Goal: Navigation & Orientation: Find specific page/section

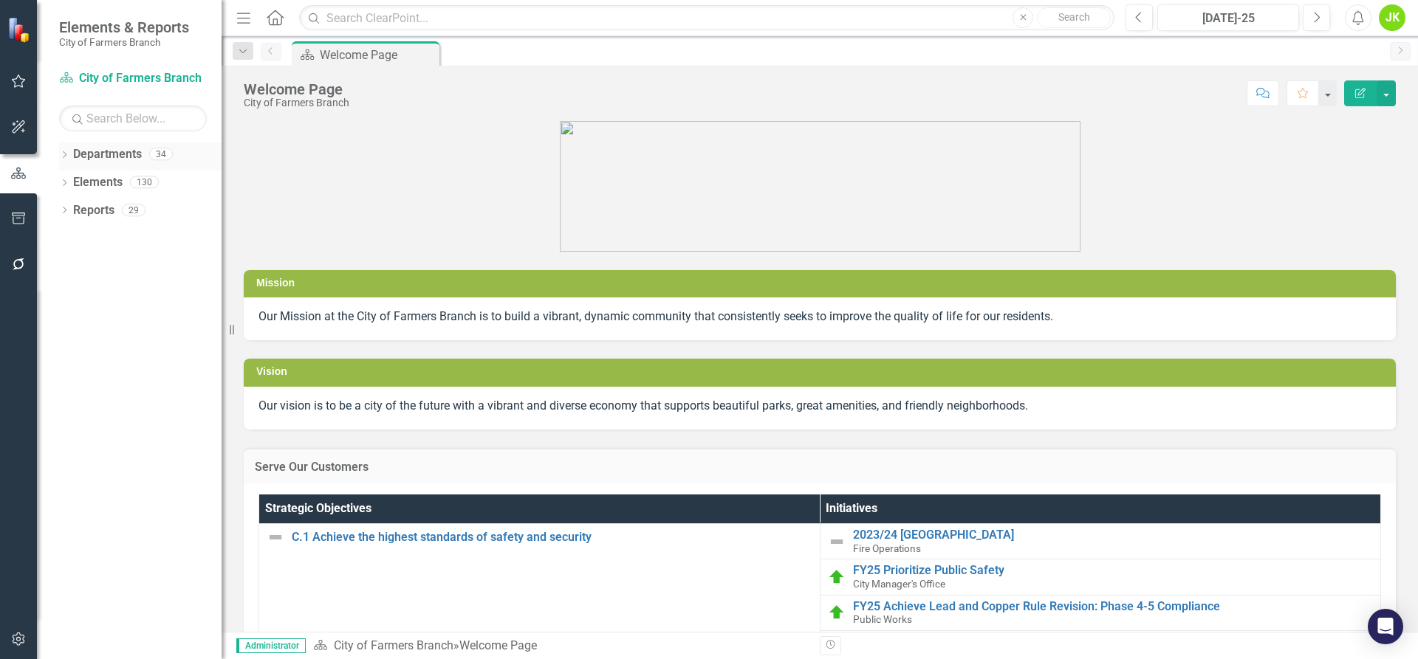
click at [95, 148] on link "Departments" at bounding box center [107, 154] width 69 height 17
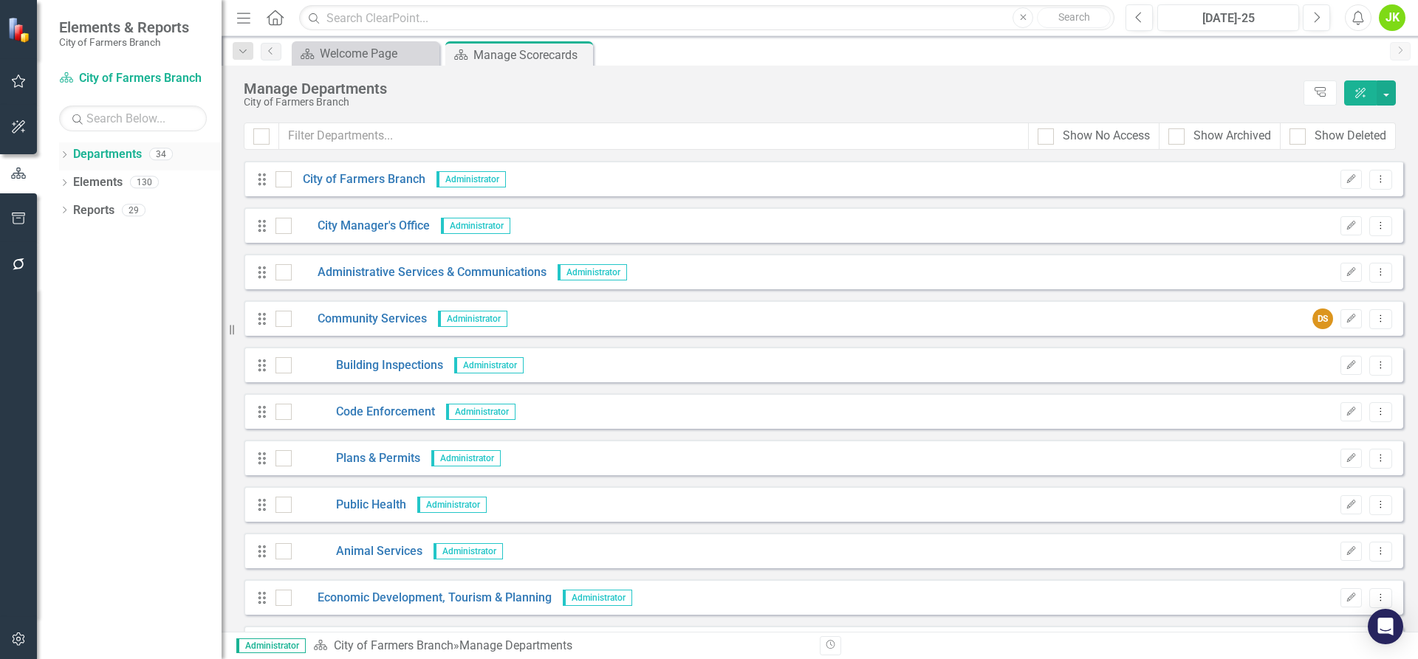
click at [65, 153] on icon at bounding box center [65, 154] width 4 height 7
click at [69, 184] on icon "Dropdown" at bounding box center [71, 181] width 11 height 9
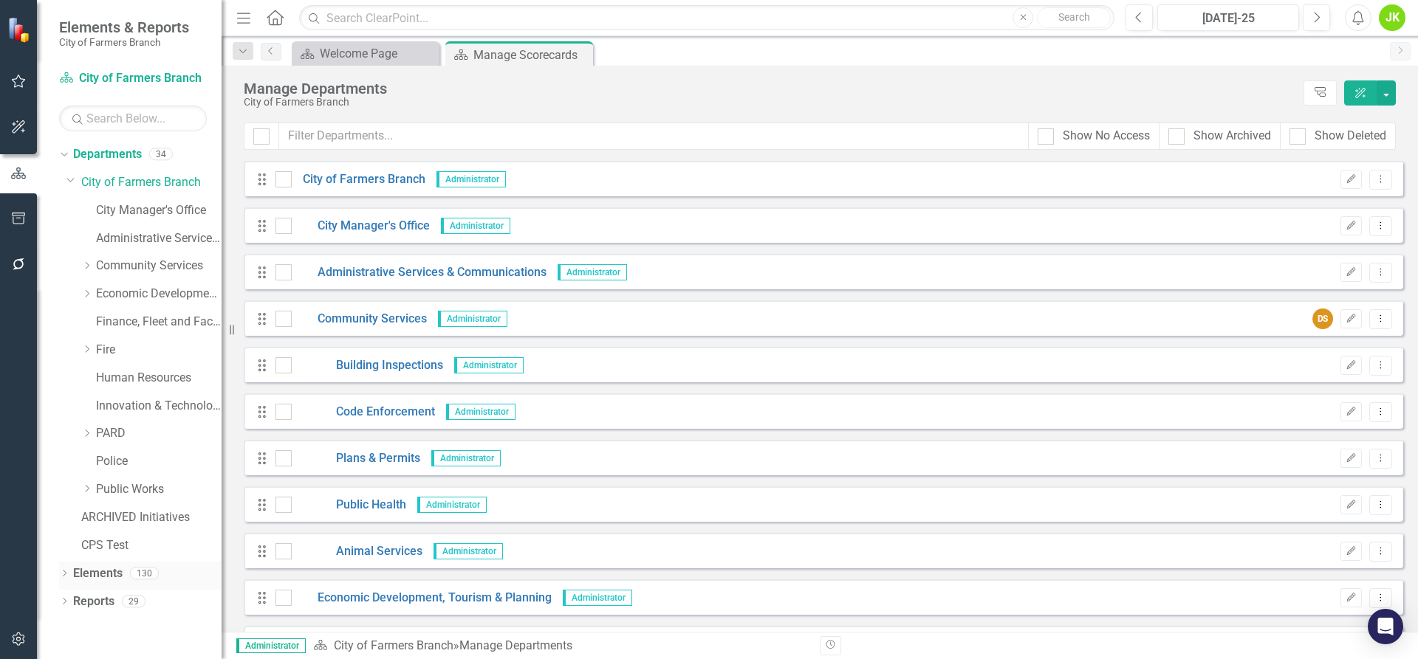
click at [65, 573] on icon "Dropdown" at bounding box center [64, 575] width 10 height 8
click at [147, 236] on link "Administrative Services & Communications" at bounding box center [159, 238] width 126 height 17
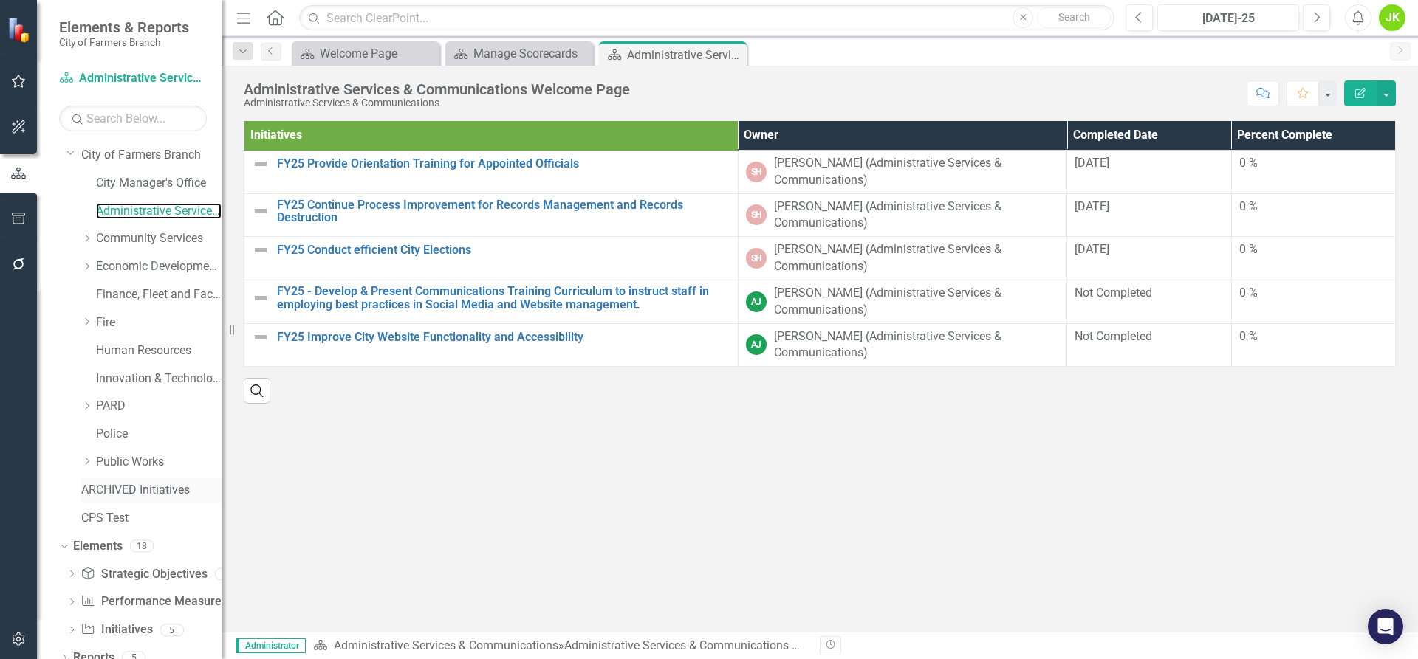
scroll to position [42, 0]
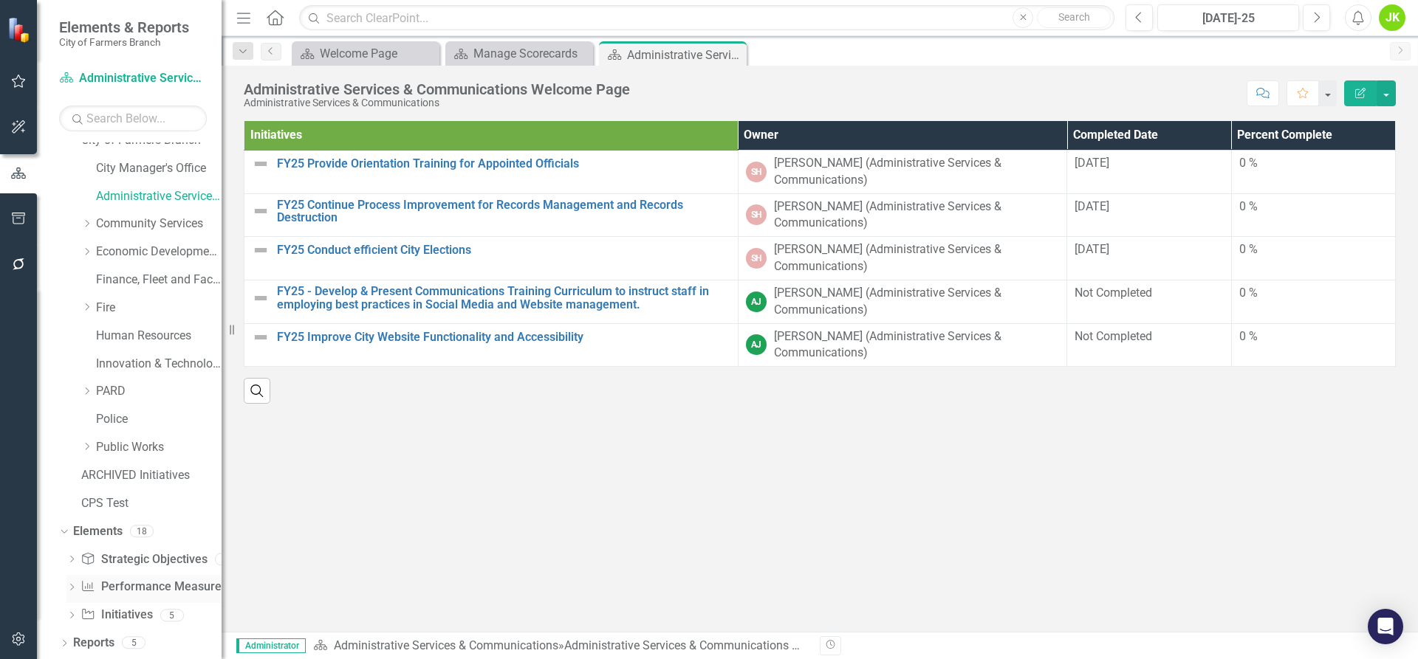
click at [117, 587] on link "Performance Measure Performance Measures" at bounding box center [153, 587] width 146 height 17
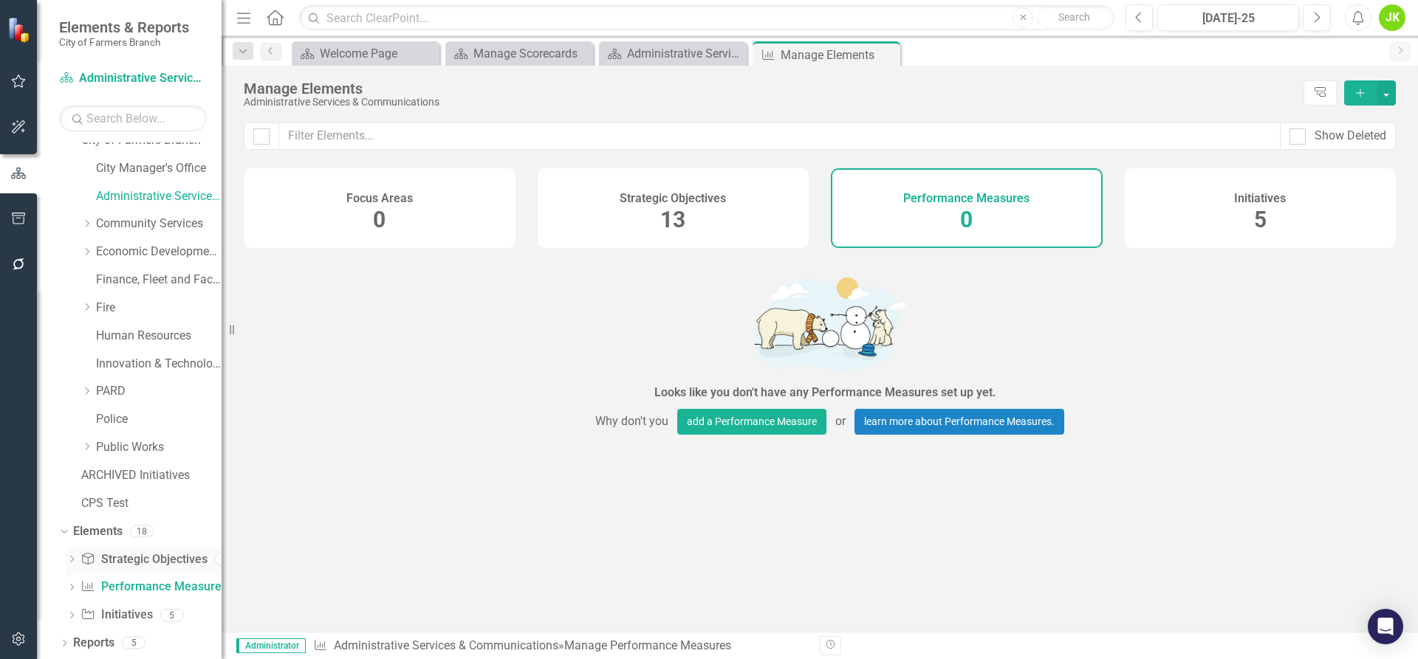
click at [132, 557] on link "Strategic Objective Strategic Objectives" at bounding box center [143, 560] width 126 height 17
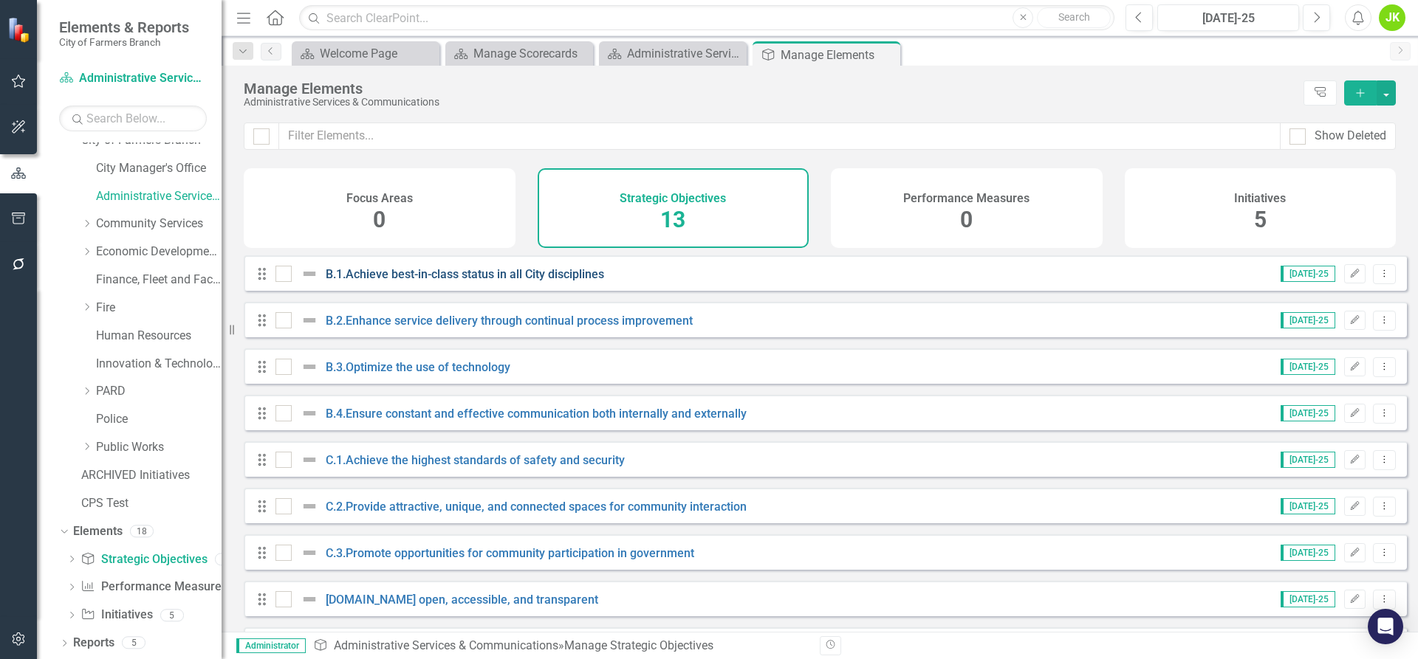
click at [399, 281] on link "B.1.Achieve best-in-class status in all City disciplines" at bounding box center [465, 274] width 278 height 14
click at [984, 217] on div "Performance Measures 0" at bounding box center [967, 208] width 272 height 80
click at [457, 328] on link "B.2.Enhance service delivery through continual process improvement" at bounding box center [509, 321] width 367 height 14
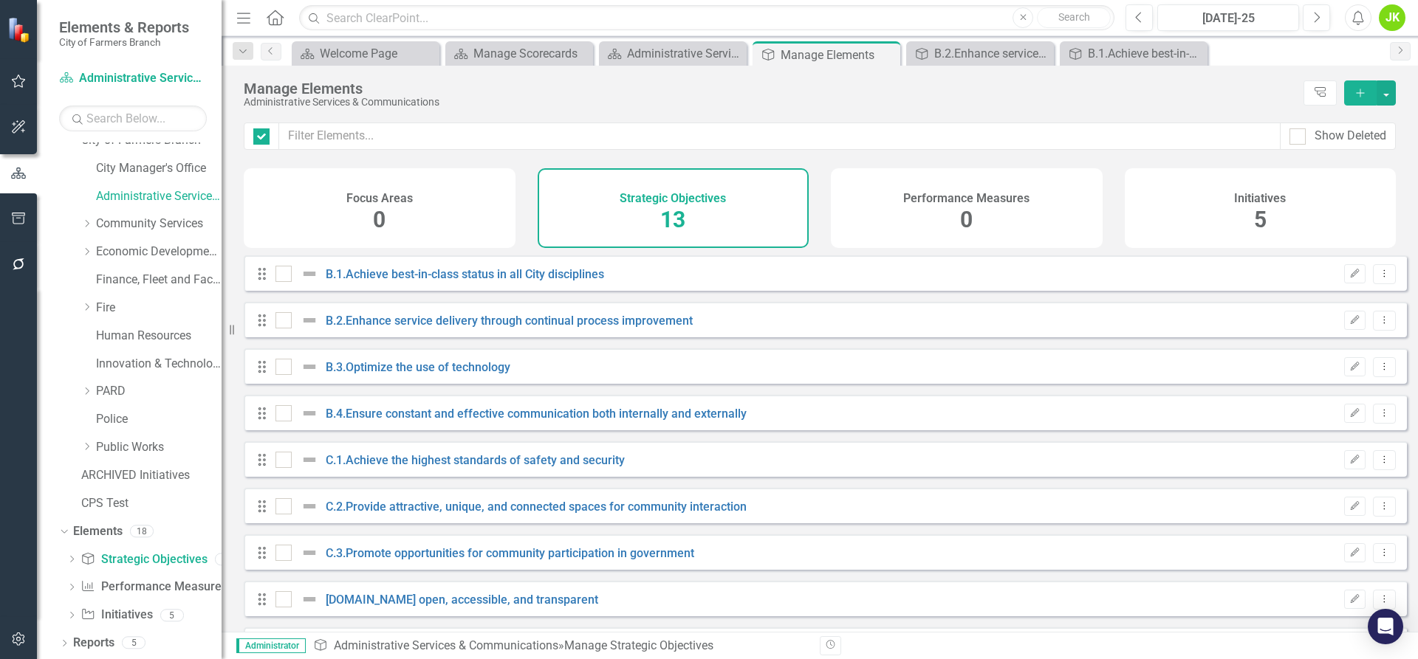
checkbox input "false"
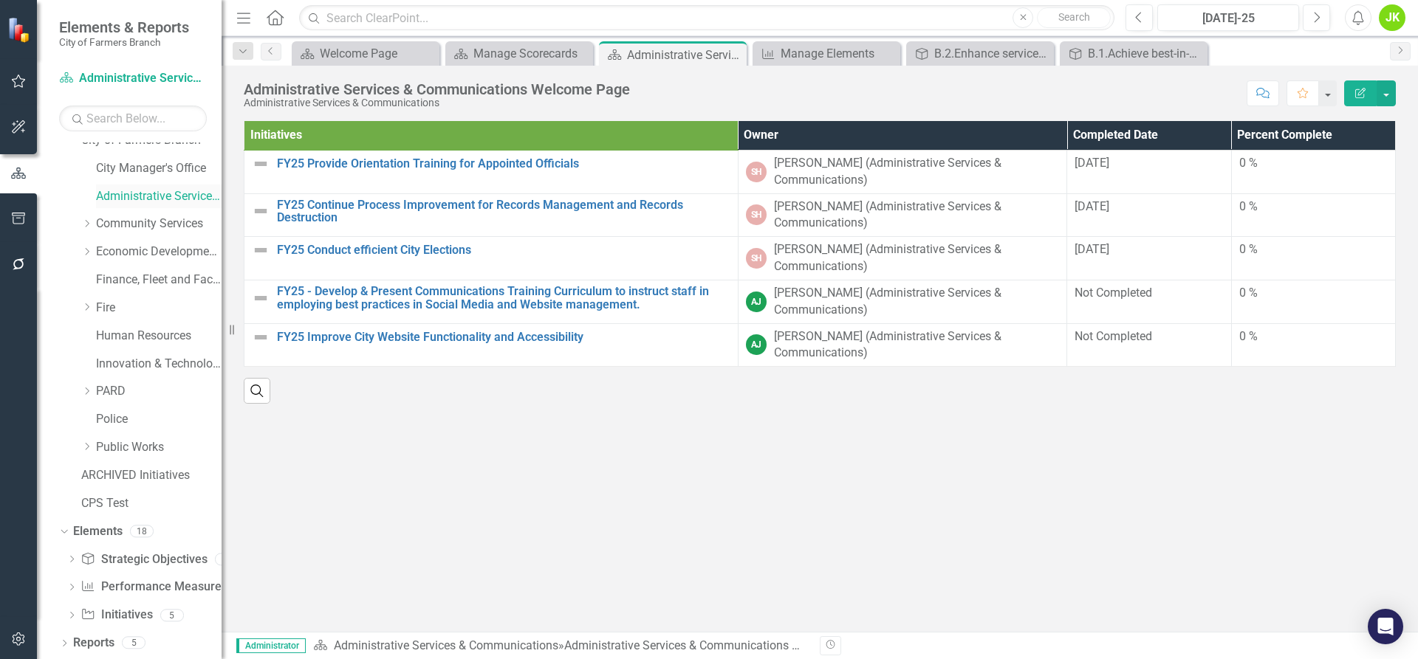
click at [174, 196] on link "Administrative Services & Communications" at bounding box center [159, 196] width 126 height 17
click at [151, 590] on link "Performance Measure Performance Measures" at bounding box center [153, 587] width 146 height 17
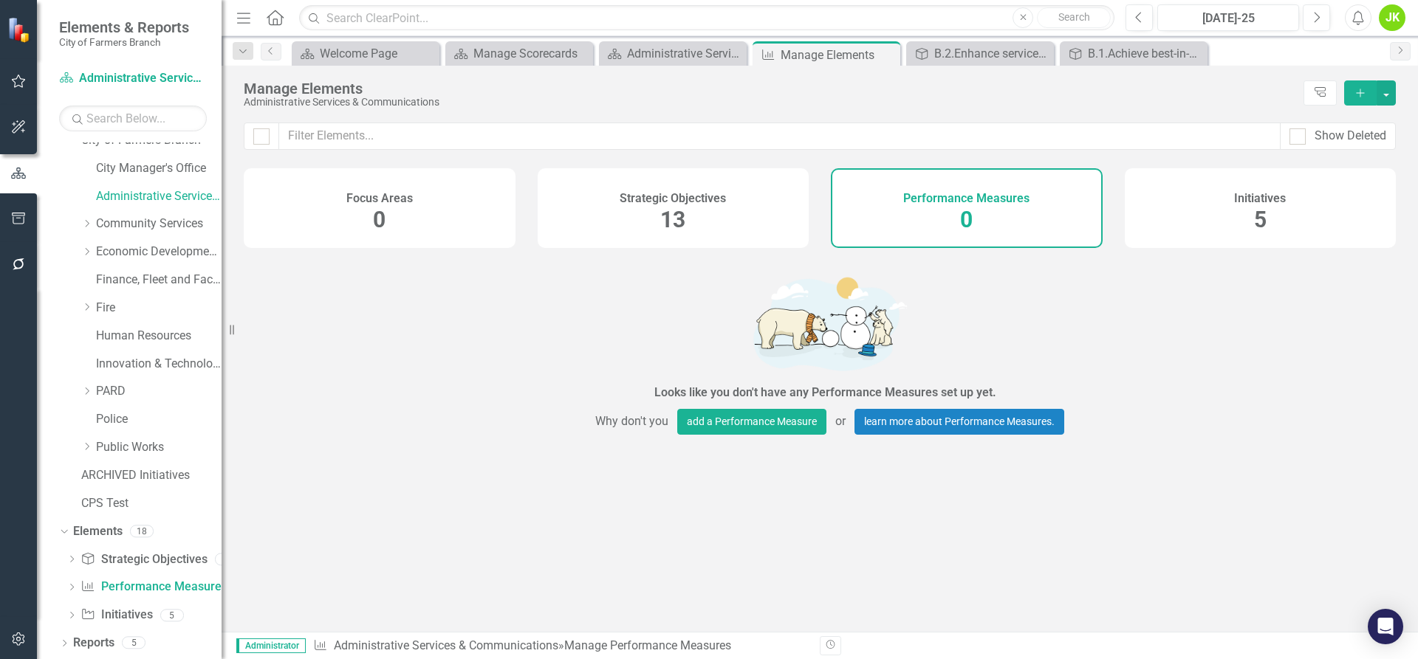
click at [1227, 218] on div "Initiatives 5" at bounding box center [1261, 208] width 272 height 80
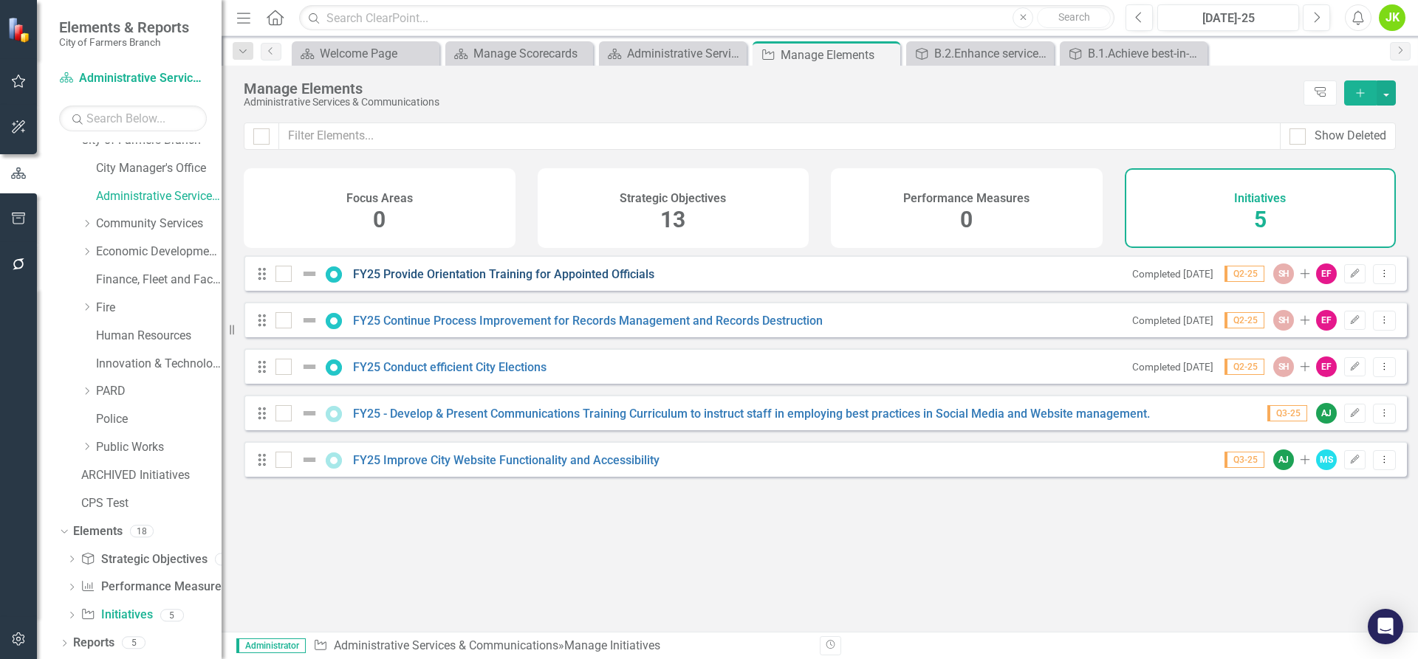
click at [611, 281] on link "FY25 Provide Orientation Training for Appointed Officials" at bounding box center [503, 274] width 301 height 14
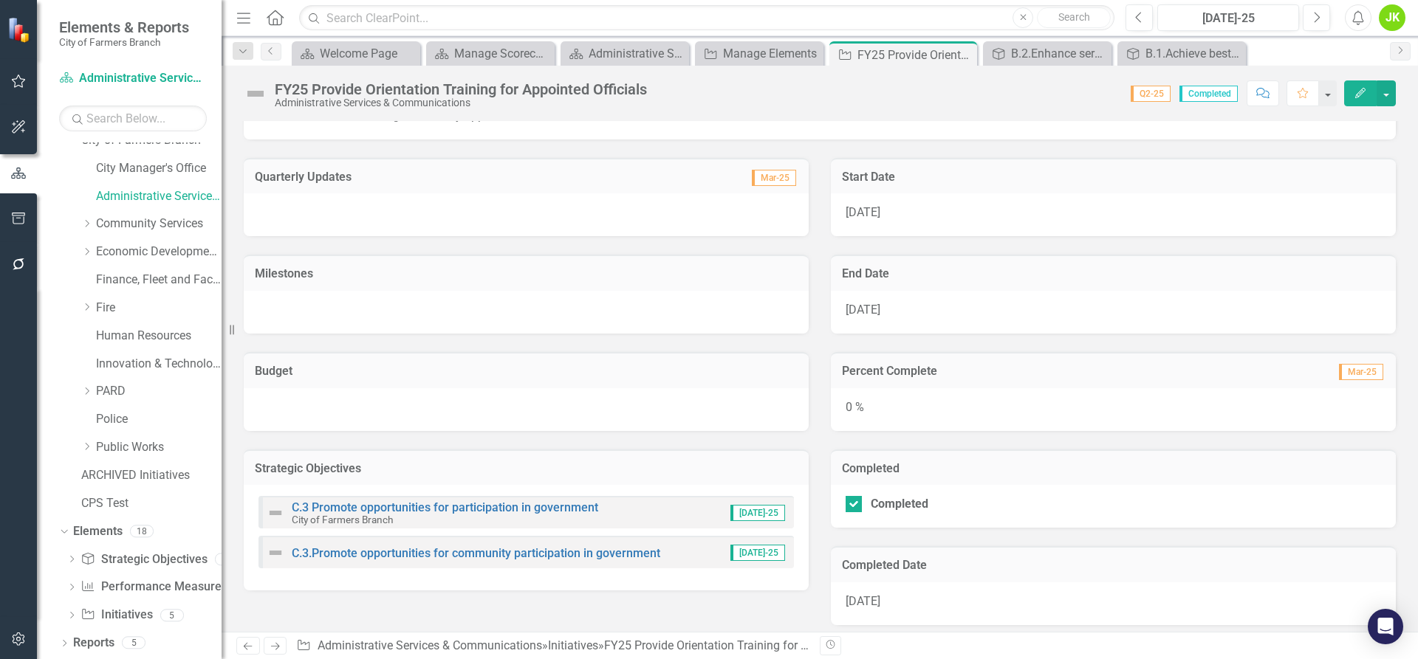
scroll to position [267, 0]
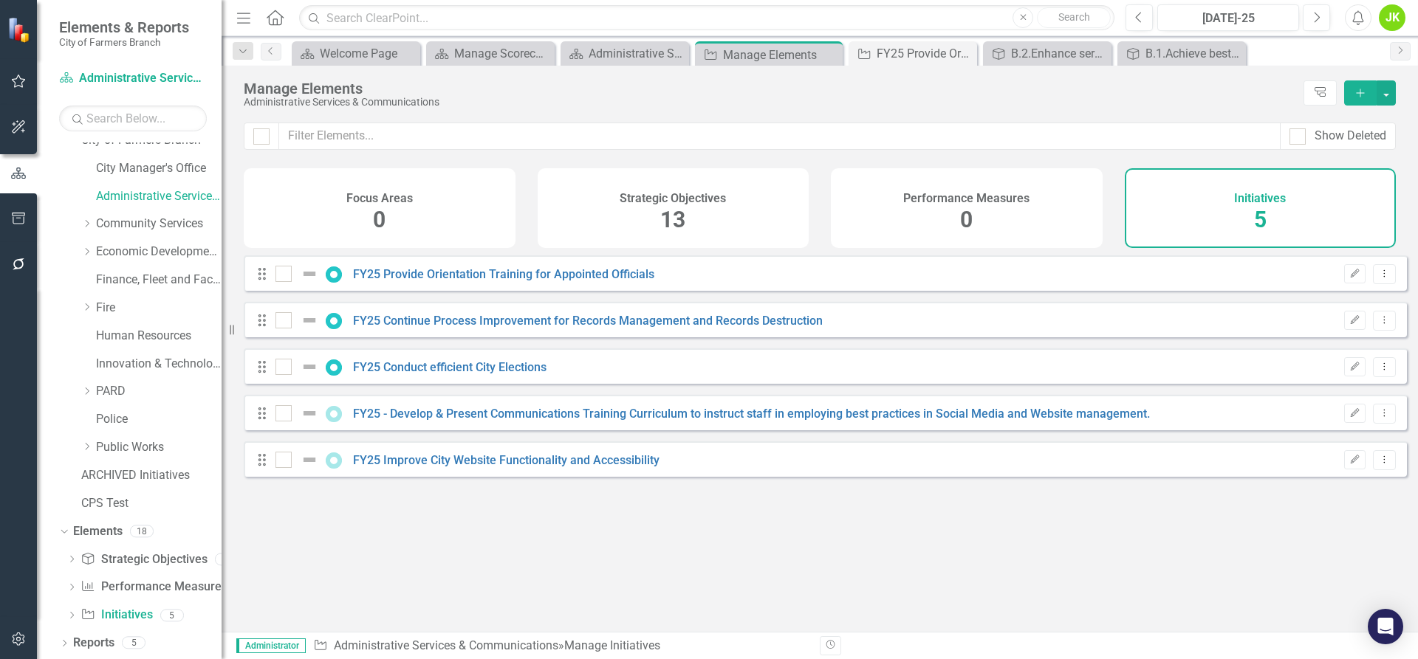
checkbox input "false"
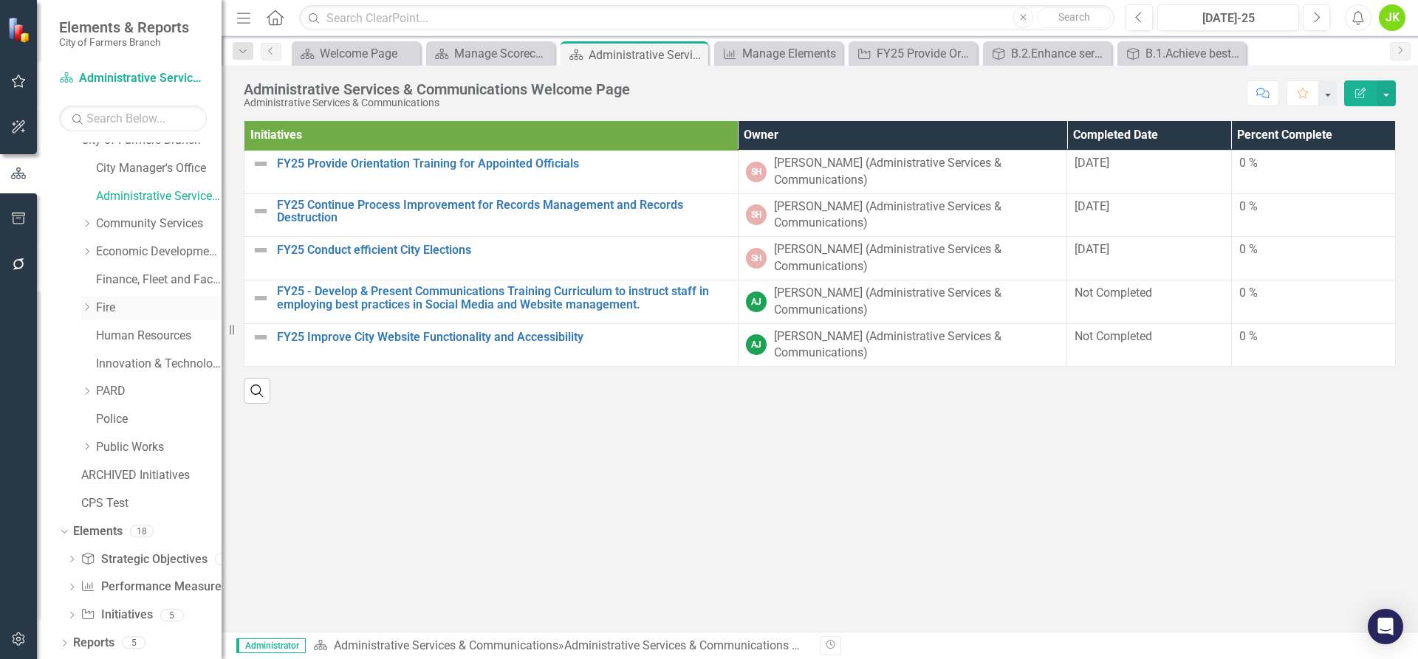
click at [109, 308] on link "Fire" at bounding box center [159, 308] width 126 height 17
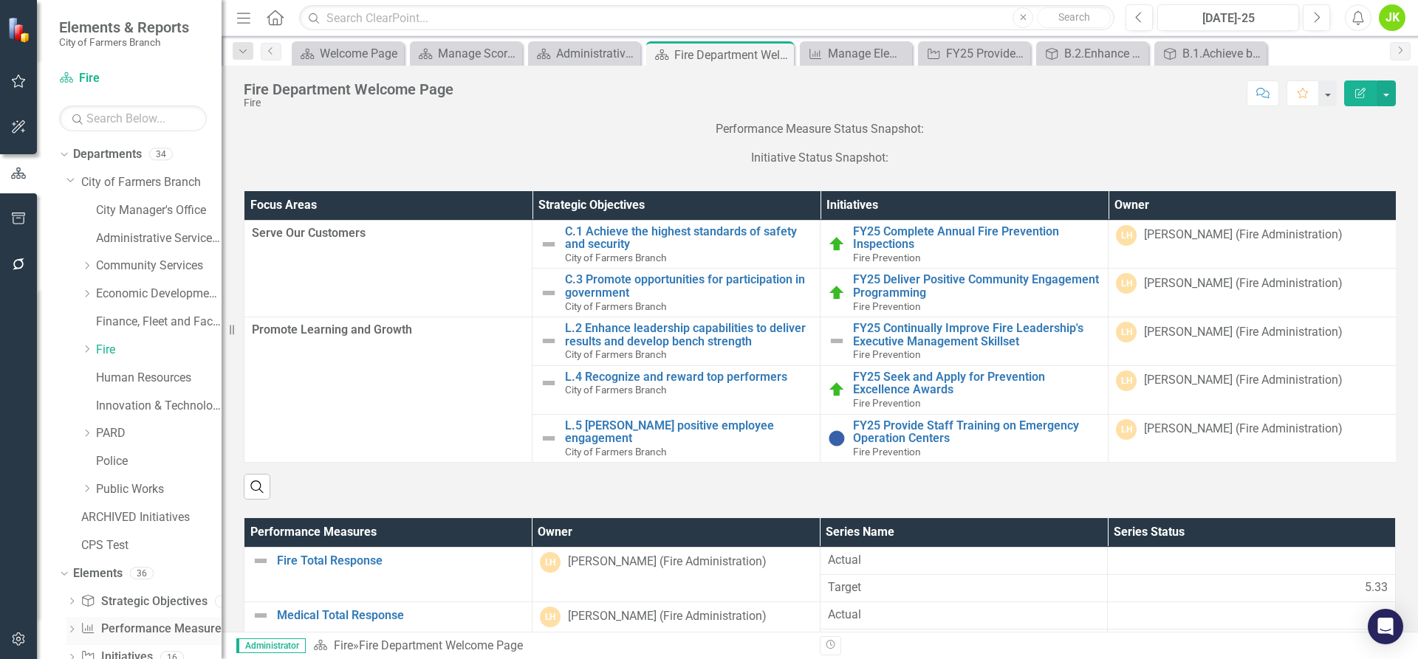
click at [162, 628] on link "Performance Measure Performance Measures" at bounding box center [153, 629] width 146 height 17
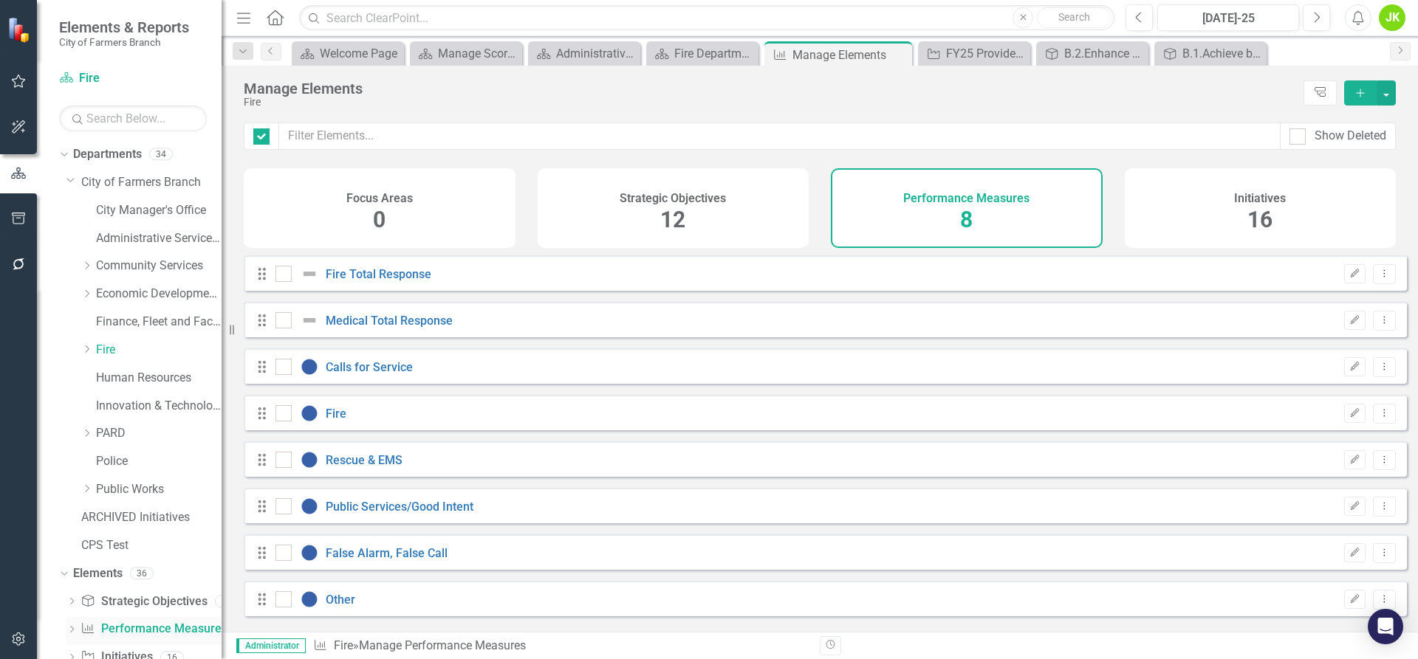
checkbox input "false"
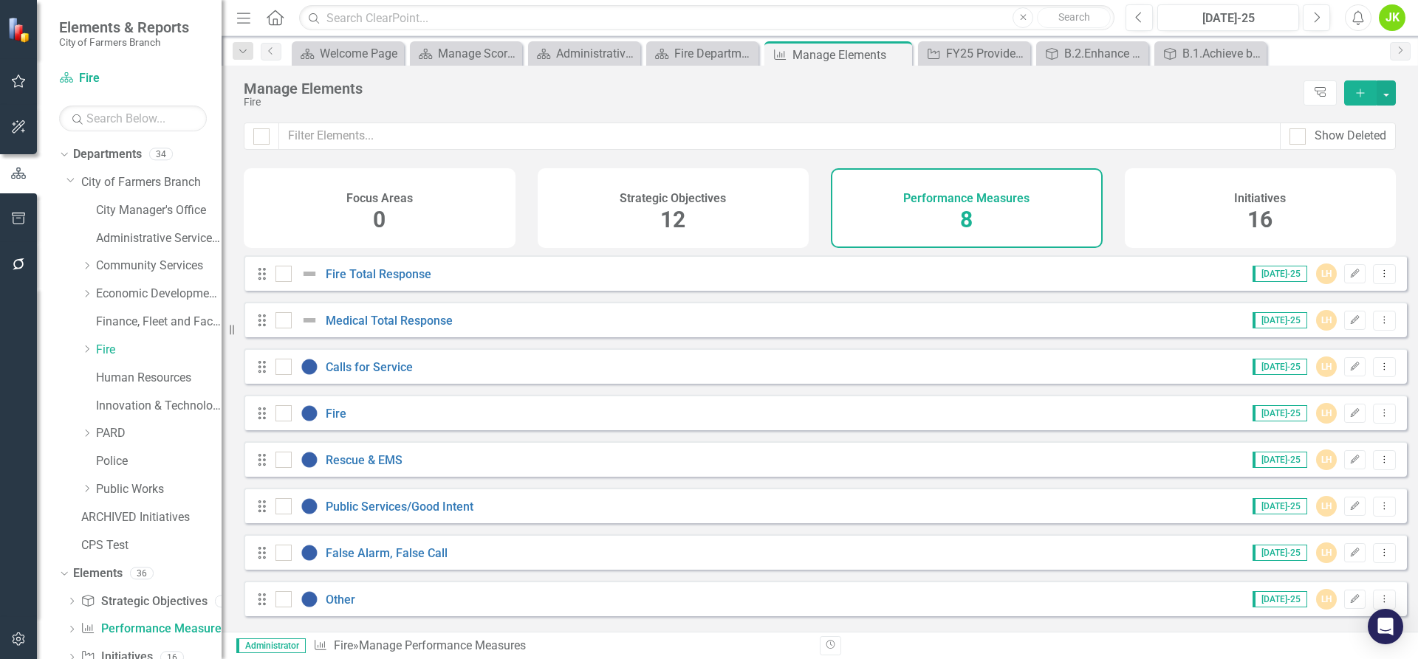
click at [983, 212] on div "Performance Measures 8" at bounding box center [967, 208] width 272 height 80
click at [354, 374] on link "Calls for Service" at bounding box center [369, 367] width 87 height 14
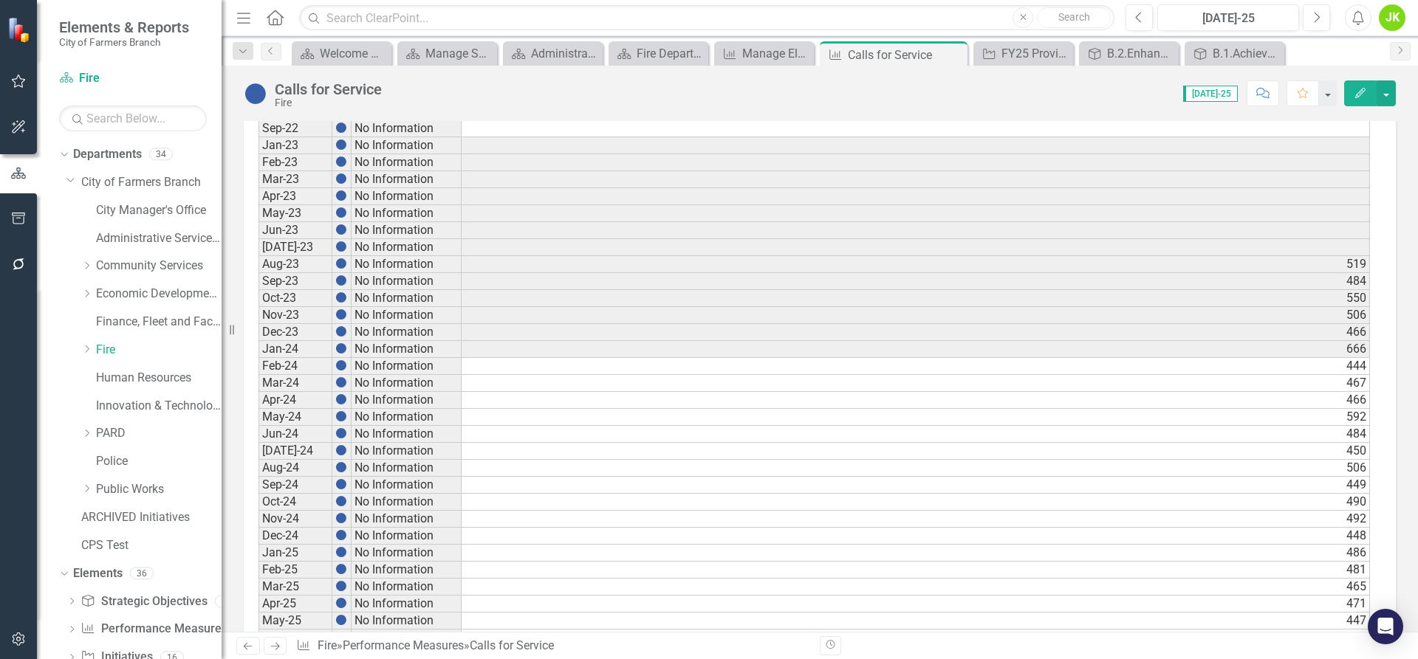
scroll to position [692, 0]
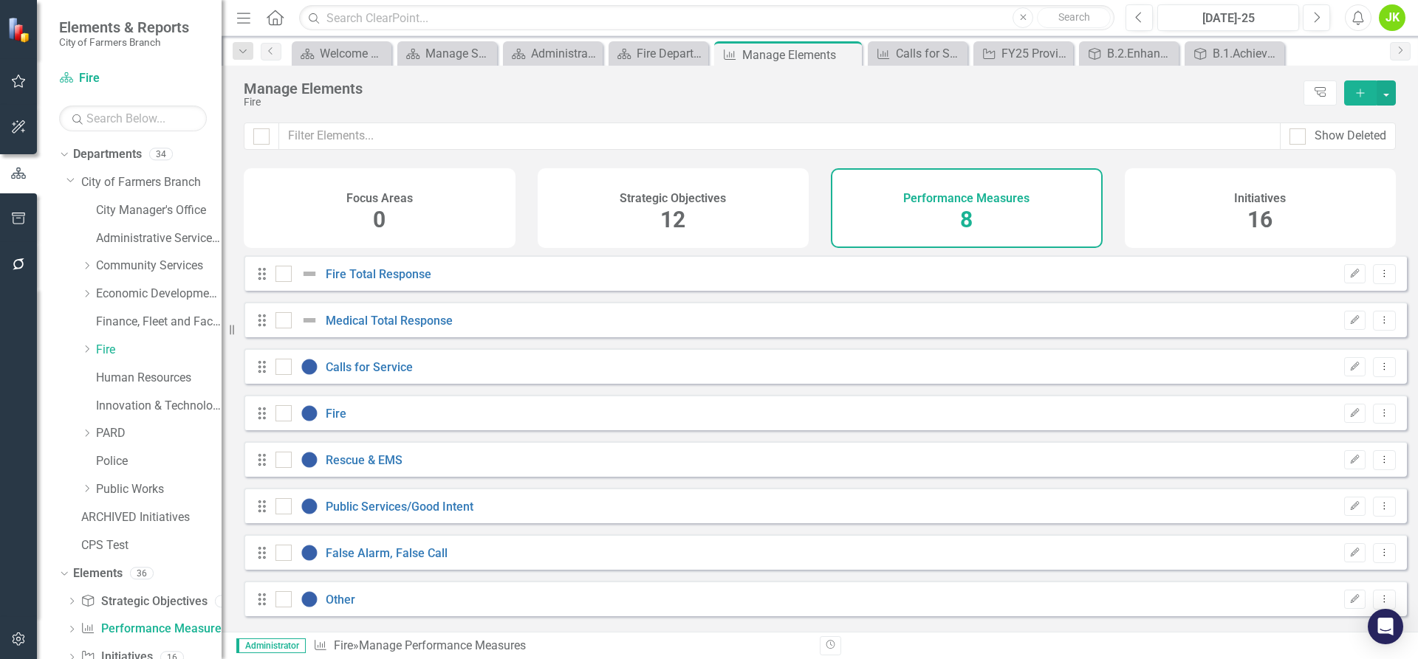
checkbox input "false"
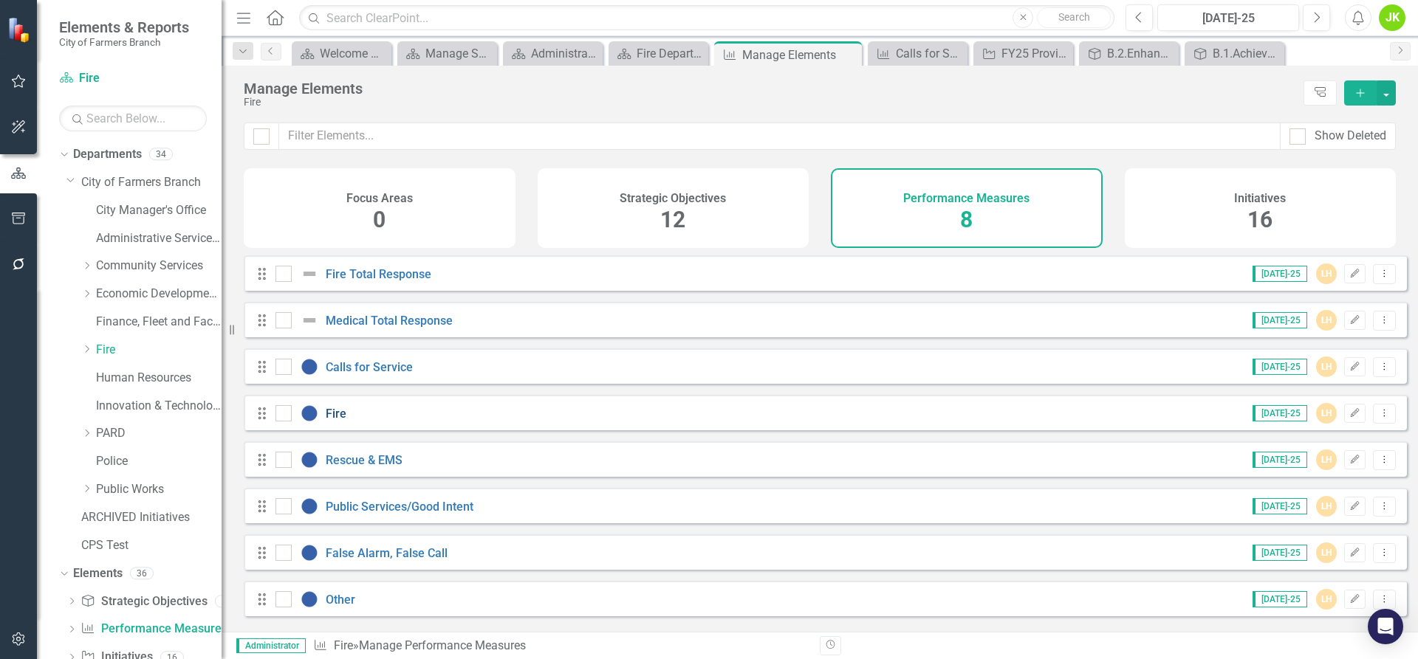
click at [335, 421] on link "Fire" at bounding box center [336, 414] width 21 height 14
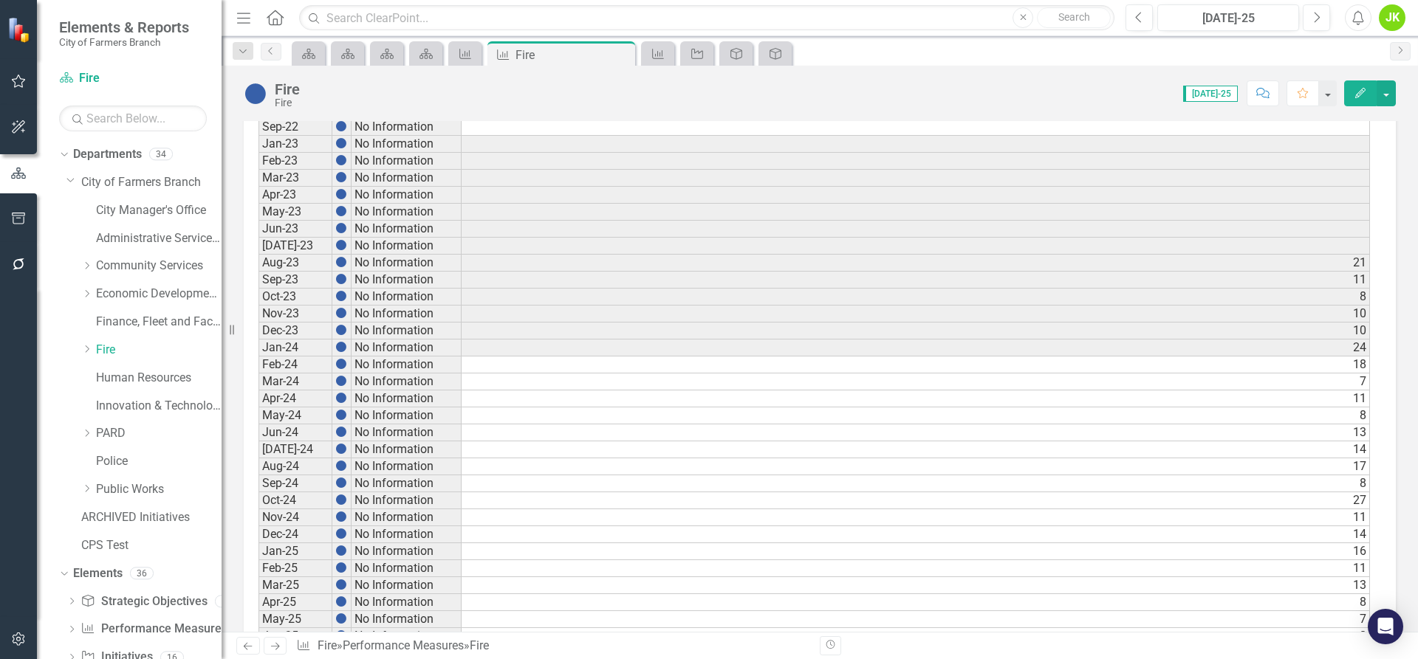
scroll to position [692, 0]
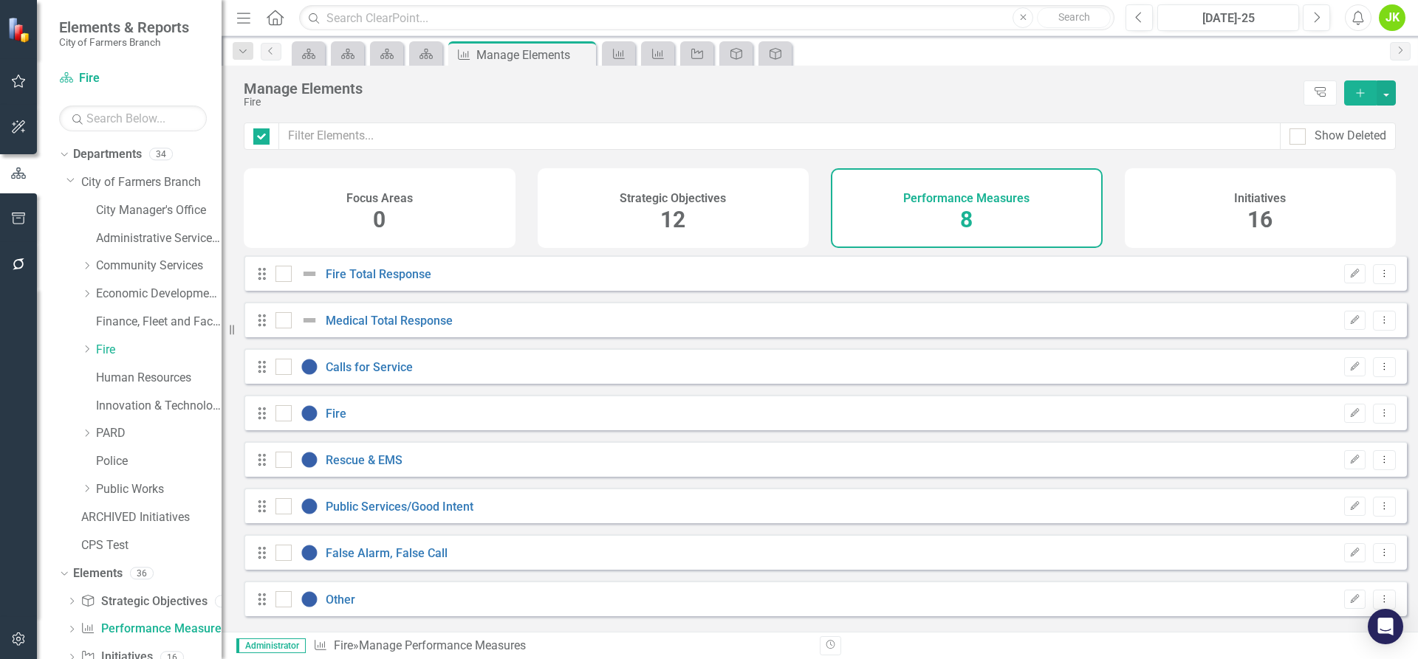
checkbox input "false"
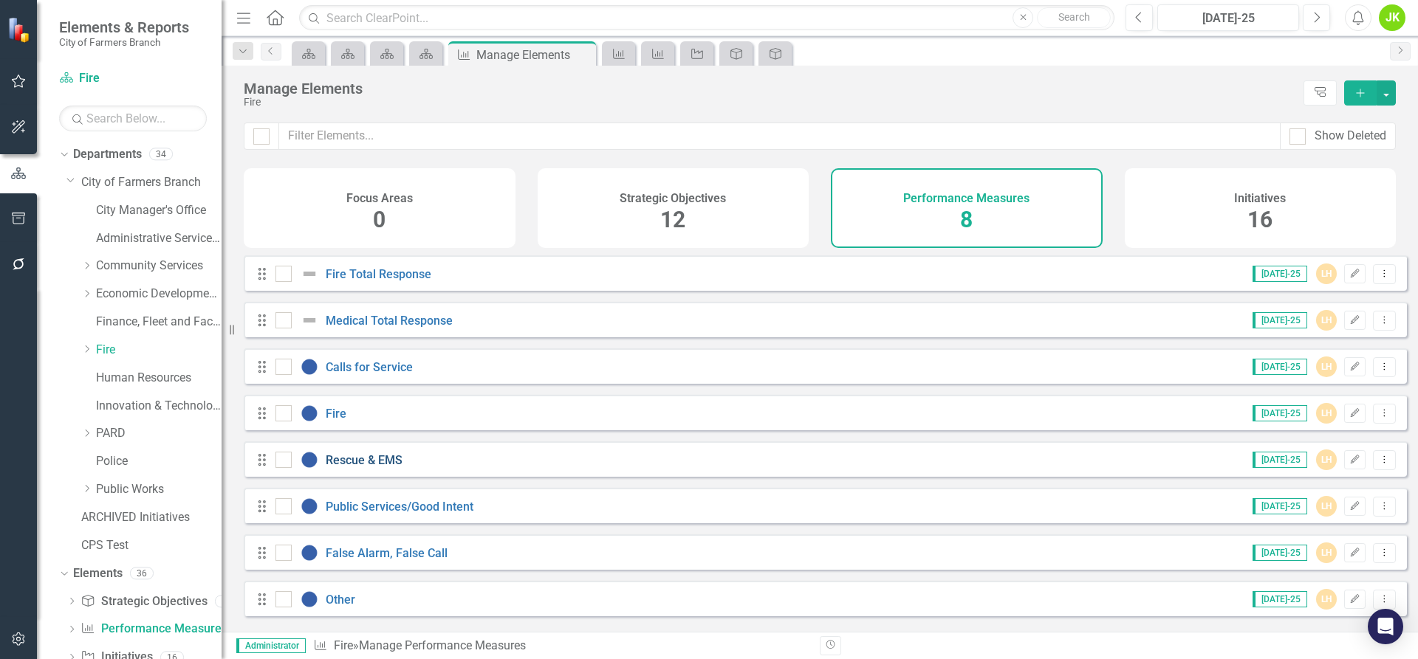
click at [346, 467] on link "Rescue & EMS" at bounding box center [364, 460] width 77 height 14
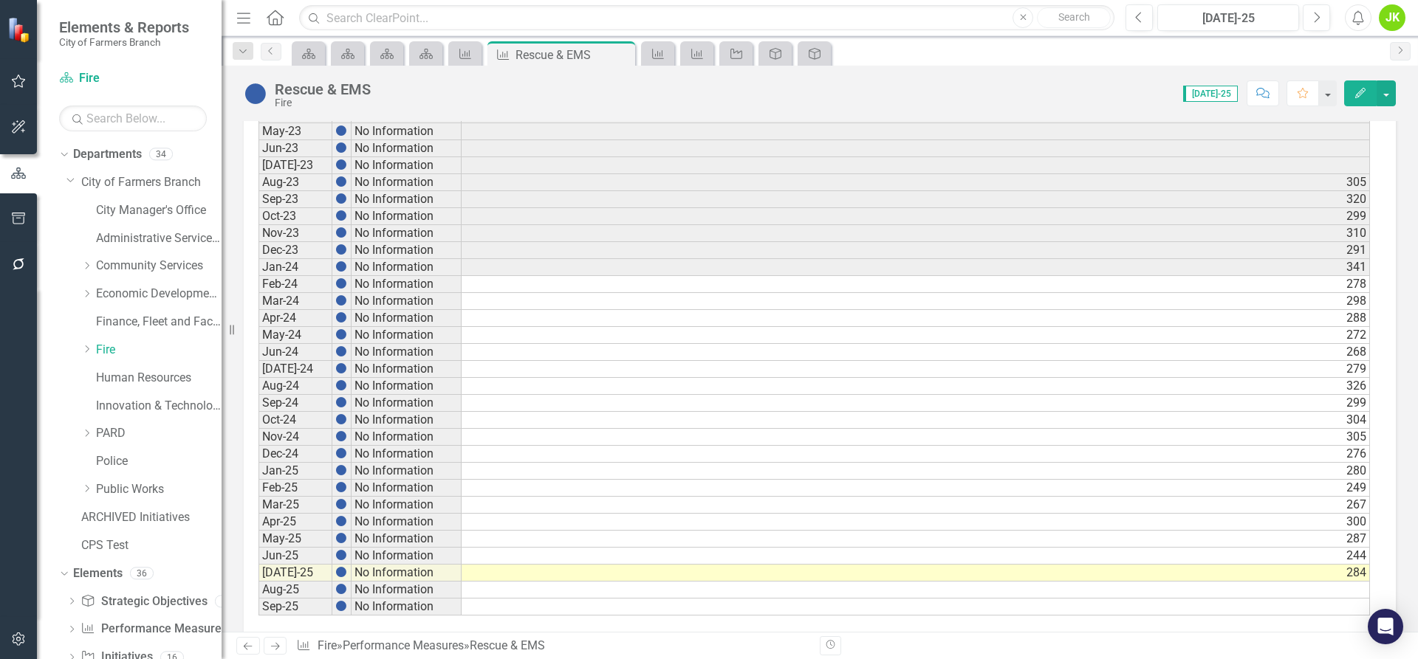
scroll to position [692, 0]
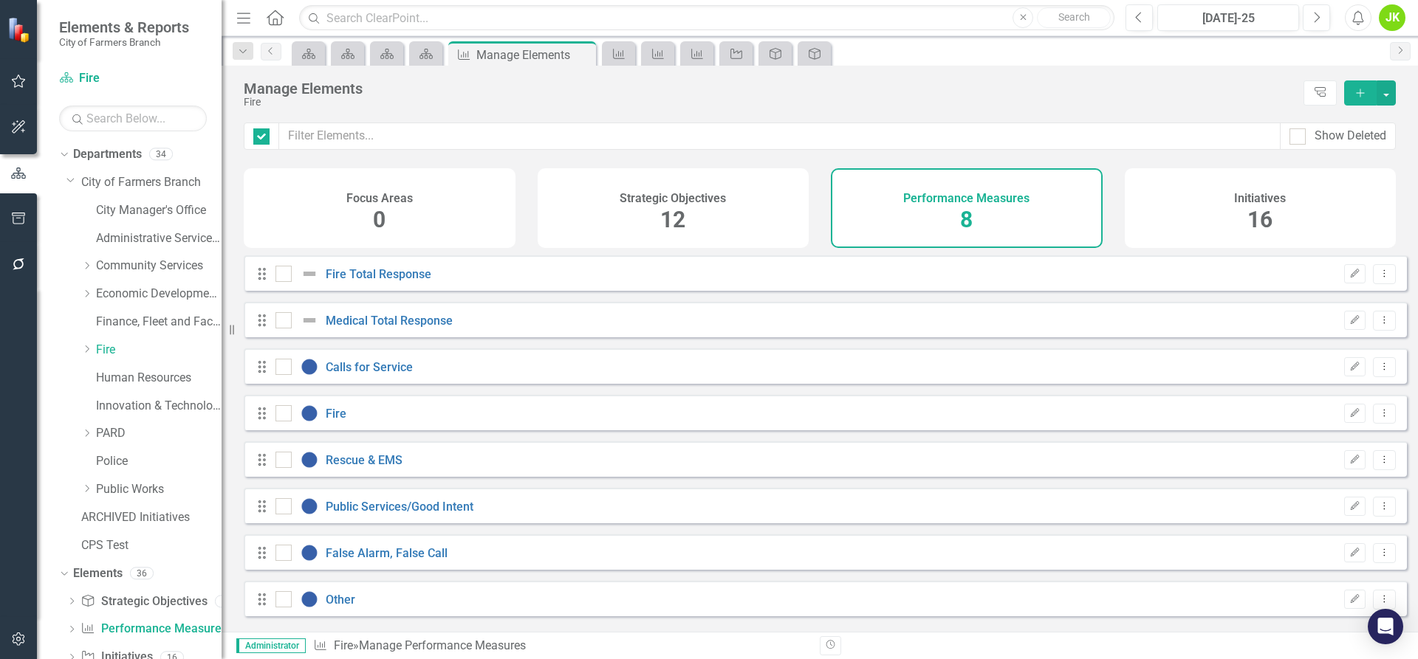
checkbox input "false"
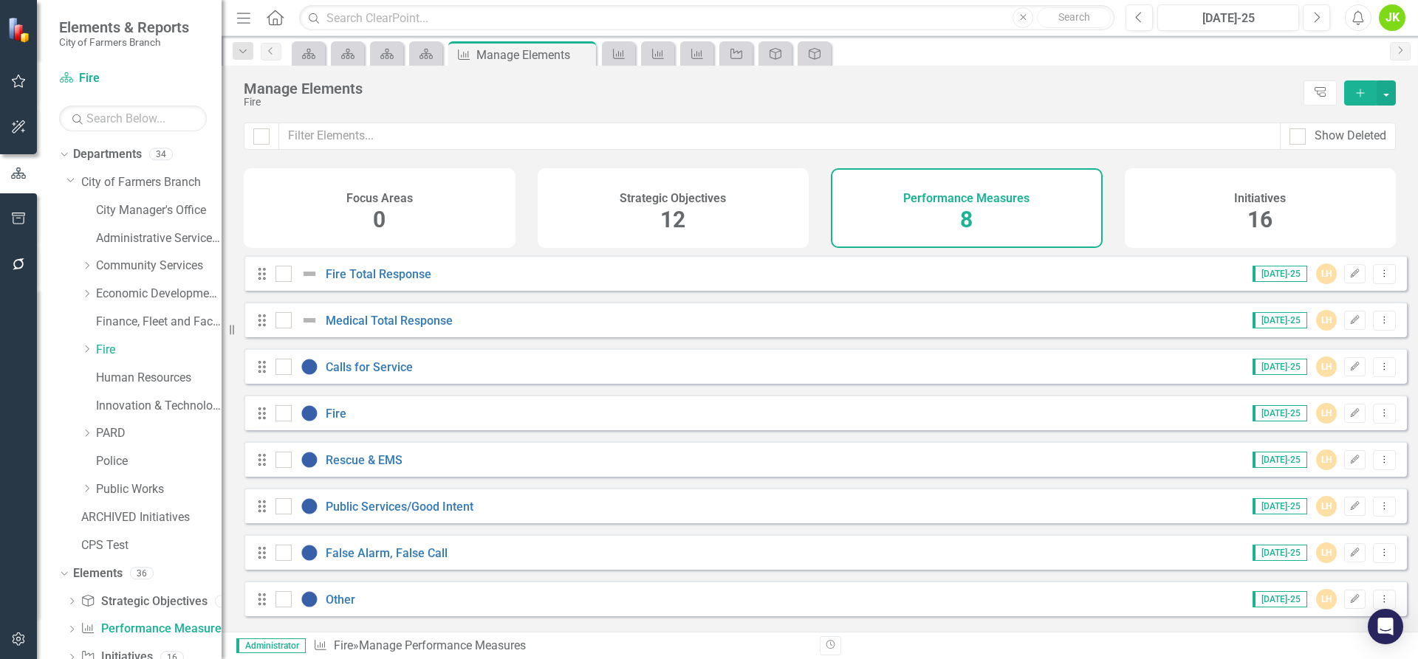
scroll to position [7, 0]
click at [377, 508] on link "Public Services/Good Intent" at bounding box center [400, 507] width 148 height 14
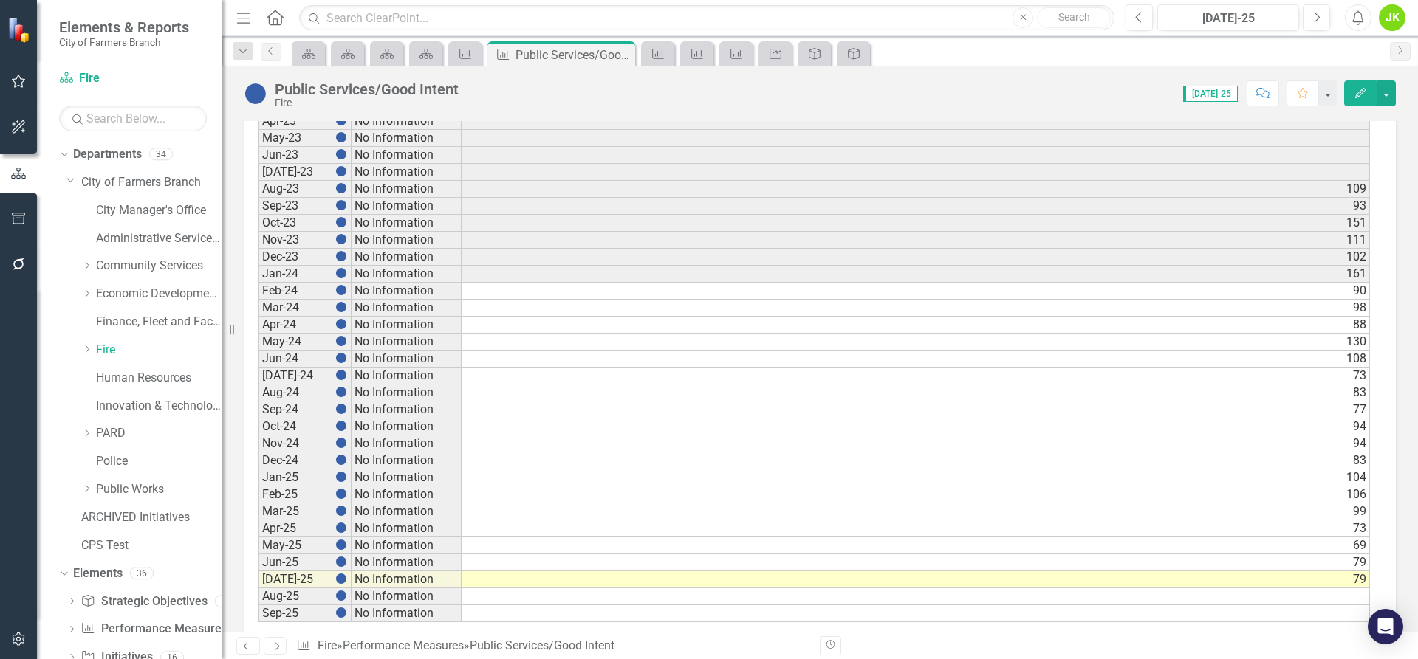
scroll to position [692, 0]
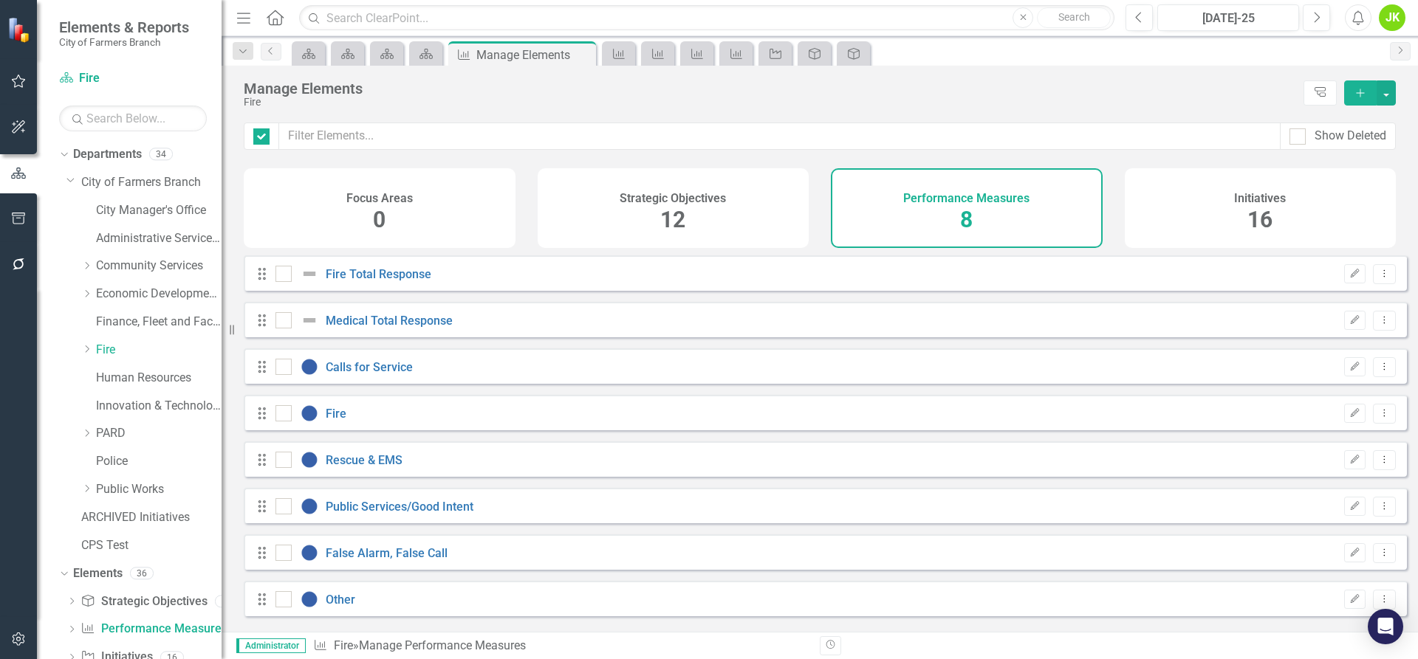
checkbox input "false"
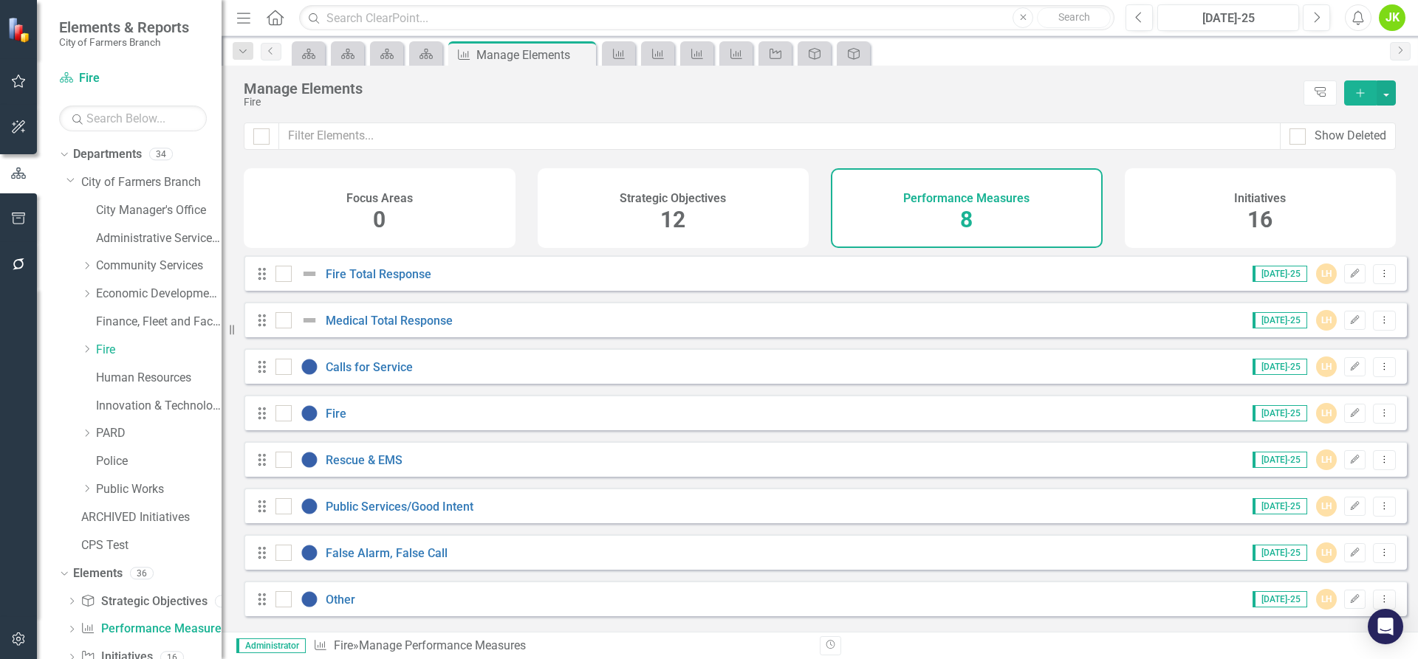
scroll to position [7, 0]
click at [365, 557] on link "False Alarm, False Call" at bounding box center [387, 553] width 122 height 14
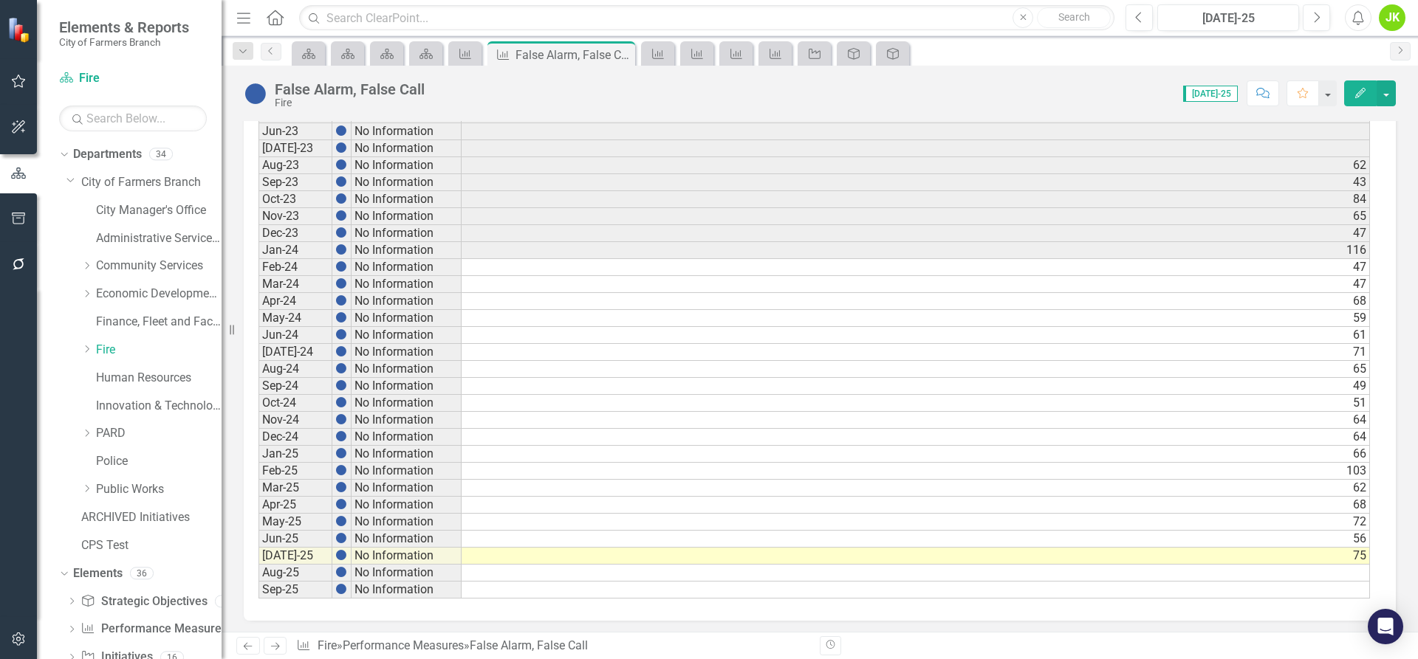
scroll to position [692, 0]
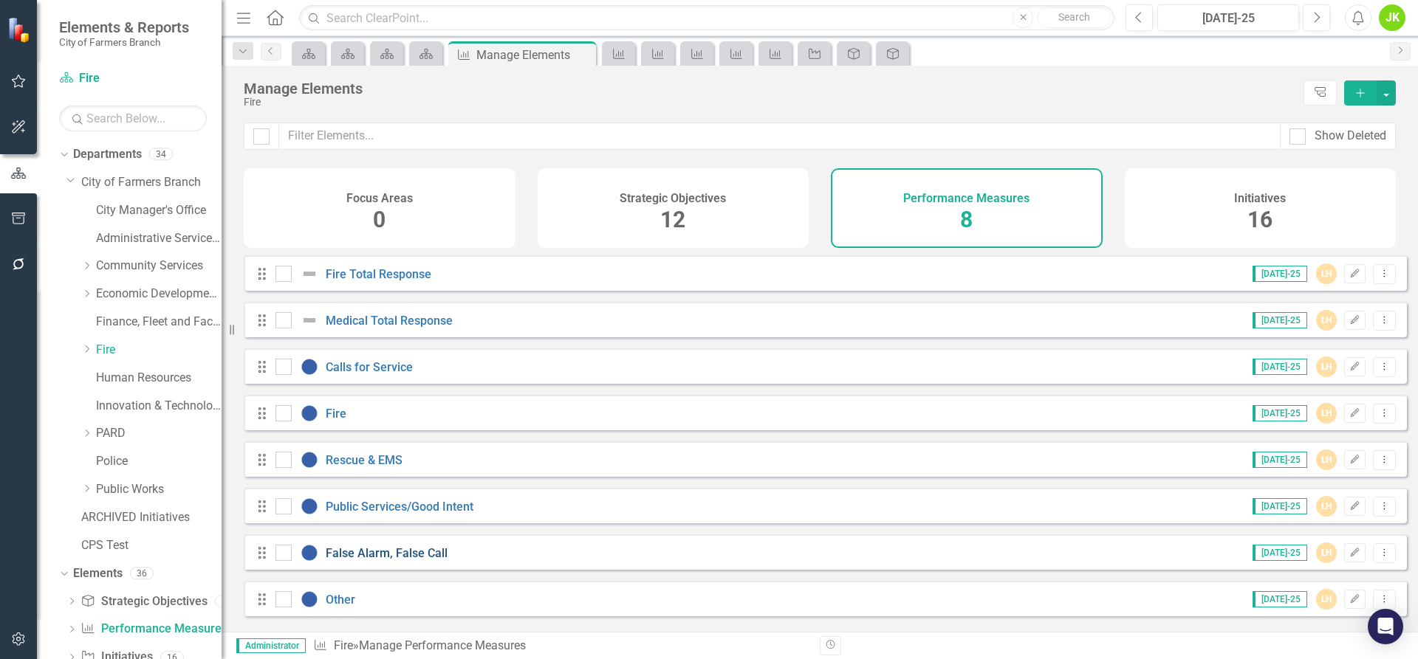
click at [398, 560] on link "False Alarm, False Call" at bounding box center [387, 553] width 122 height 14
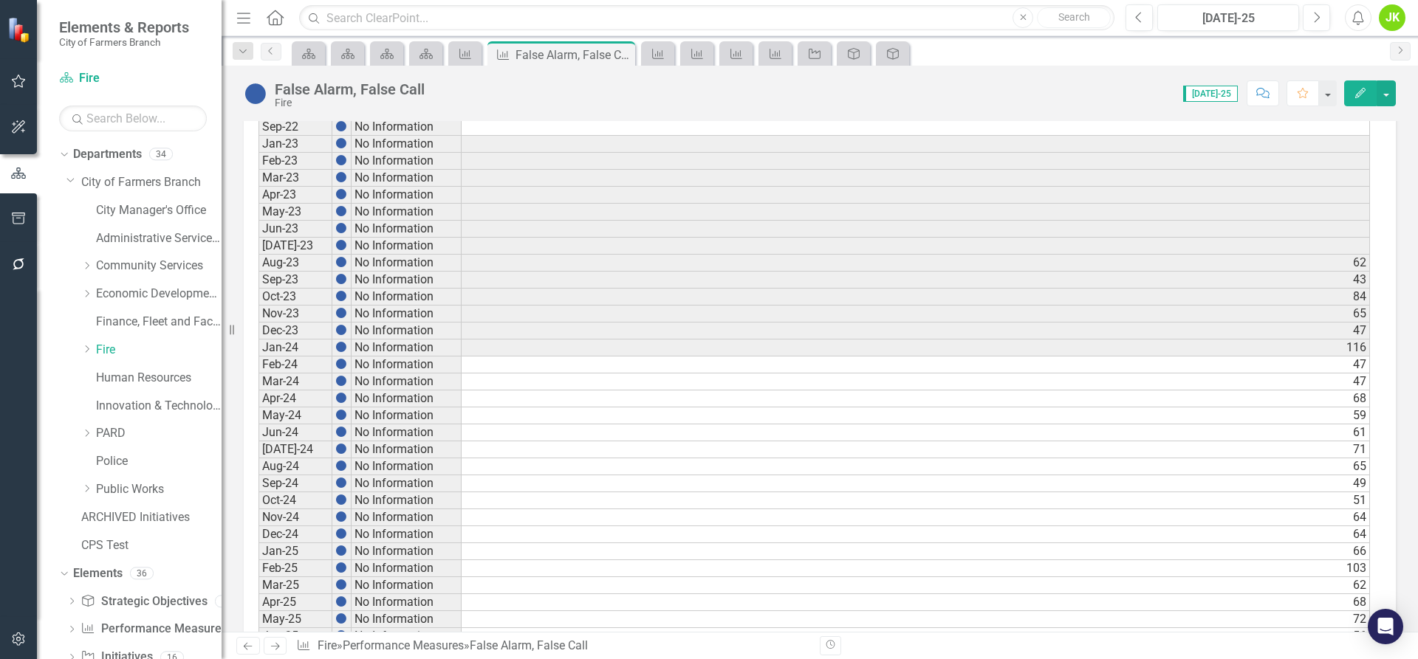
scroll to position [692, 0]
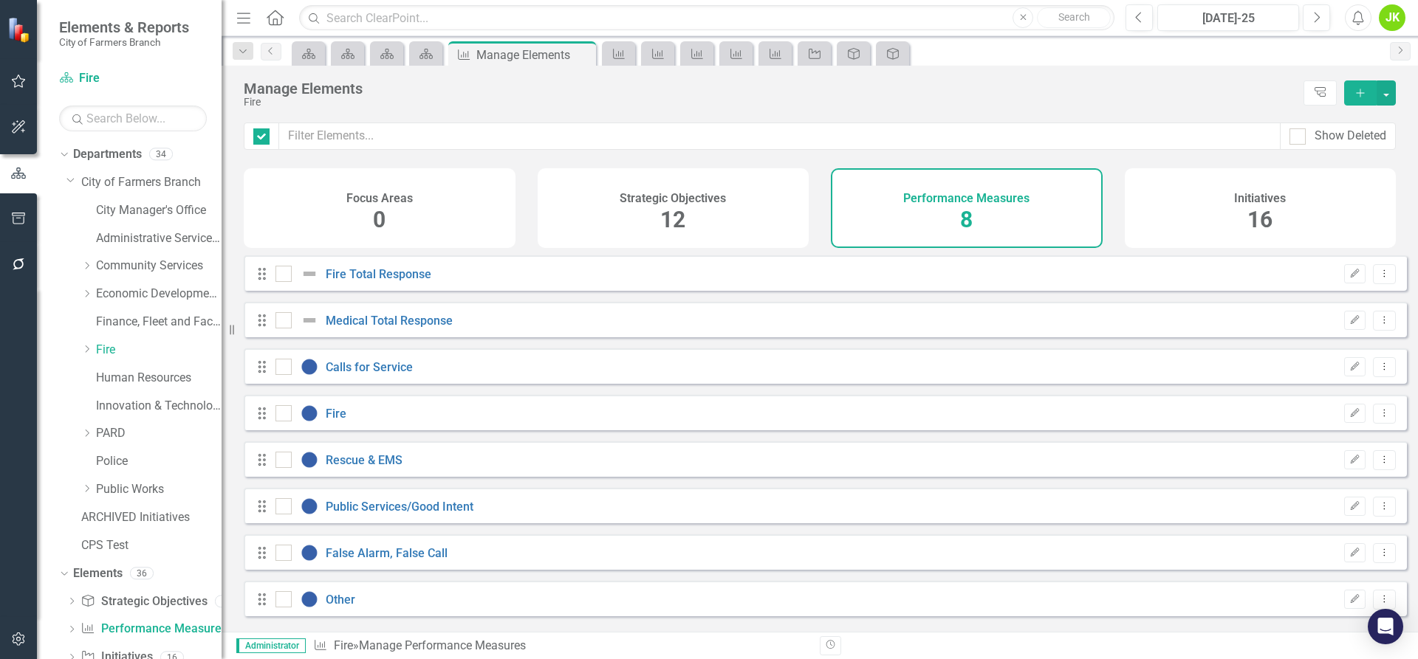
checkbox input "false"
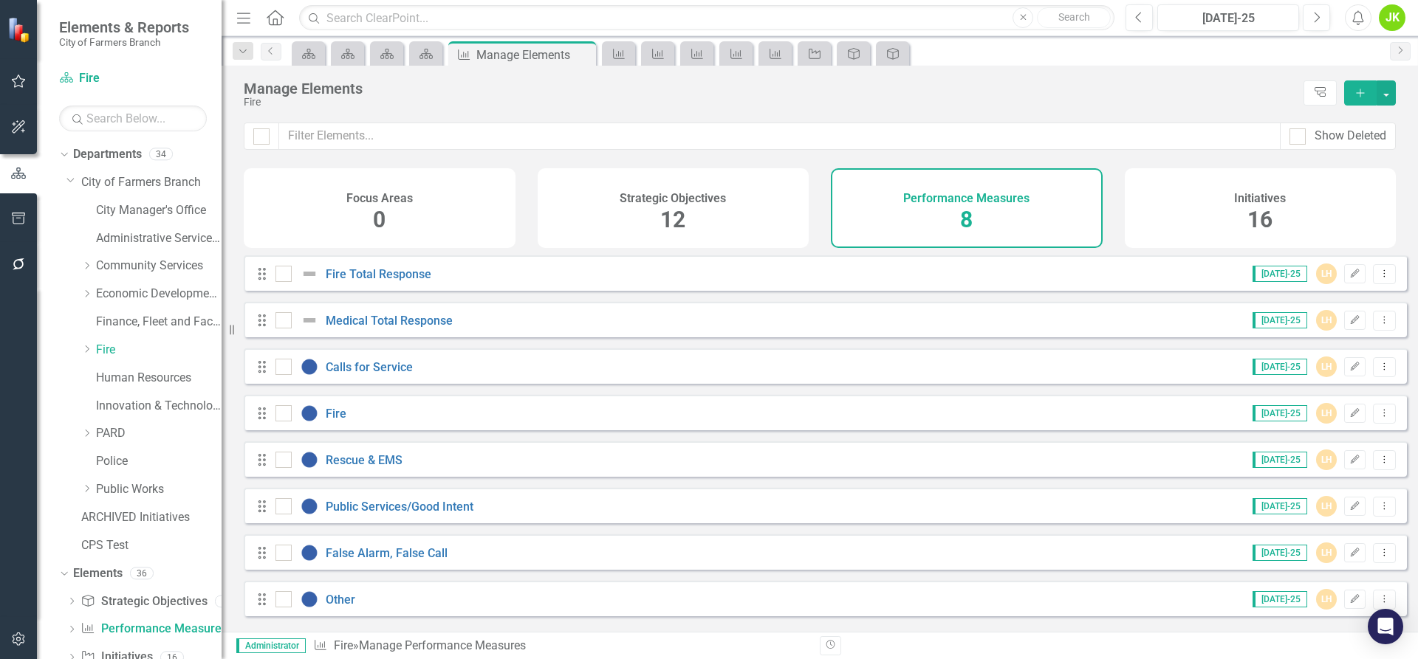
scroll to position [7, 0]
click at [349, 600] on link "Other" at bounding box center [341, 600] width 30 height 14
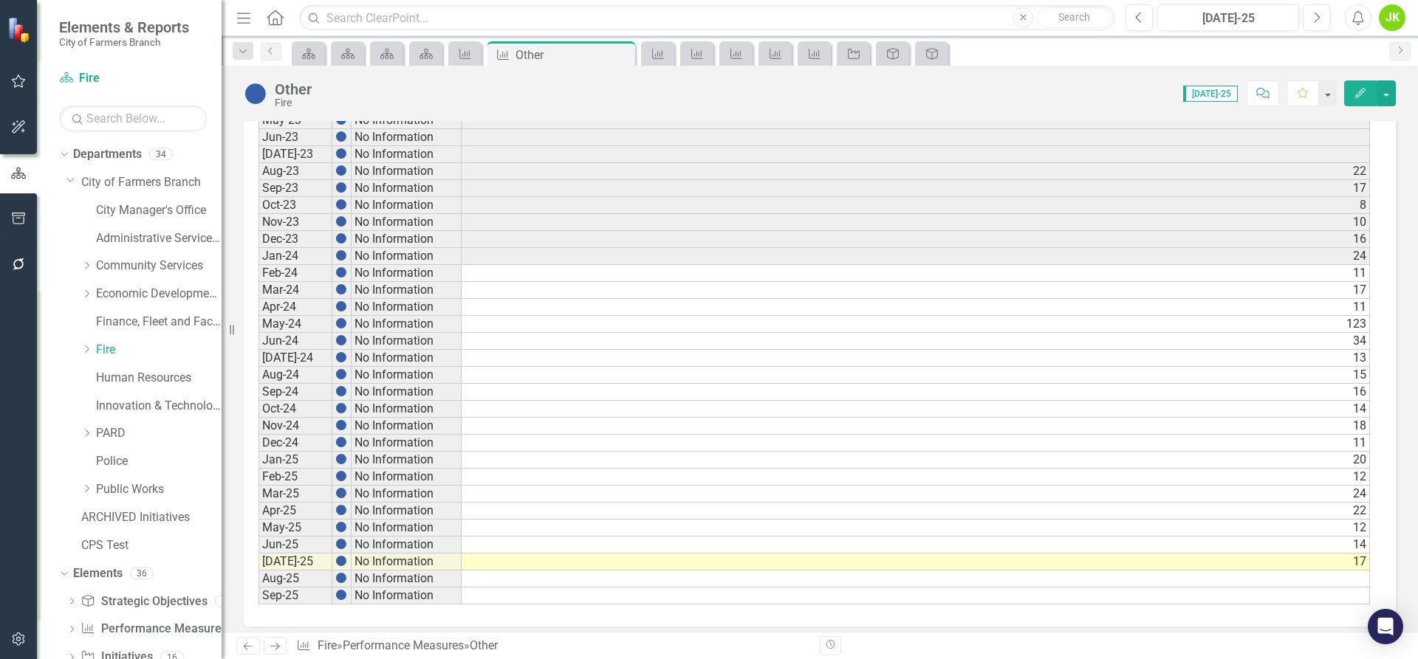
scroll to position [692, 0]
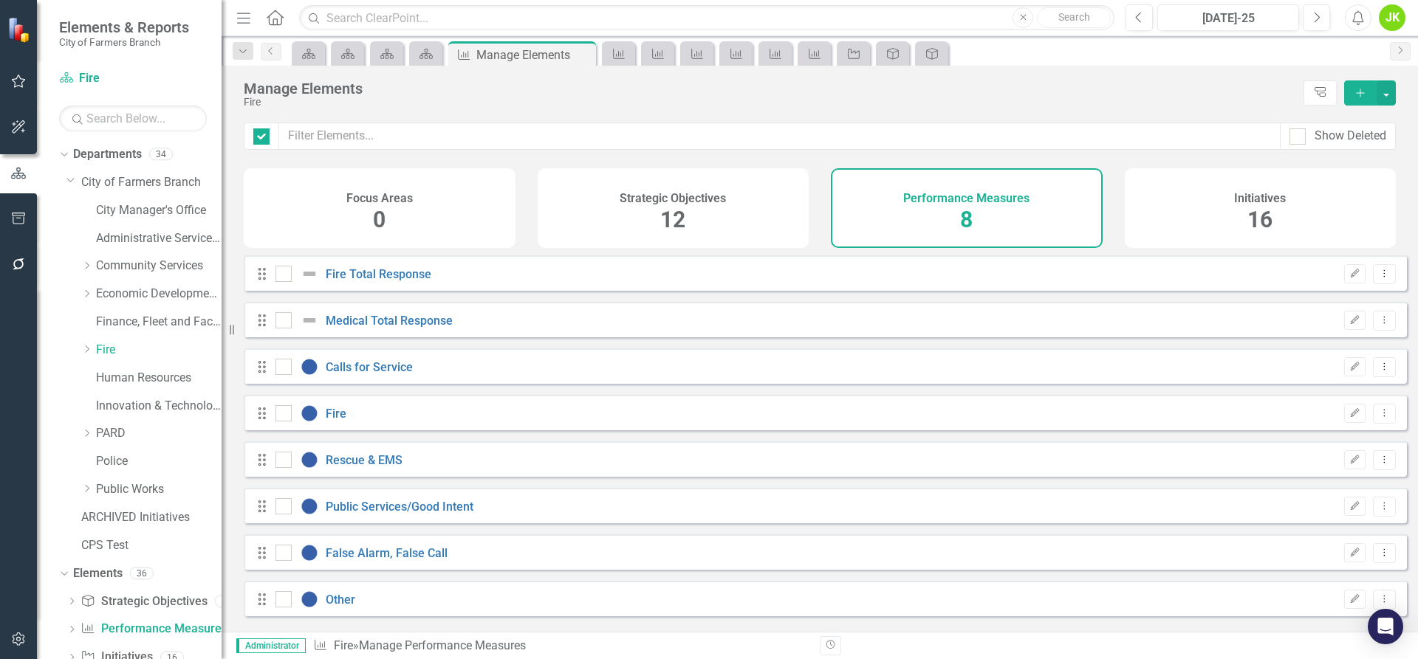
checkbox input "false"
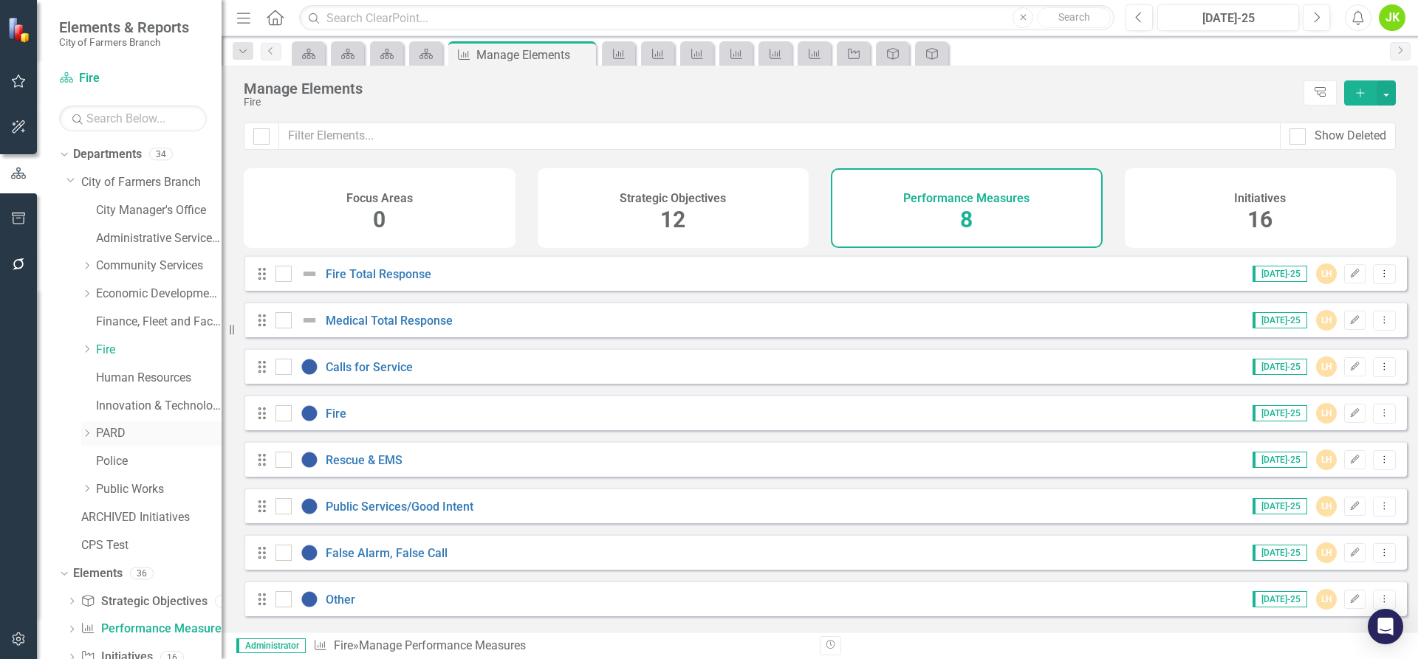
click at [111, 433] on link "PARD" at bounding box center [159, 433] width 126 height 17
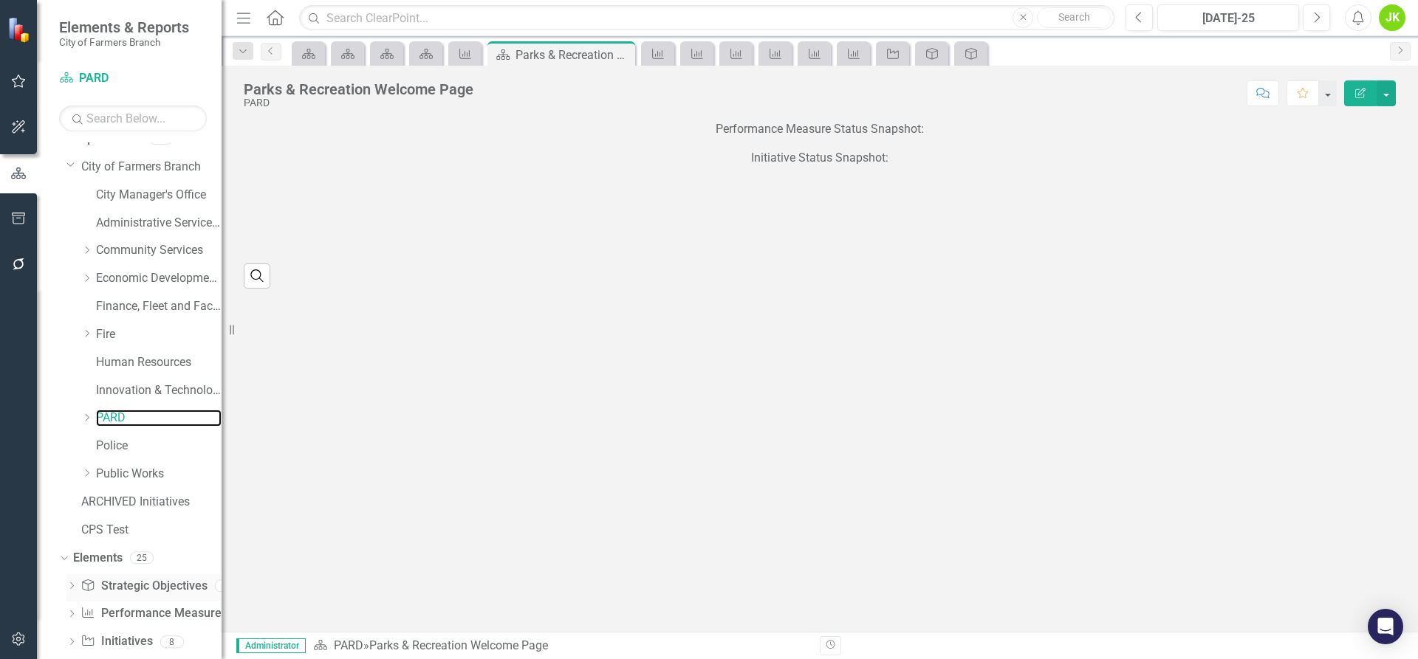
scroll to position [42, 0]
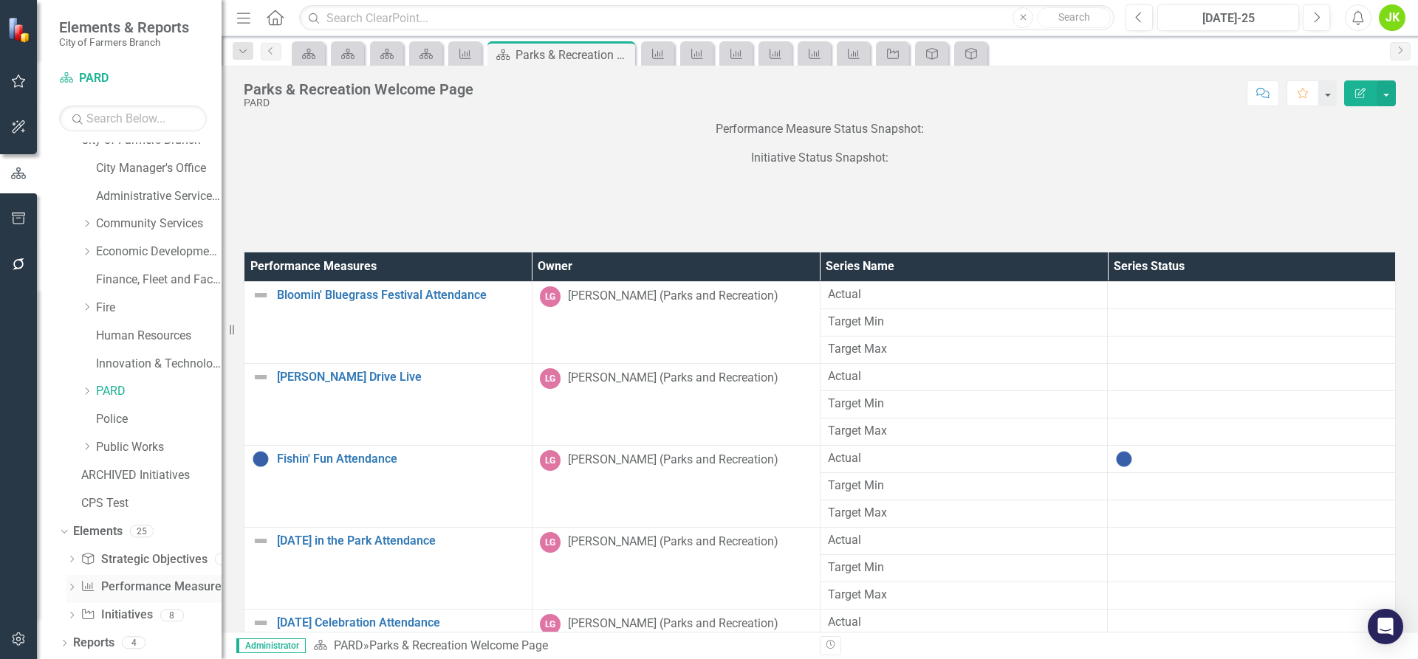
click at [141, 588] on link "Performance Measure Performance Measures" at bounding box center [153, 587] width 146 height 17
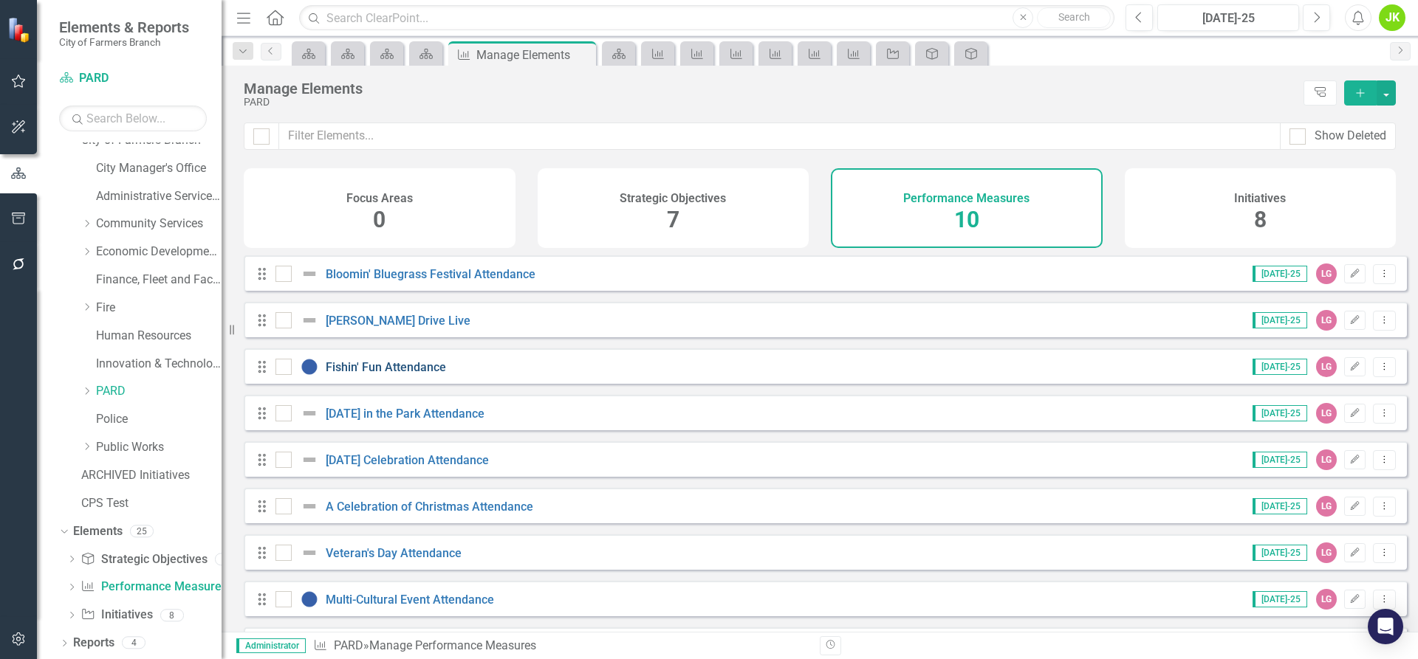
click at [353, 374] on link "Fishin' Fun Attendance" at bounding box center [386, 367] width 120 height 14
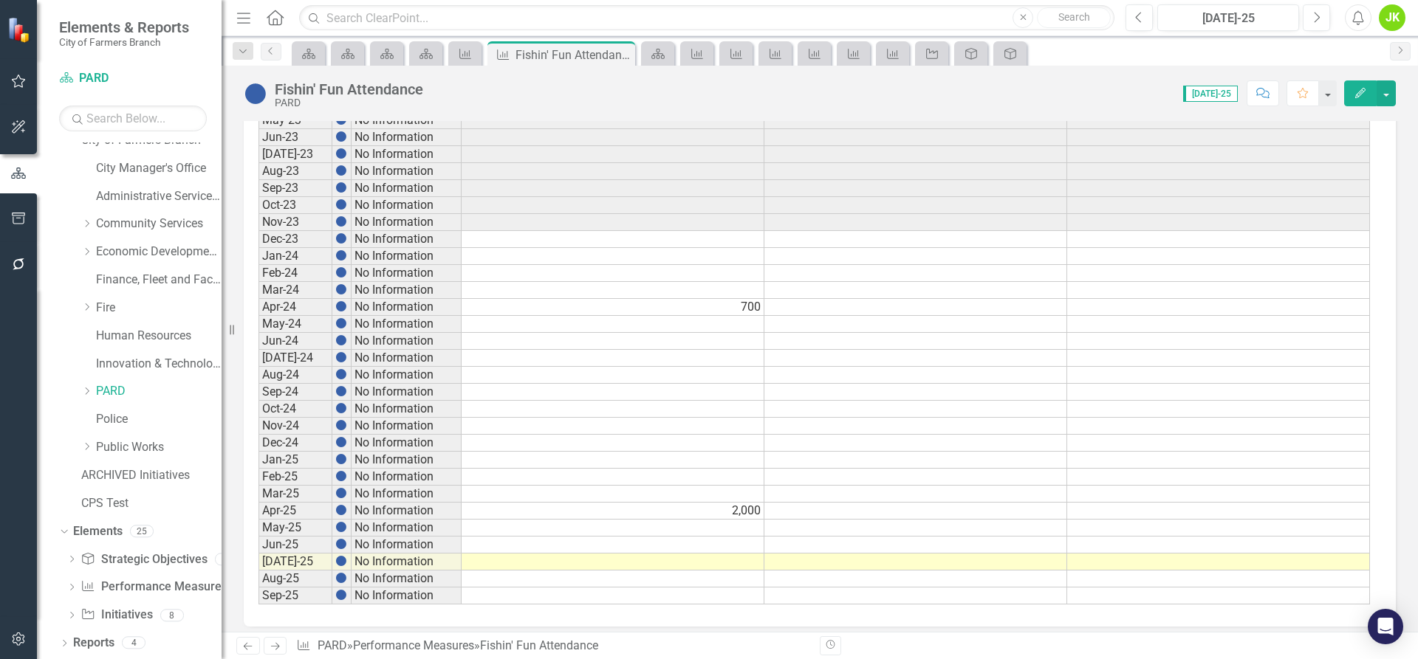
scroll to position [692, 0]
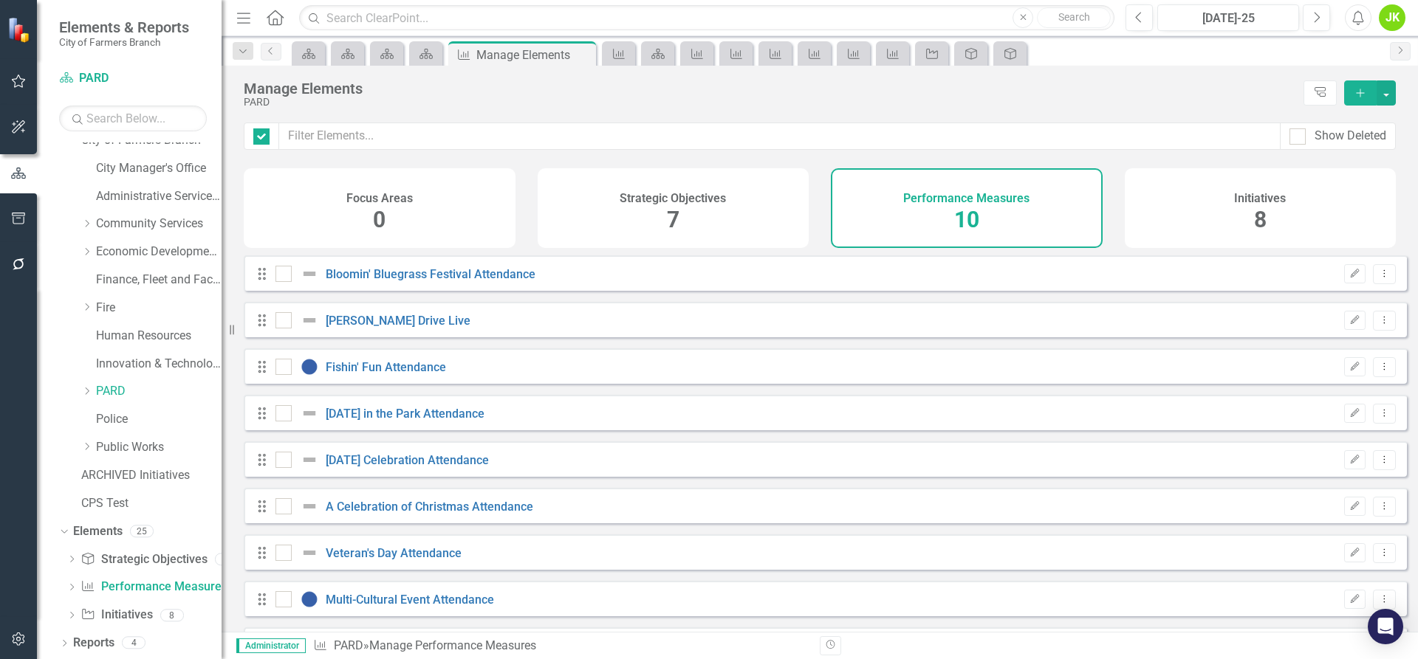
checkbox input "false"
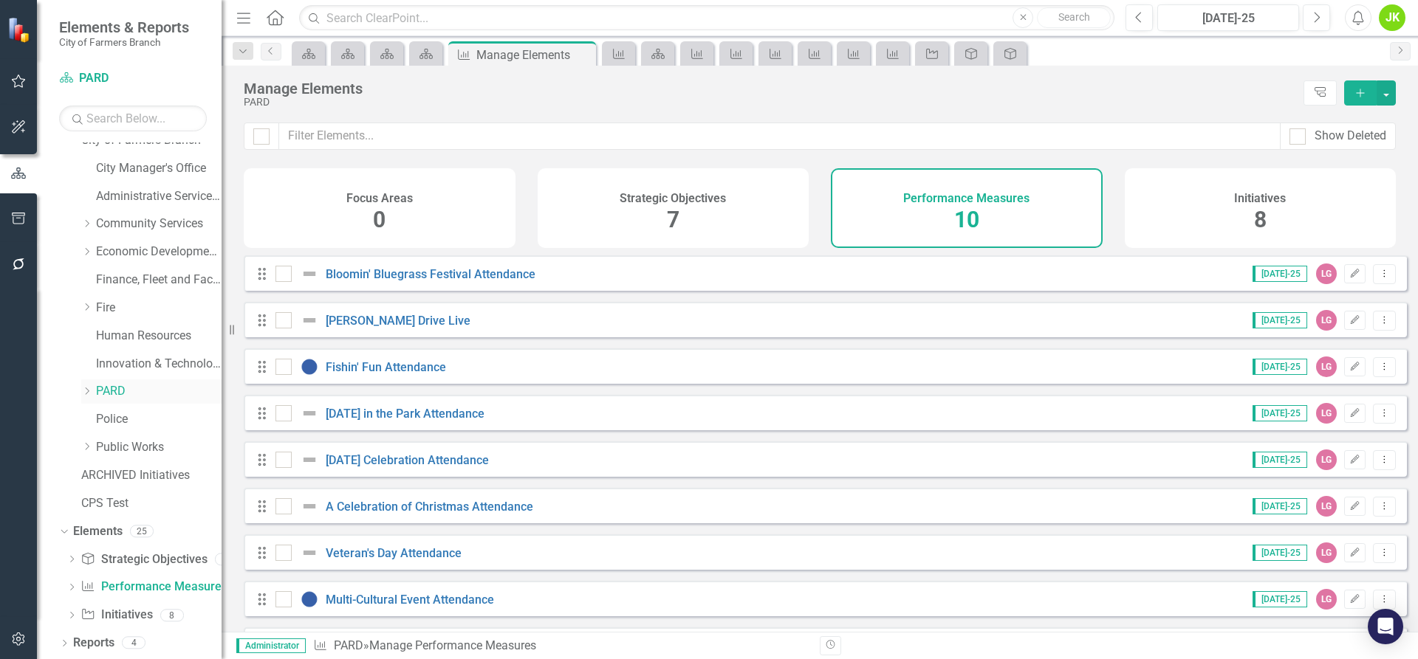
click at [84, 388] on icon "Dropdown" at bounding box center [86, 391] width 11 height 9
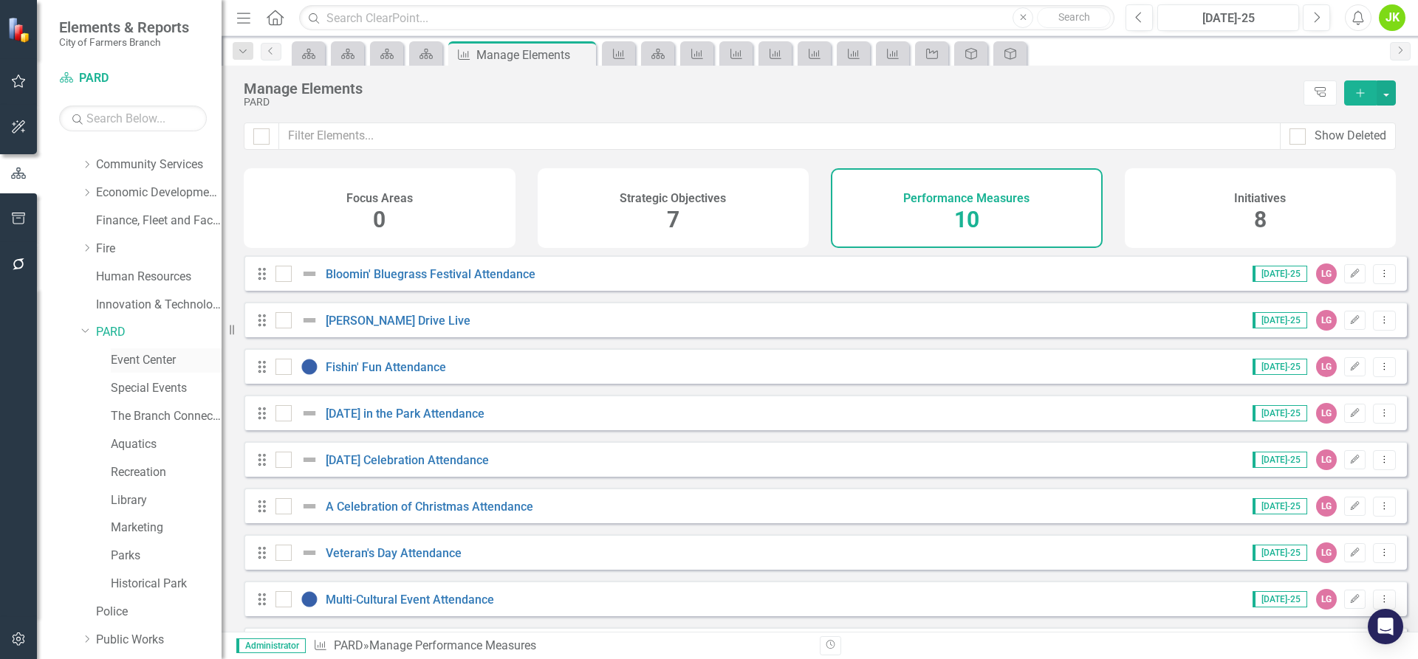
scroll to position [190, 0]
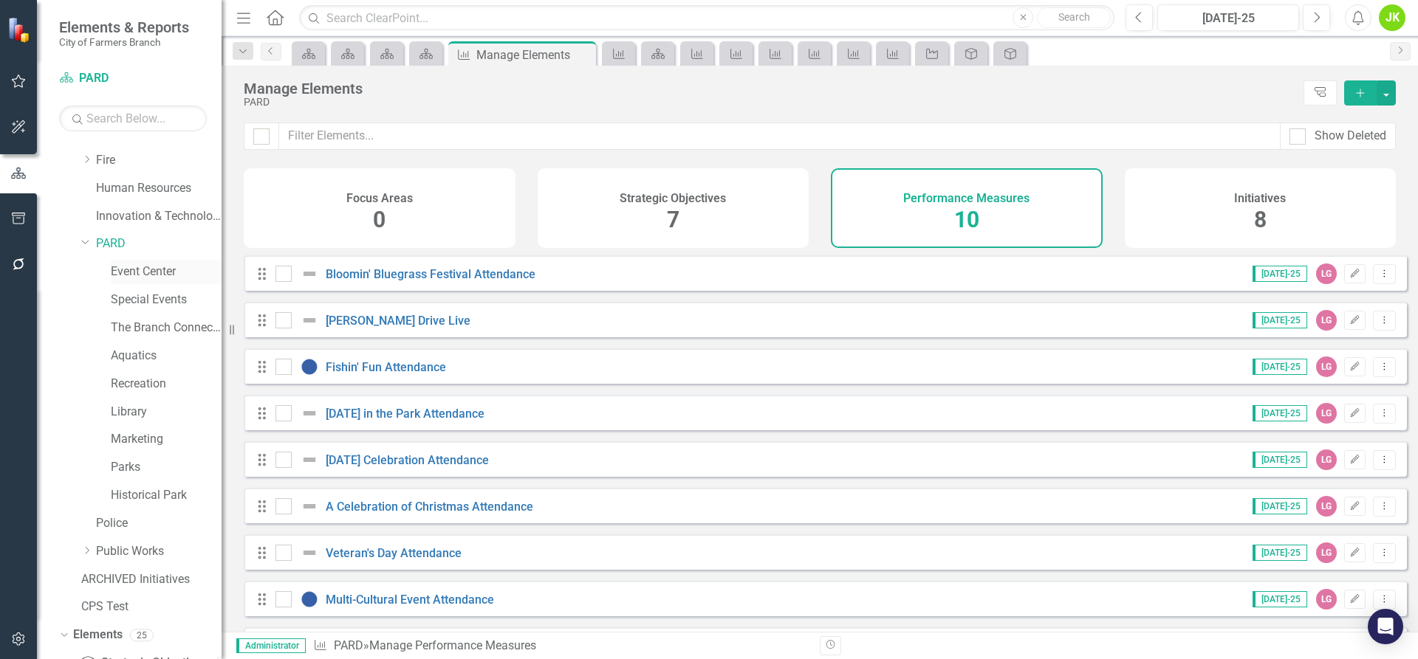
click at [148, 272] on link "Event Center" at bounding box center [166, 272] width 111 height 17
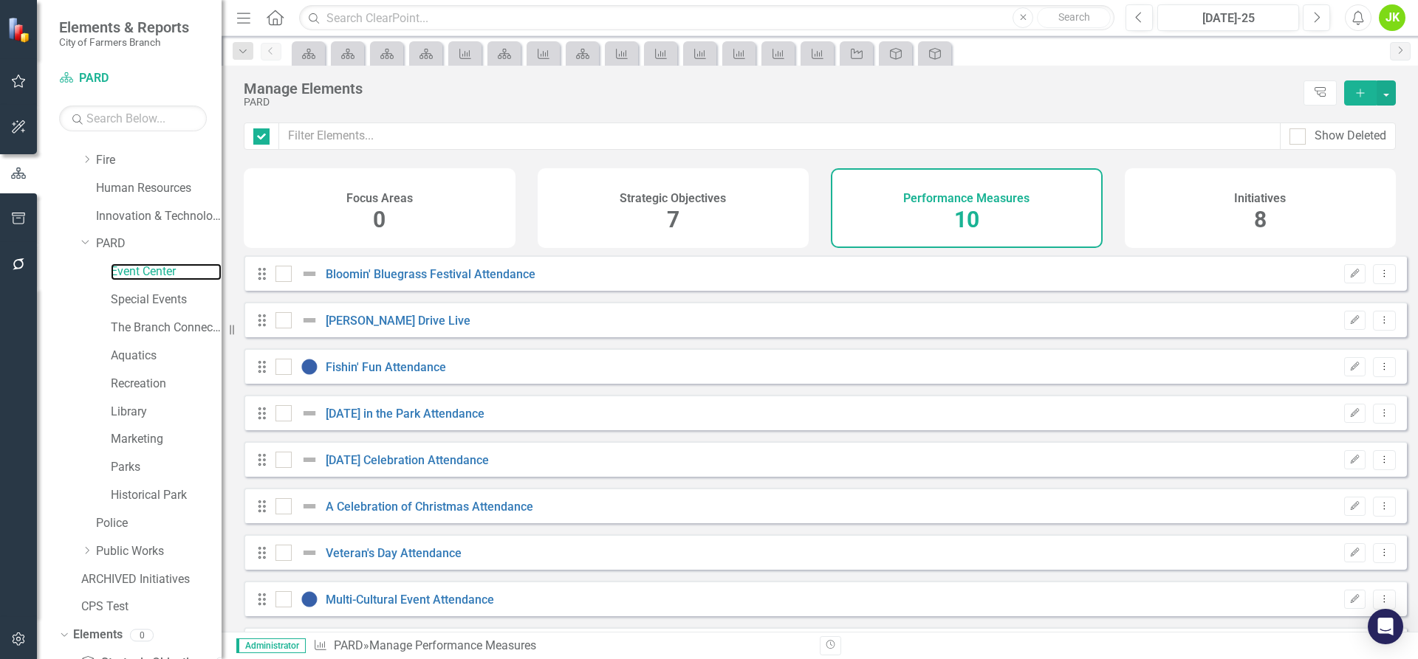
checkbox input "false"
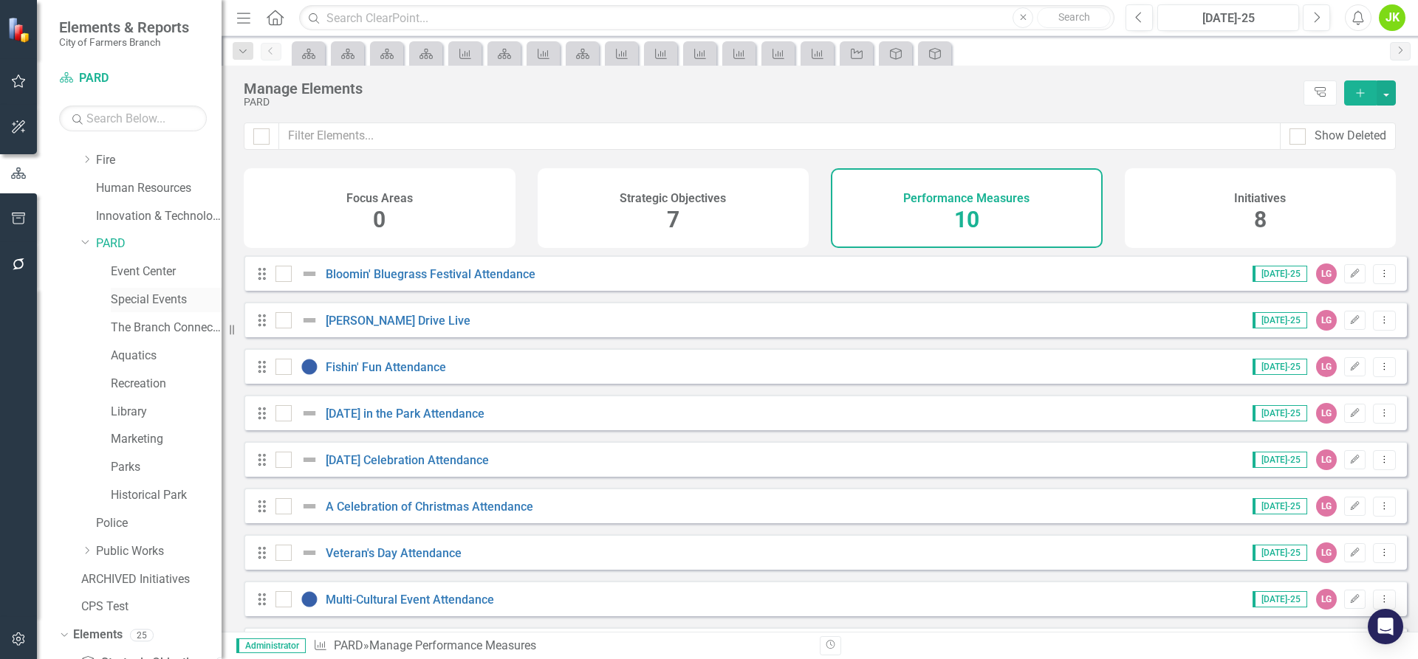
click at [140, 300] on link "Special Events" at bounding box center [166, 300] width 111 height 17
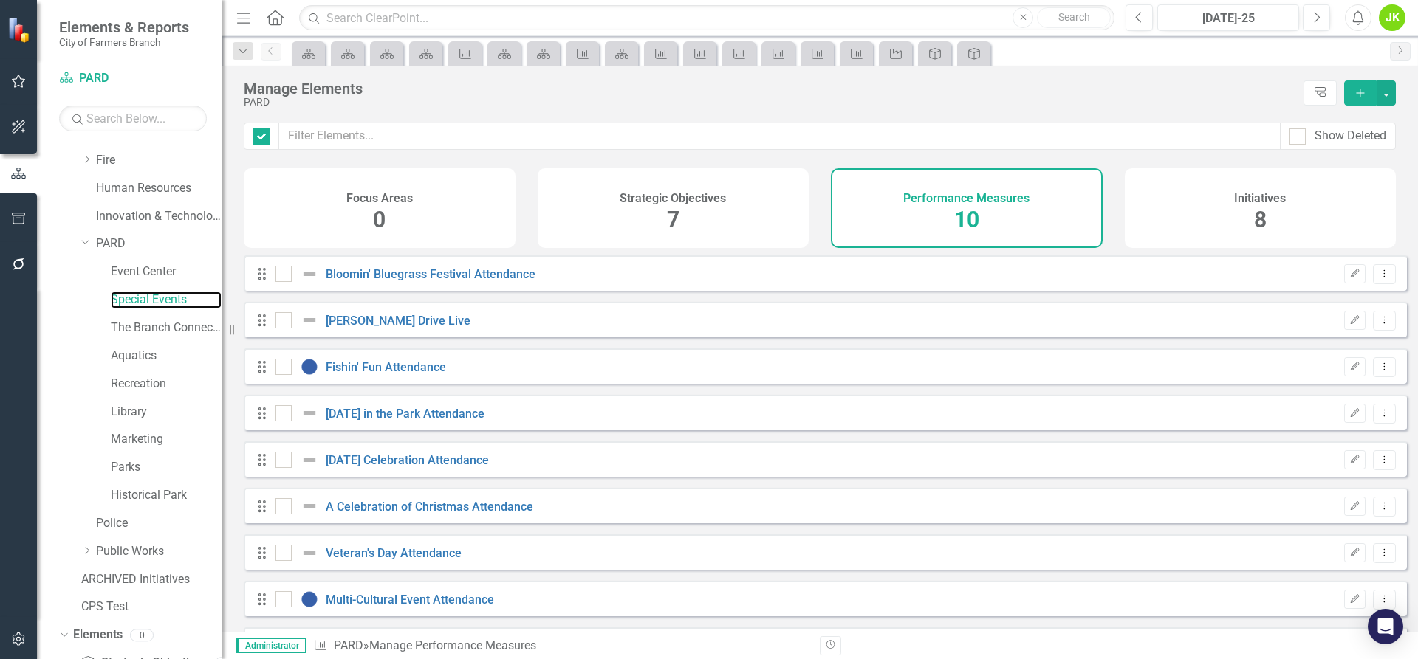
checkbox input "false"
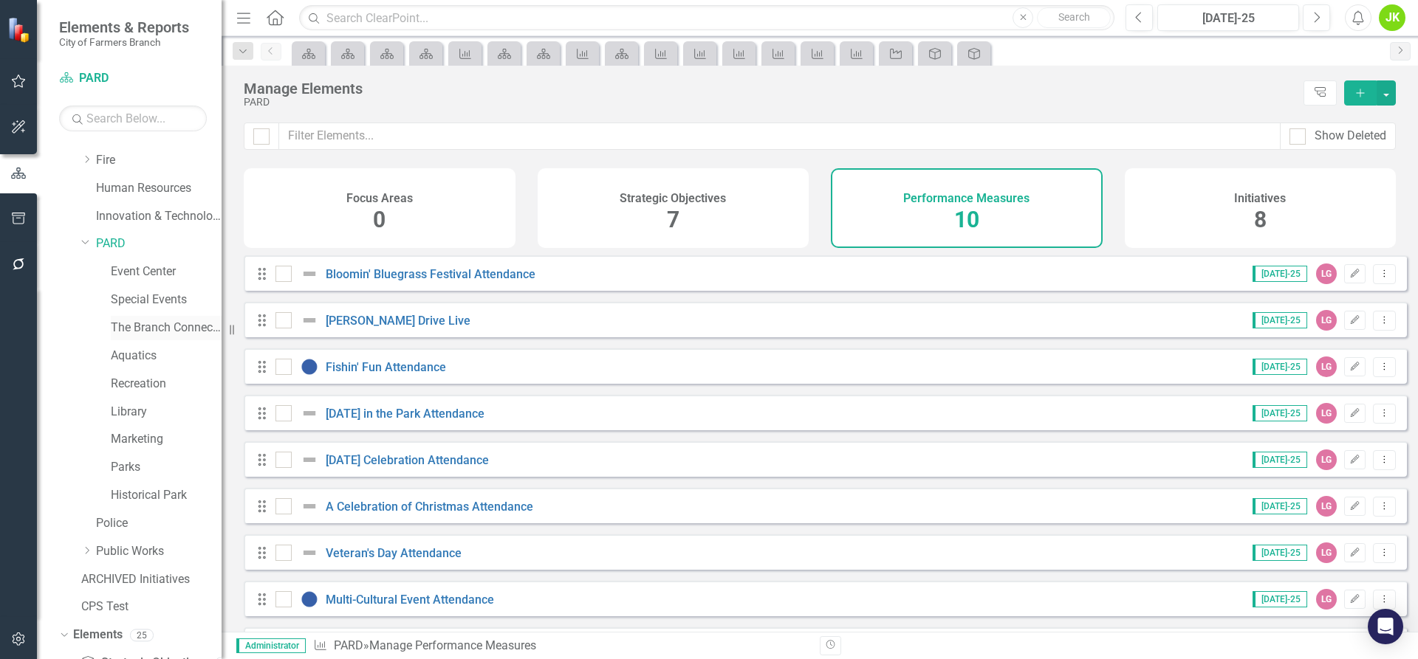
click at [143, 331] on link "The Branch Connection" at bounding box center [166, 328] width 111 height 17
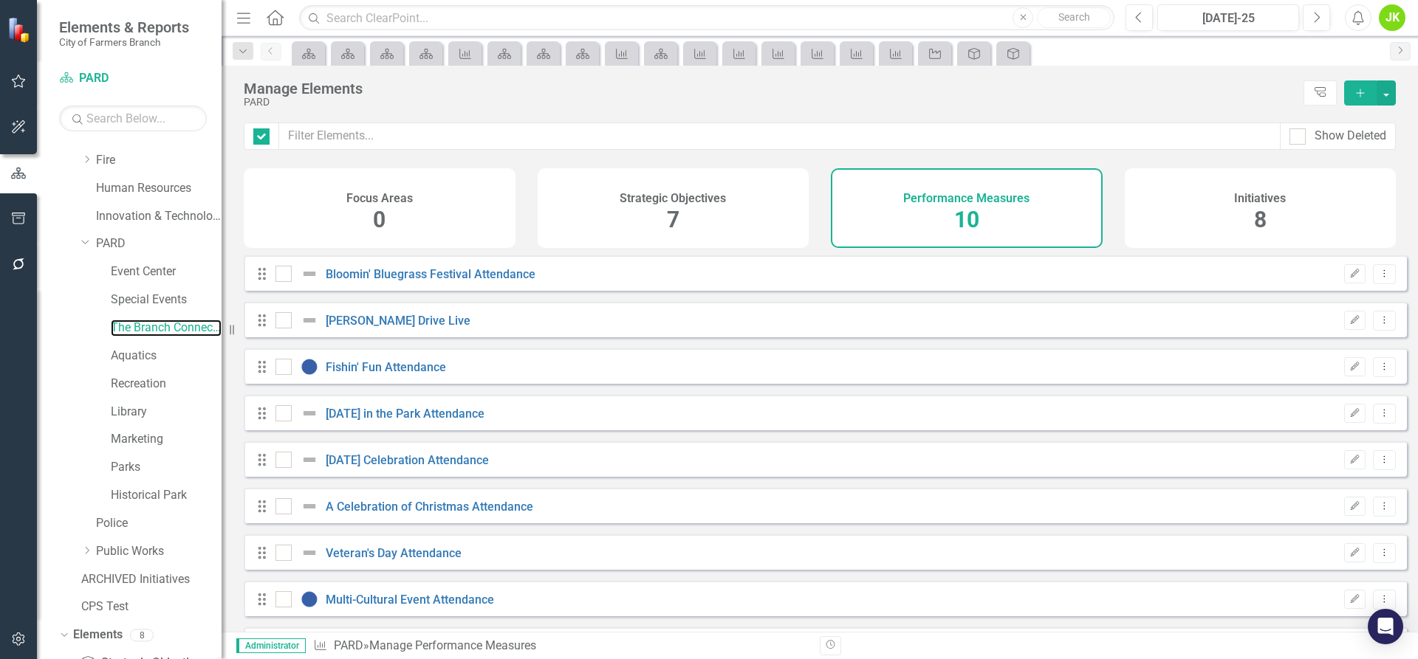
checkbox input "false"
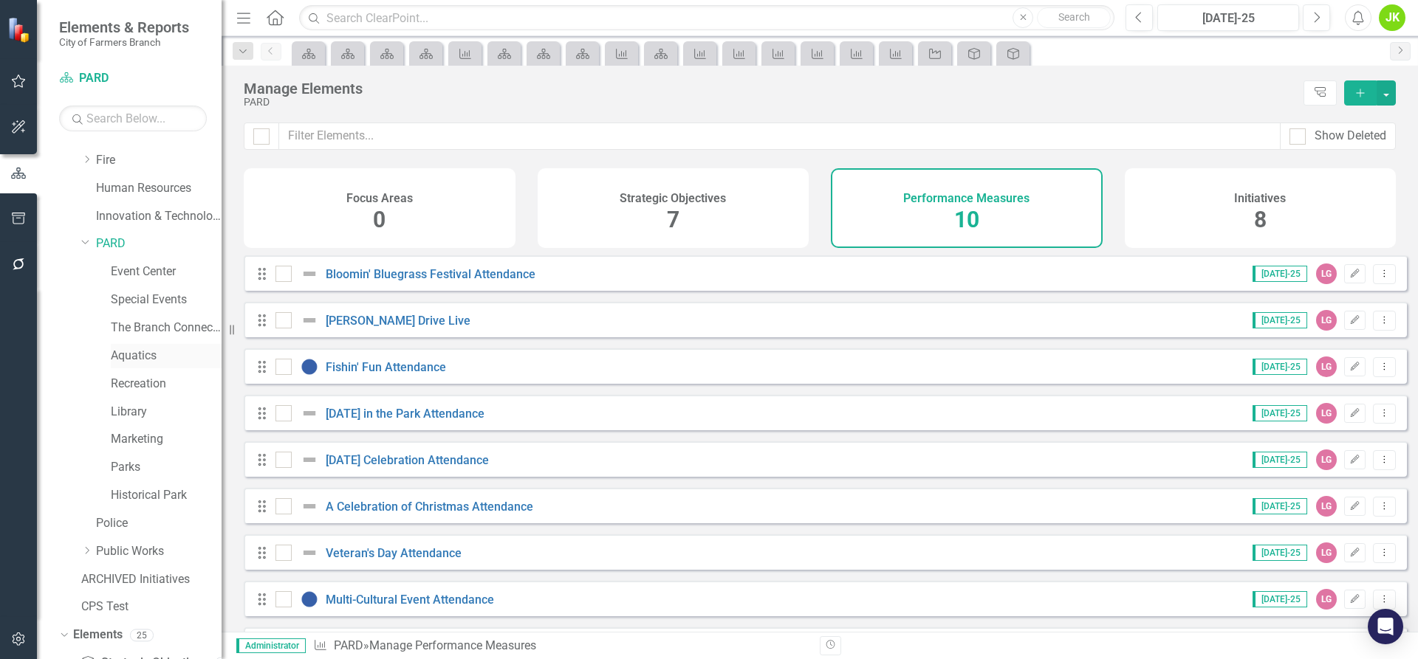
click at [149, 353] on link "Aquatics" at bounding box center [166, 356] width 111 height 17
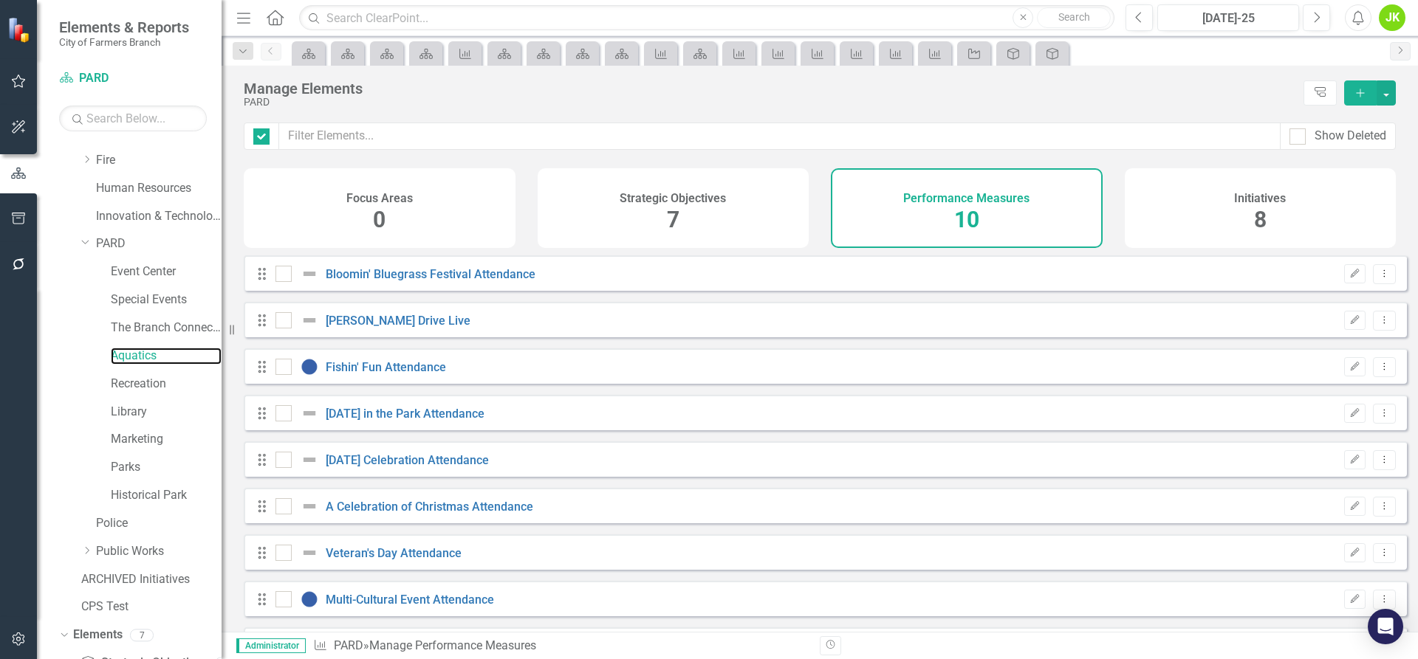
checkbox input "false"
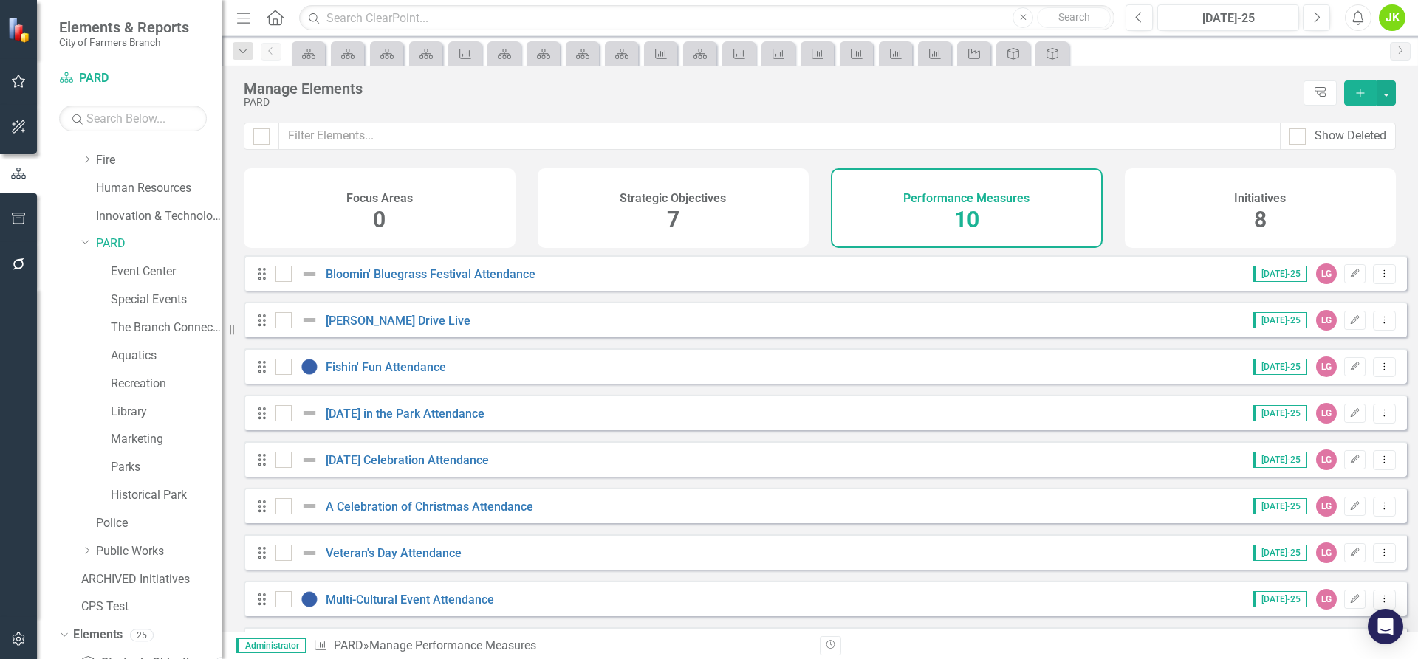
click at [688, 201] on h4 "Strategic Objectives" at bounding box center [672, 198] width 106 height 13
click at [937, 193] on h4 "Performance Measures" at bounding box center [966, 198] width 126 height 13
click at [707, 199] on h4 "Strategic Objectives" at bounding box center [672, 198] width 106 height 13
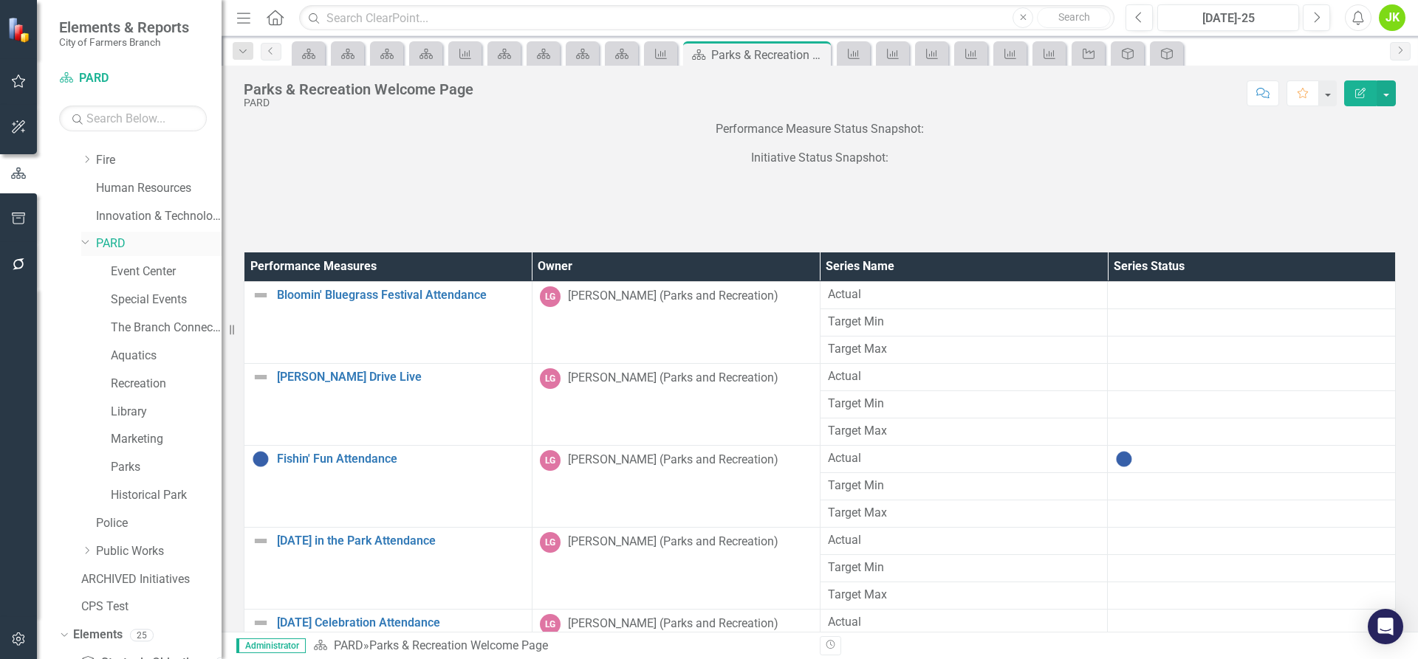
click at [111, 242] on link "PARD" at bounding box center [159, 244] width 126 height 17
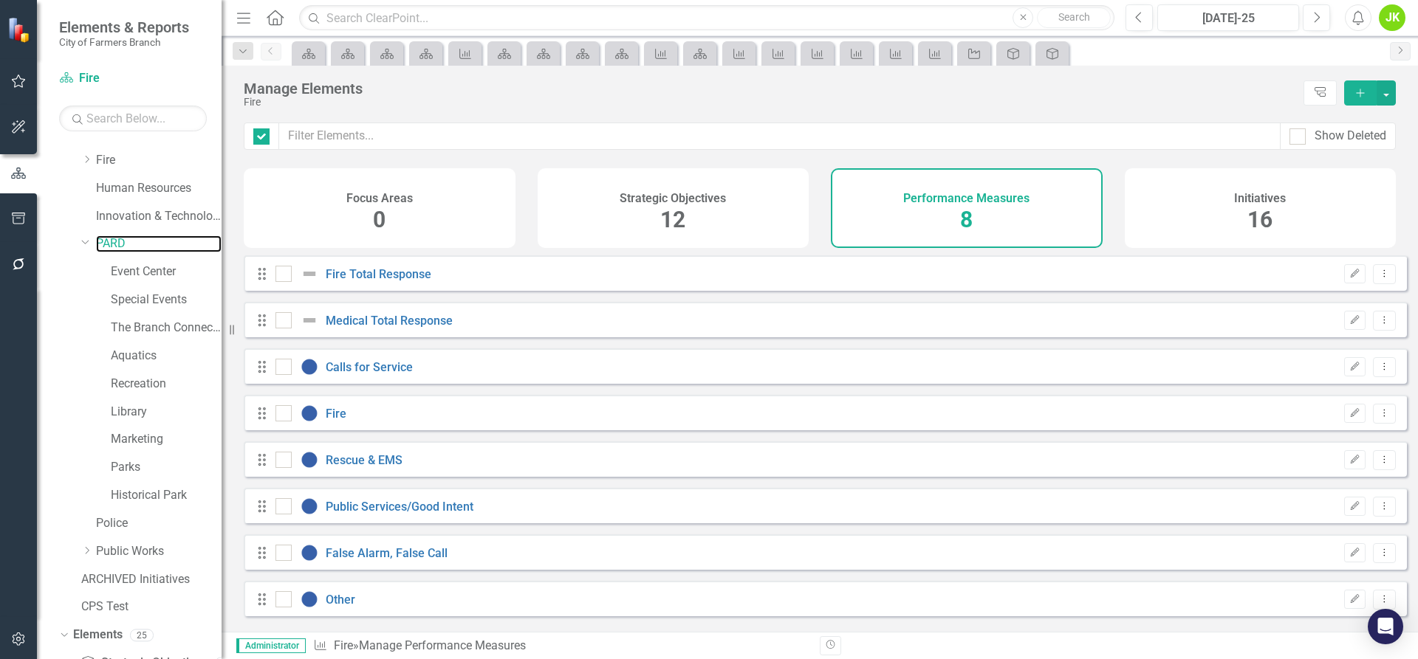
checkbox input "false"
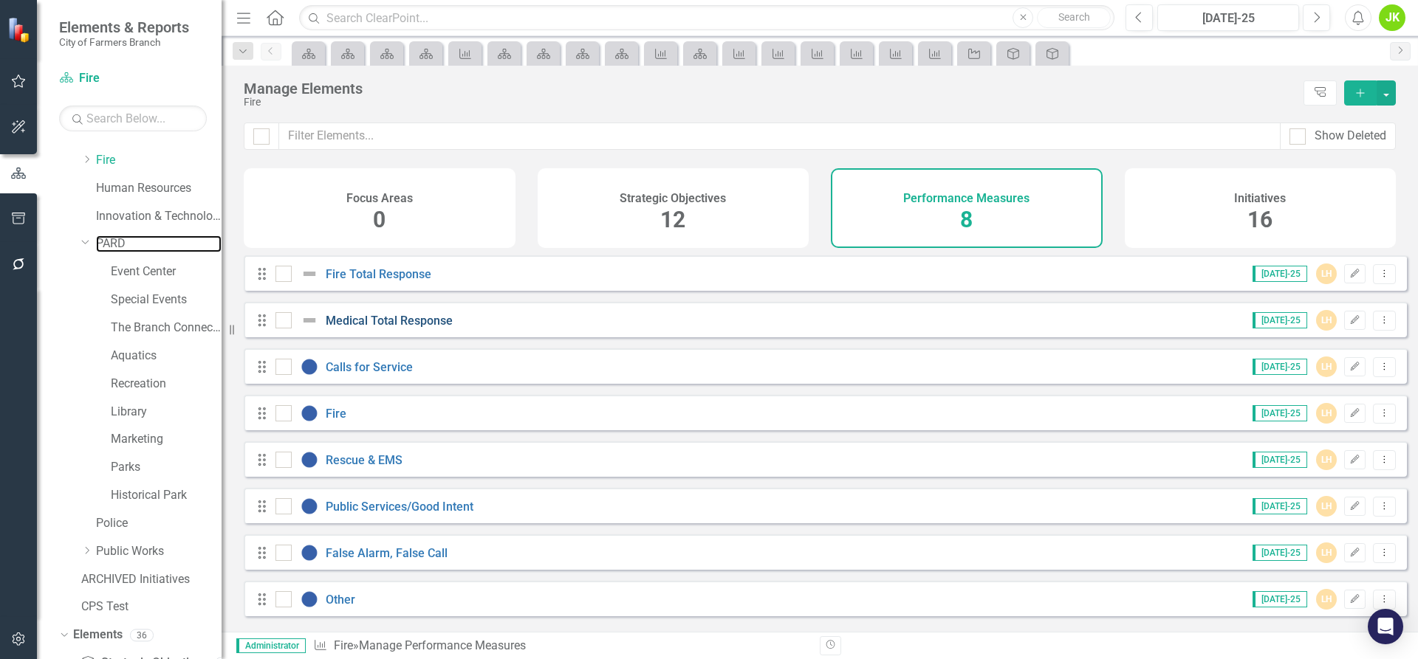
scroll to position [7, 0]
click at [127, 465] on link "Parks" at bounding box center [166, 467] width 111 height 17
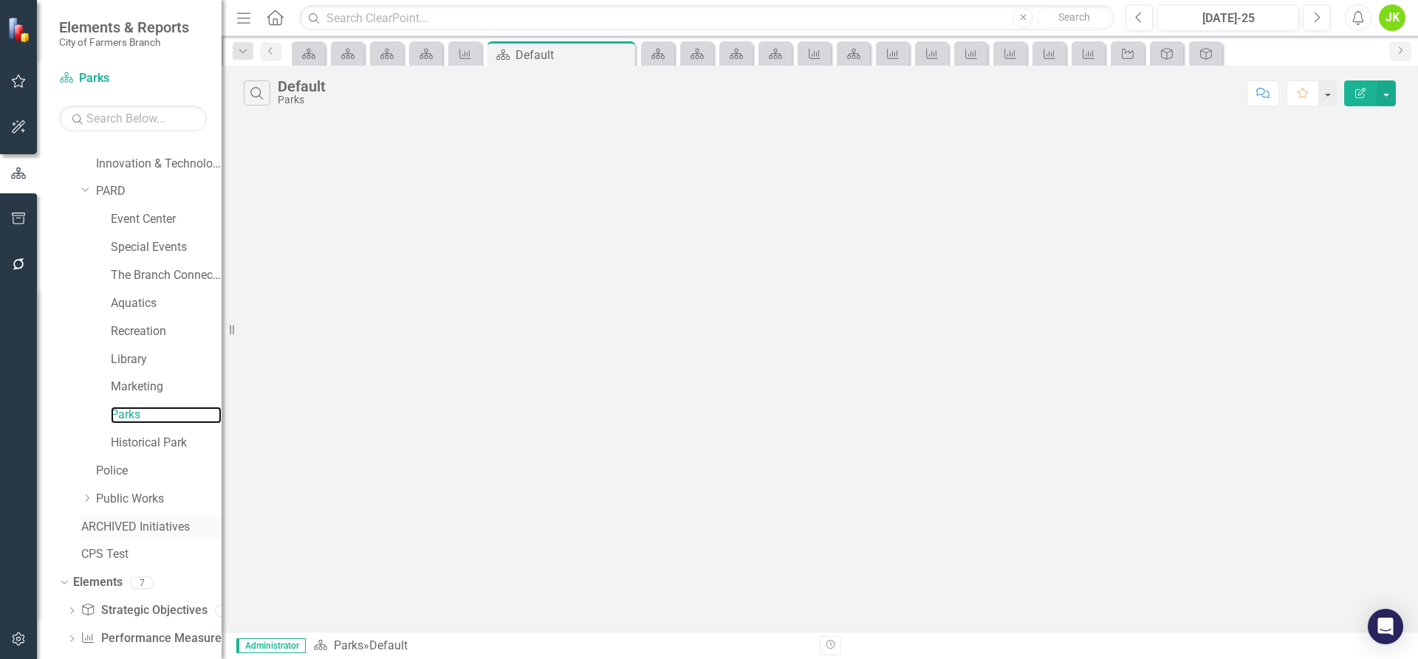
scroll to position [264, 0]
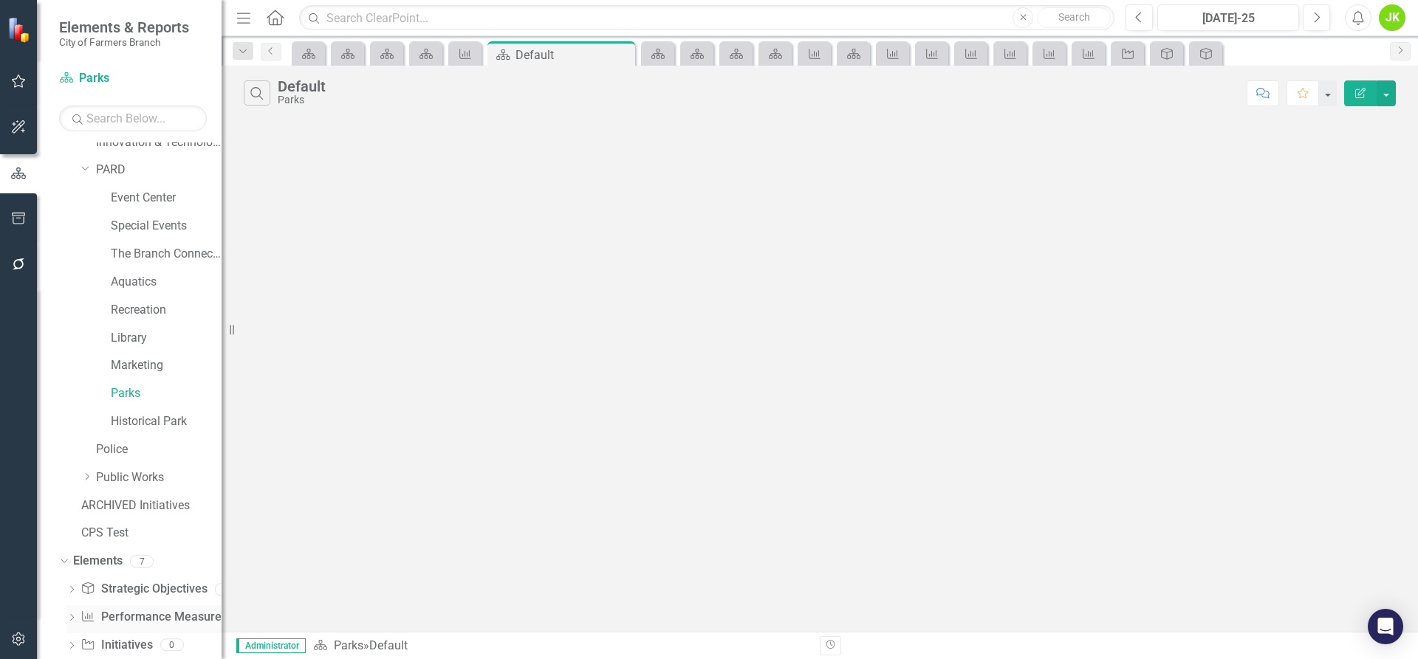
click at [140, 619] on link "Performance Measure Performance Measures" at bounding box center [153, 617] width 146 height 17
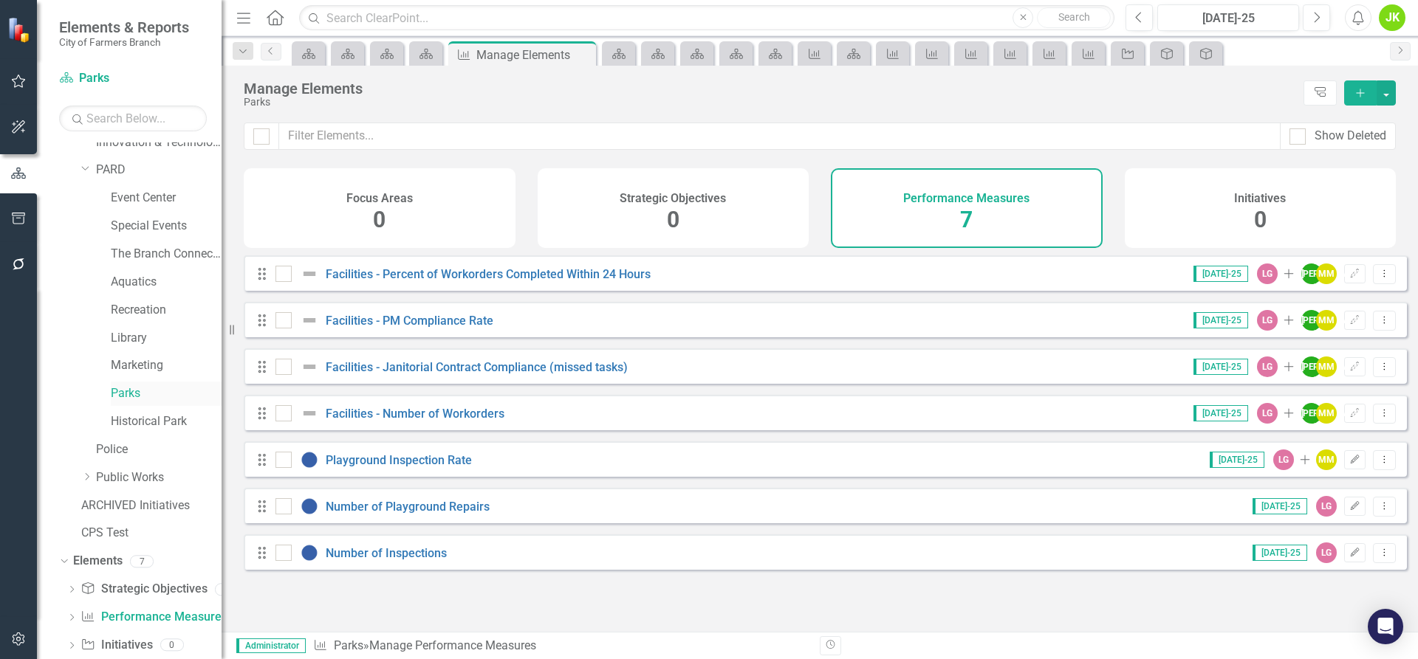
click at [125, 397] on link "Parks" at bounding box center [166, 393] width 111 height 17
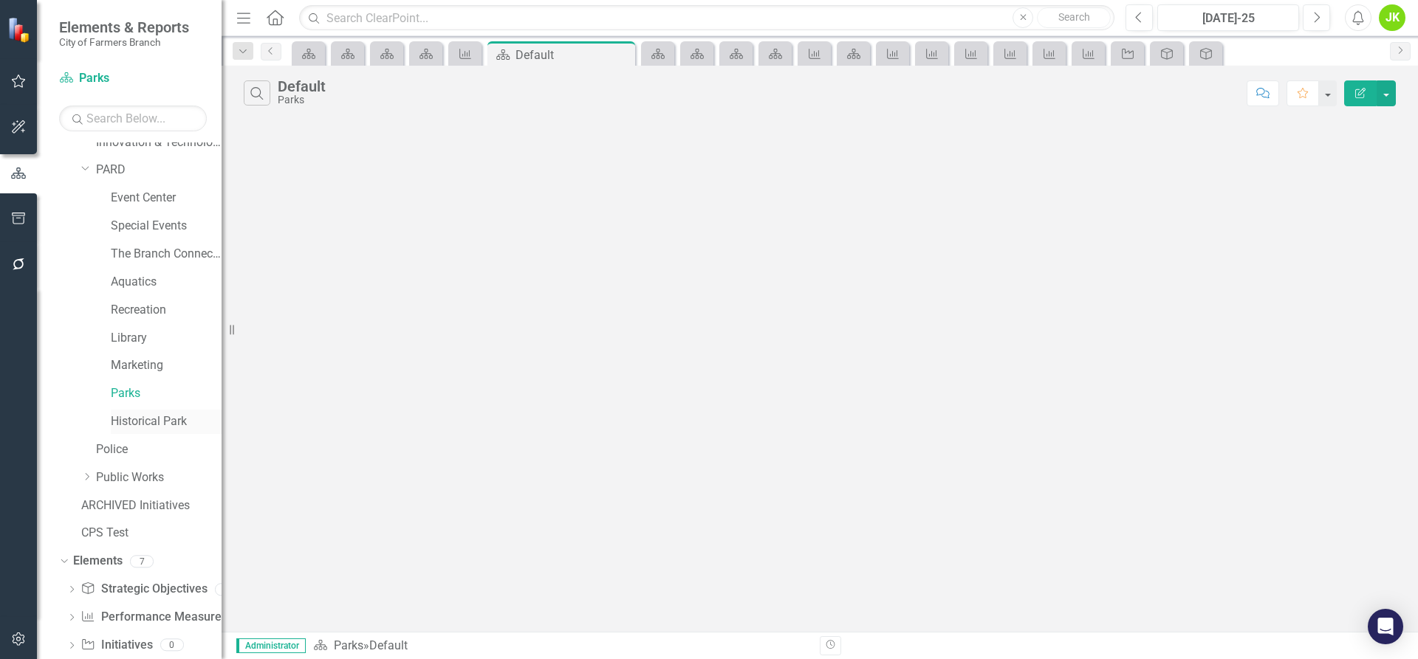
click at [126, 425] on link "Historical Park" at bounding box center [166, 421] width 111 height 17
click at [143, 614] on link "Performance Measure Performance Measures" at bounding box center [153, 617] width 146 height 17
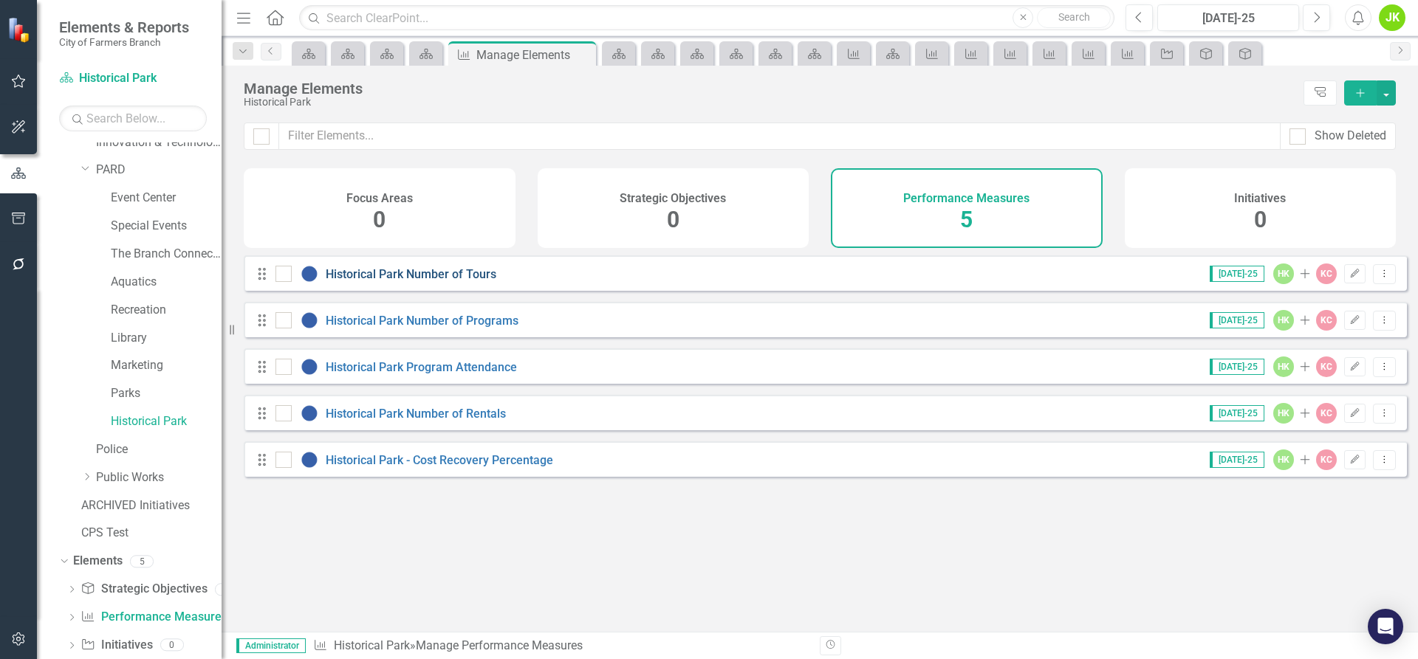
click at [400, 281] on link "Historical Park Number of Tours" at bounding box center [411, 274] width 171 height 14
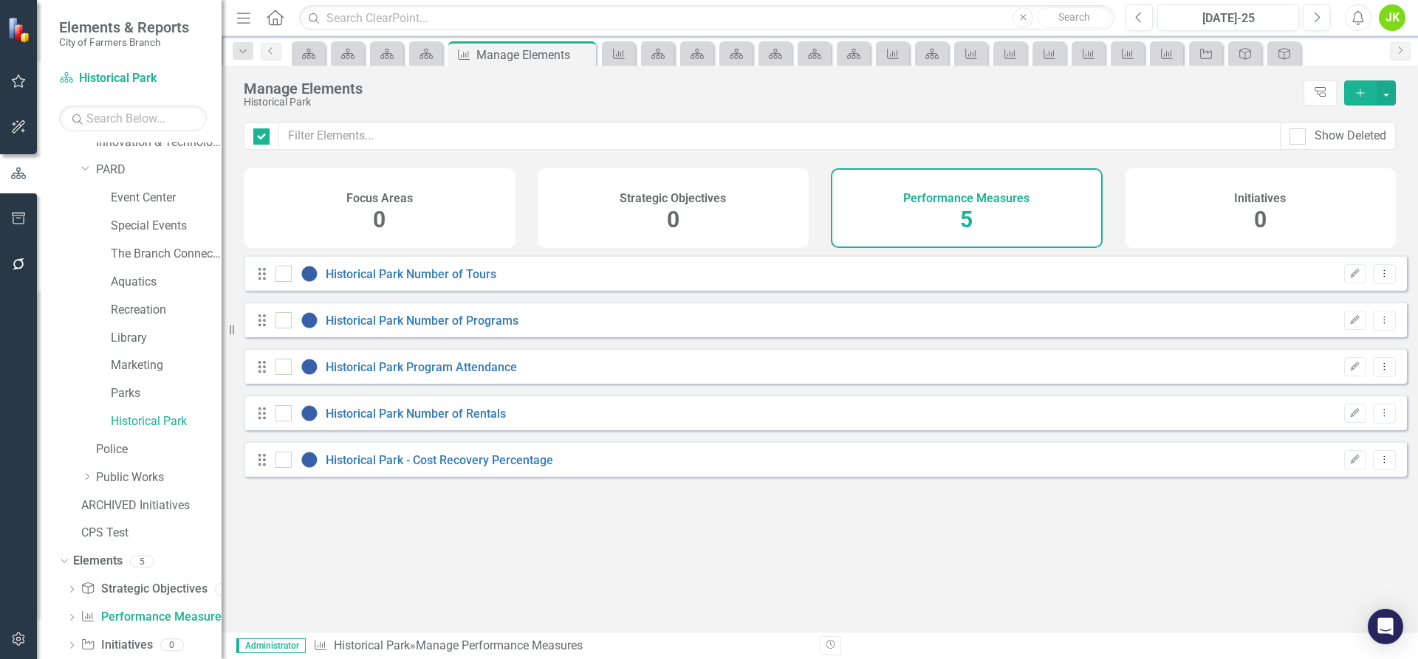
checkbox input "false"
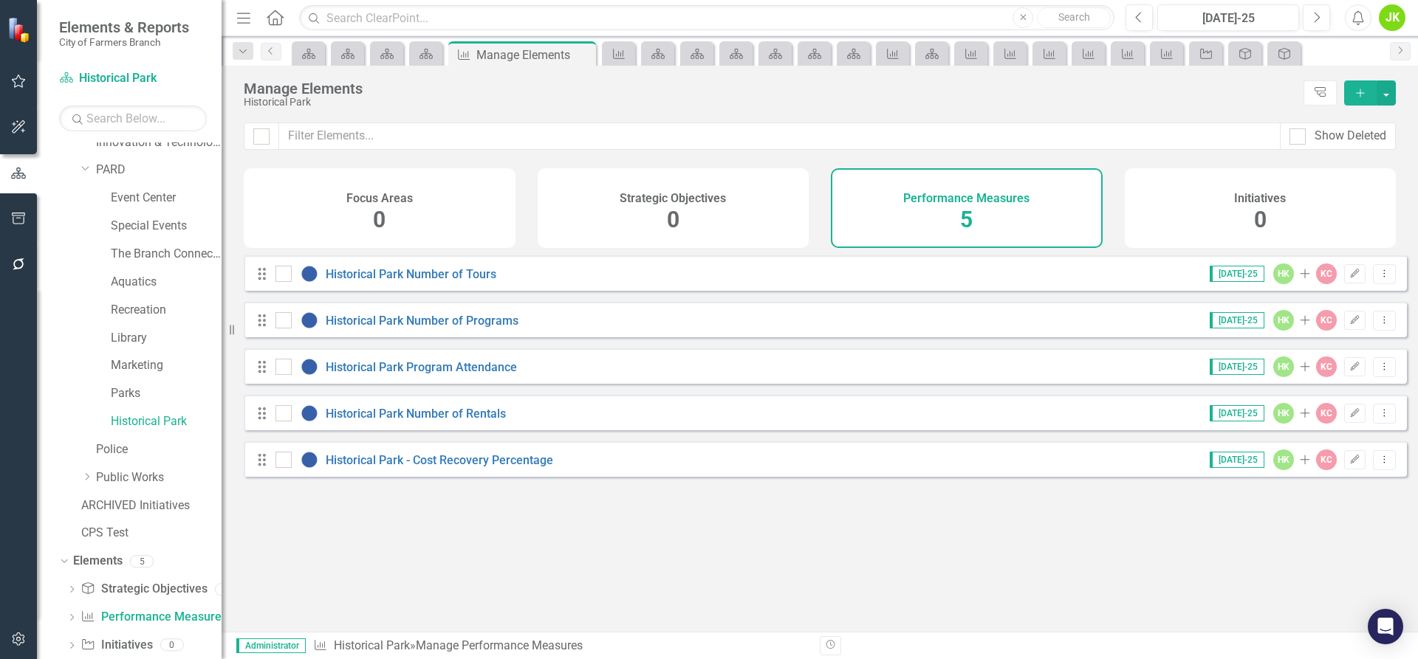
click at [939, 213] on div "Performance Measures 5" at bounding box center [967, 208] width 272 height 80
click at [141, 343] on link "Library" at bounding box center [166, 338] width 111 height 17
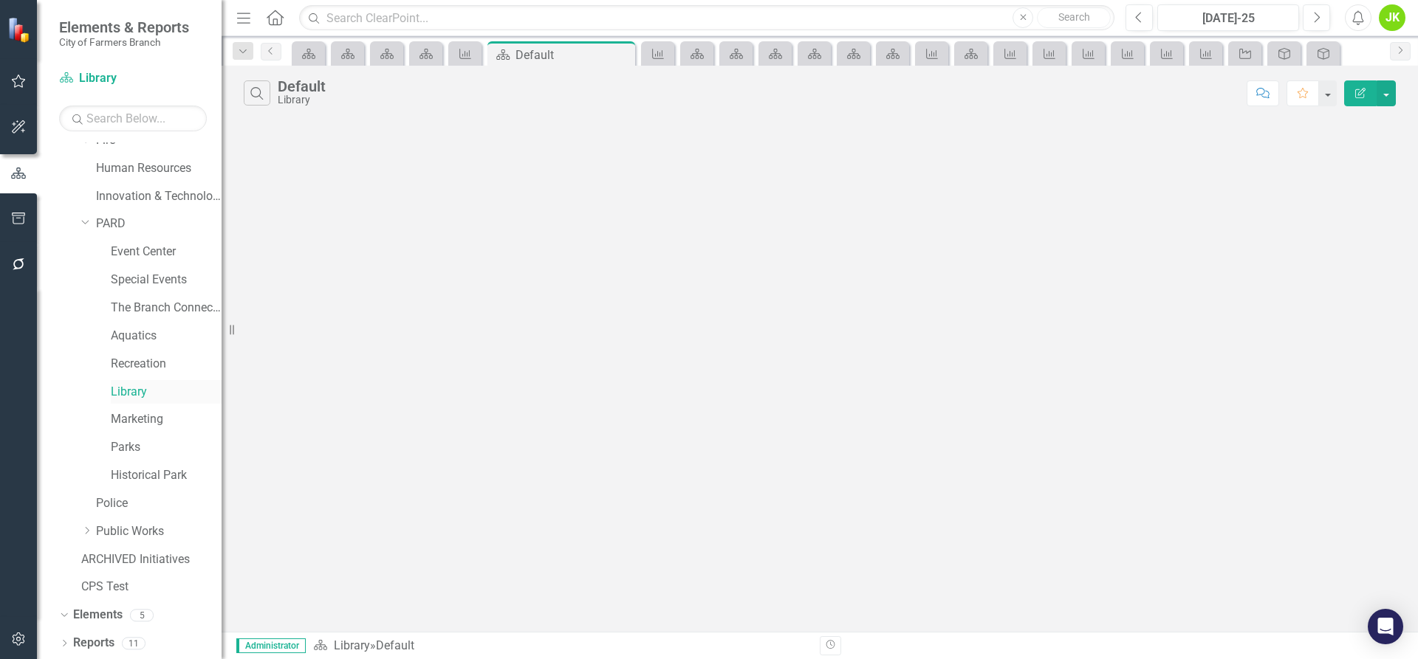
scroll to position [264, 0]
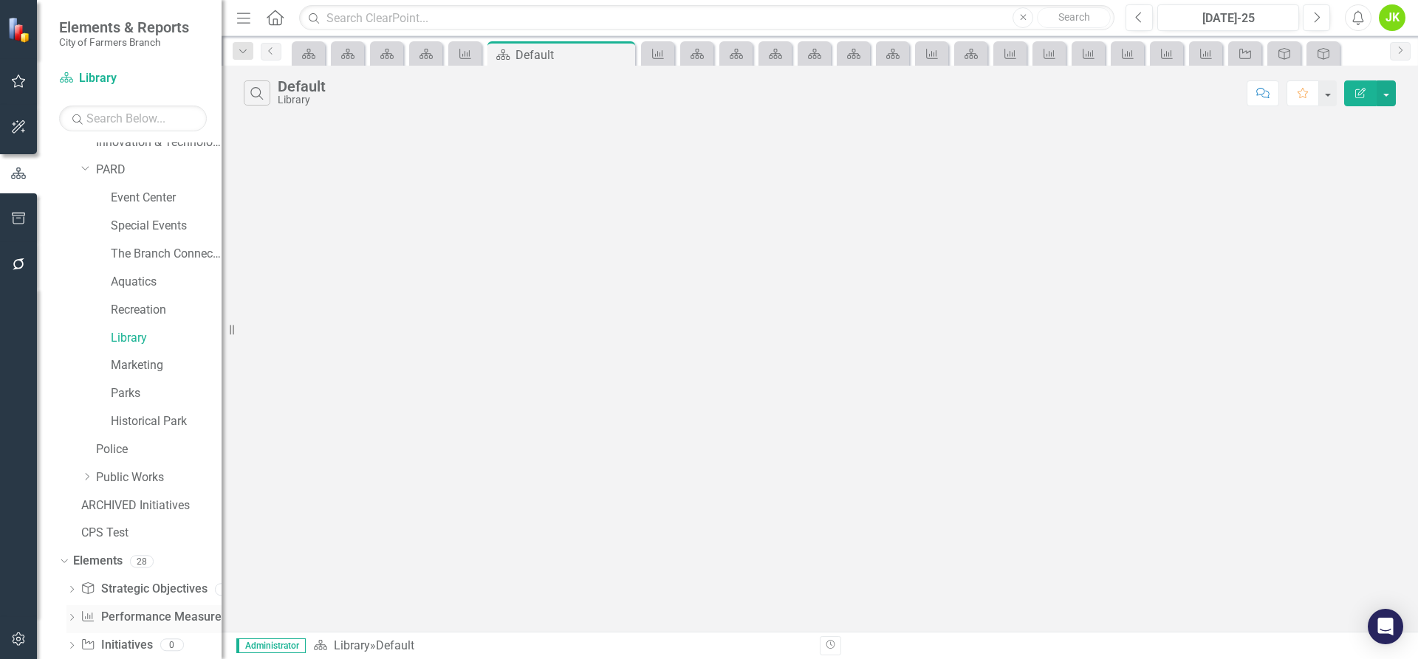
click at [151, 615] on link "Performance Measure Performance Measures" at bounding box center [153, 617] width 146 height 17
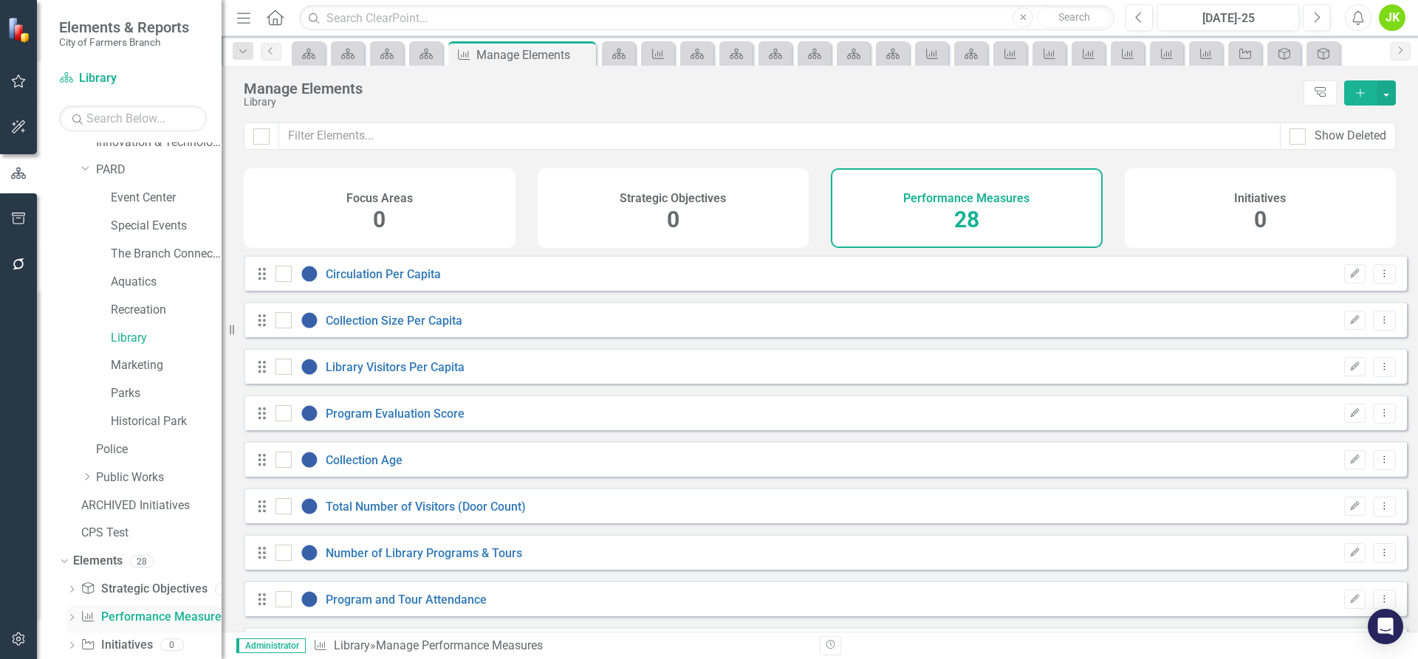
checkbox input "false"
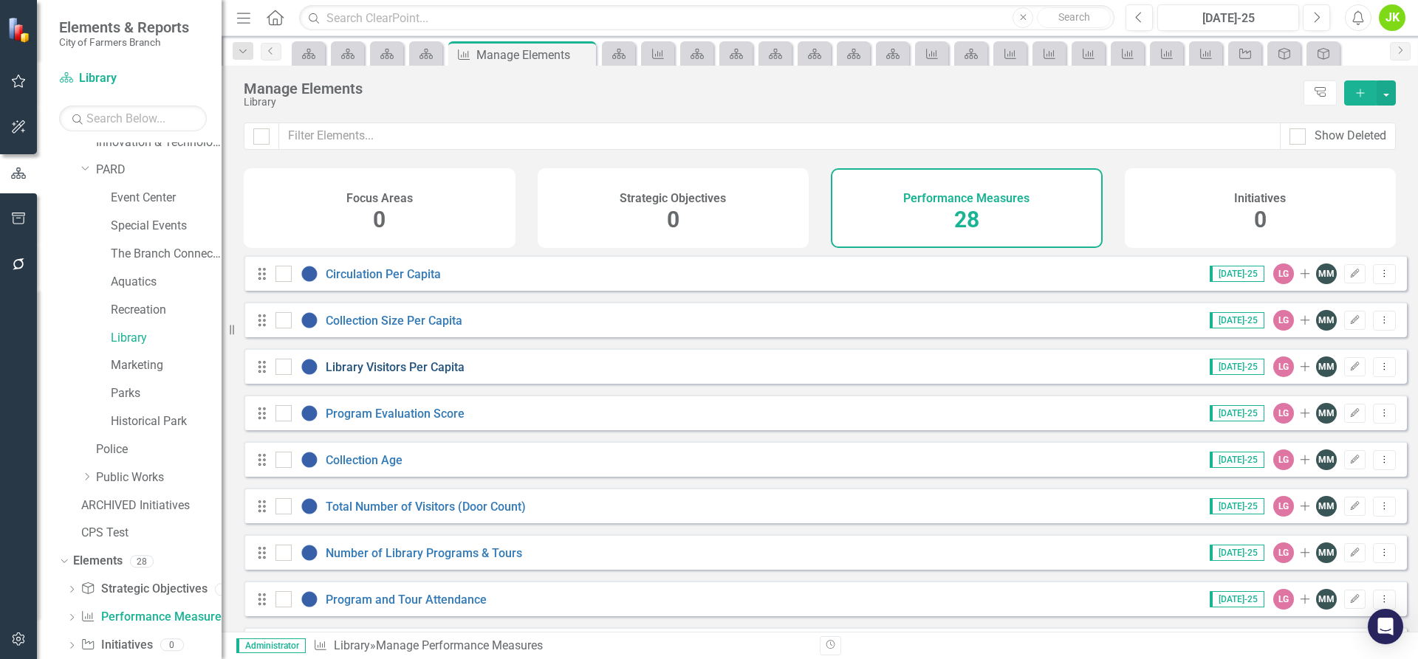
click at [426, 374] on link "Library Visitors Per Capita" at bounding box center [395, 367] width 139 height 14
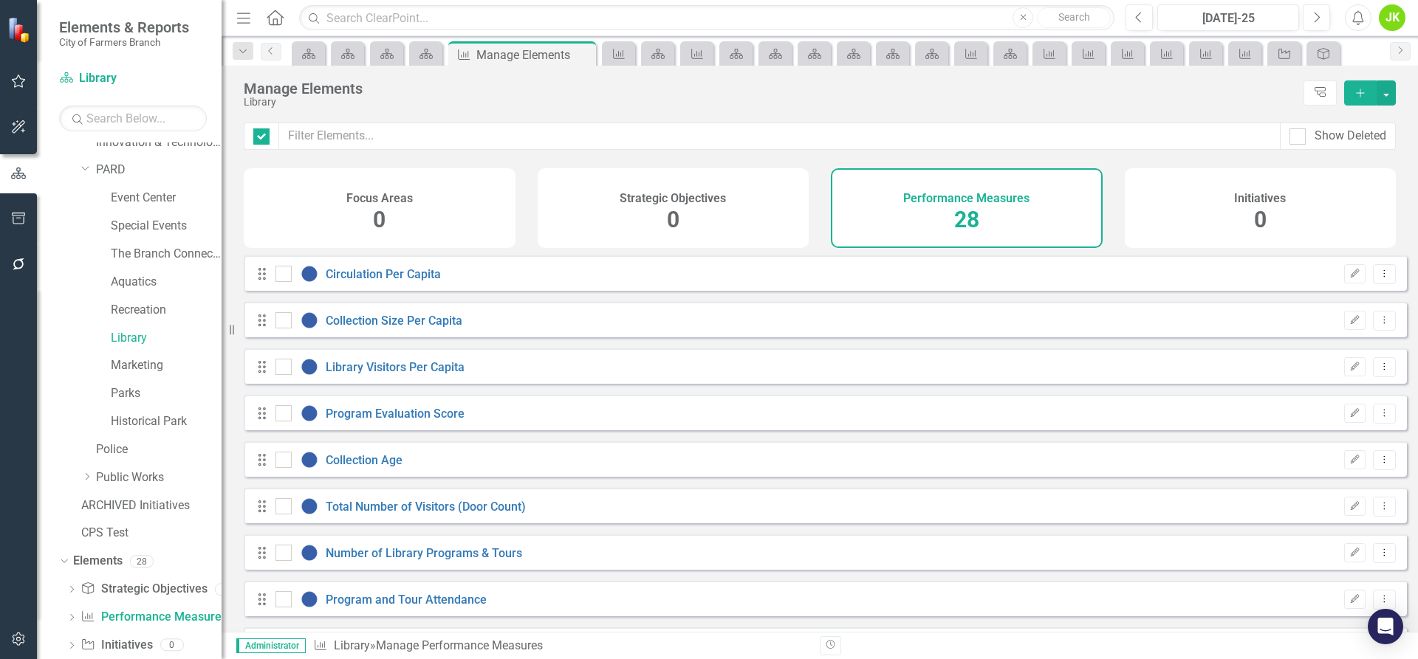
checkbox input "false"
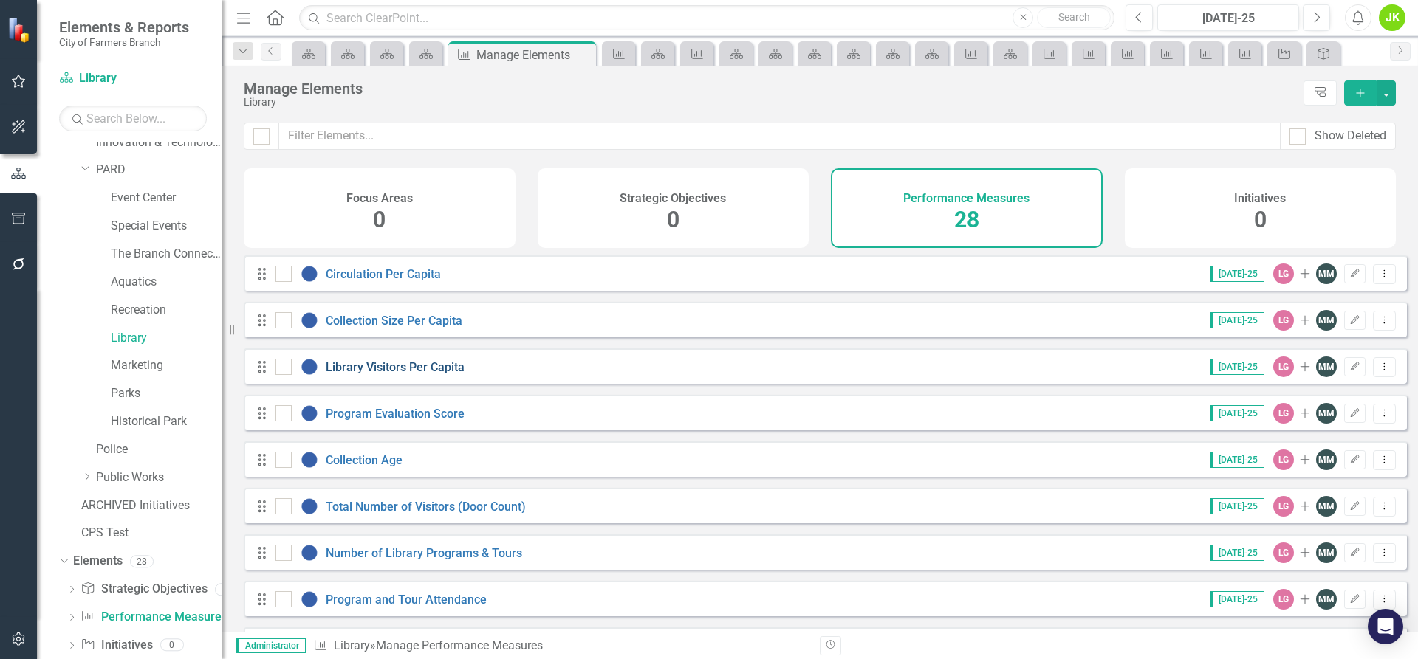
click at [444, 374] on link "Library Visitors Per Capita" at bounding box center [395, 367] width 139 height 14
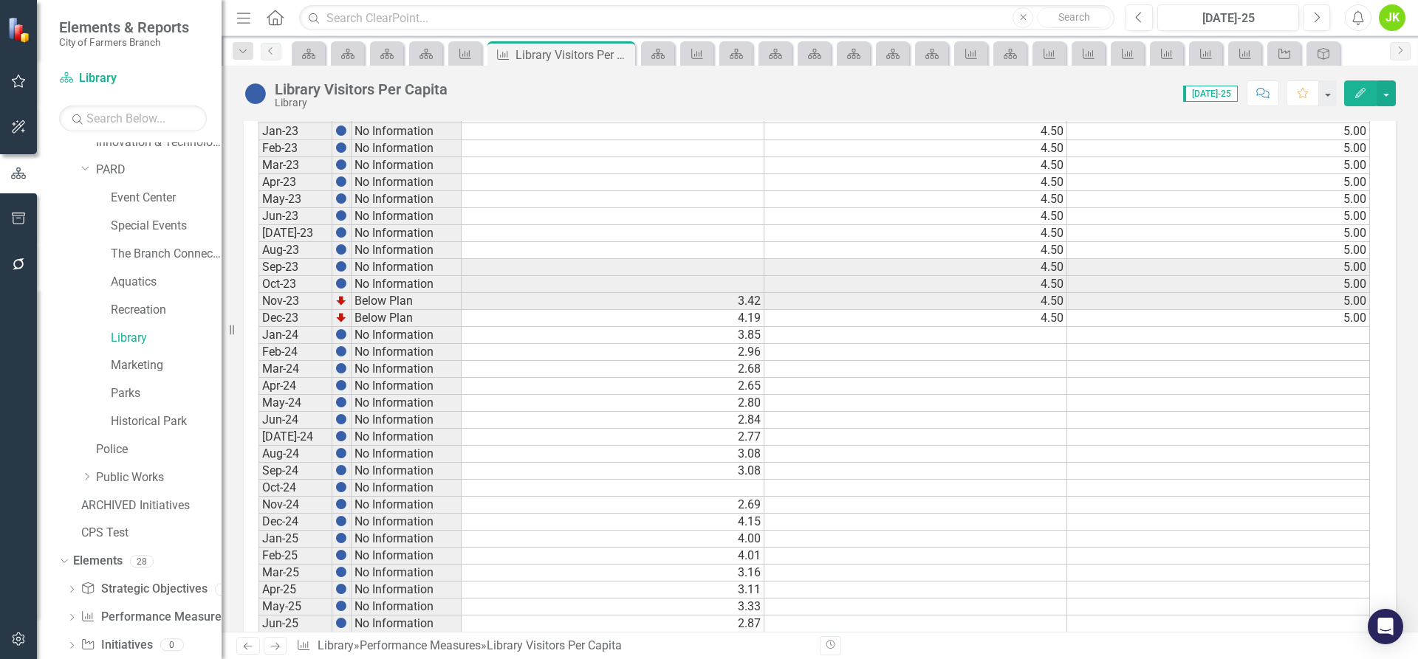
scroll to position [692, 0]
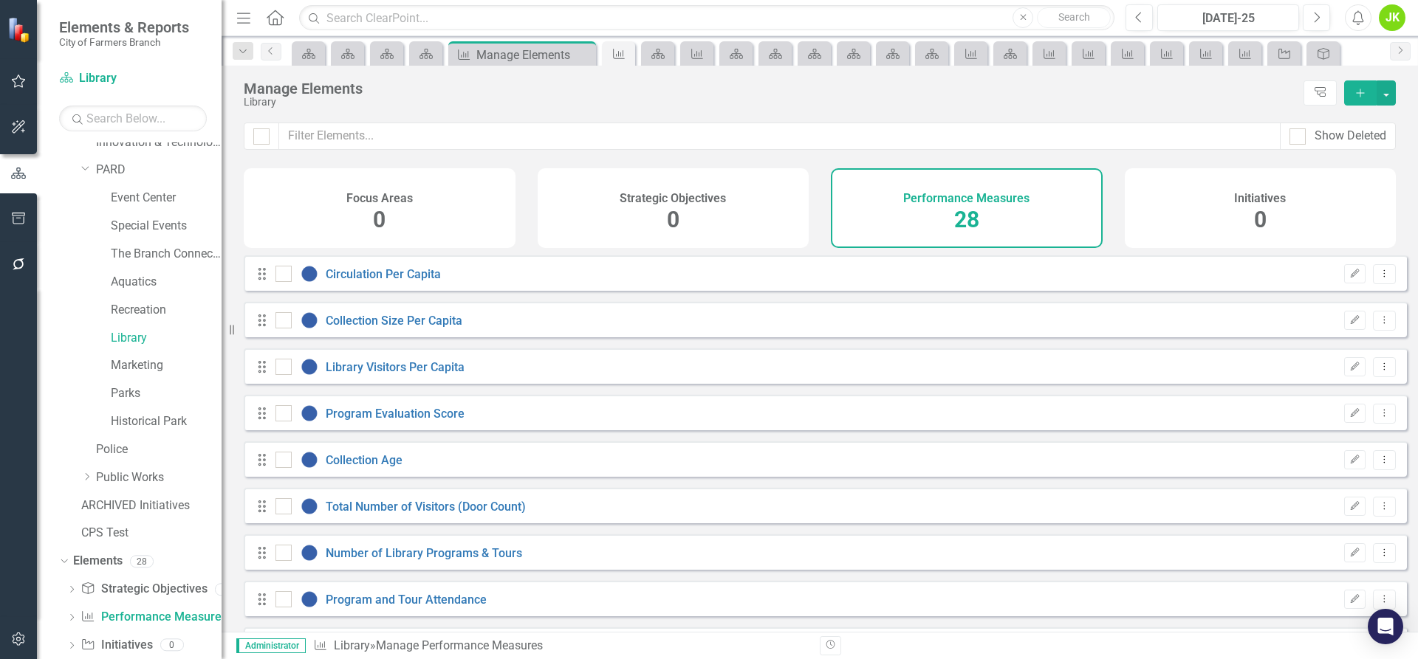
checkbox input "false"
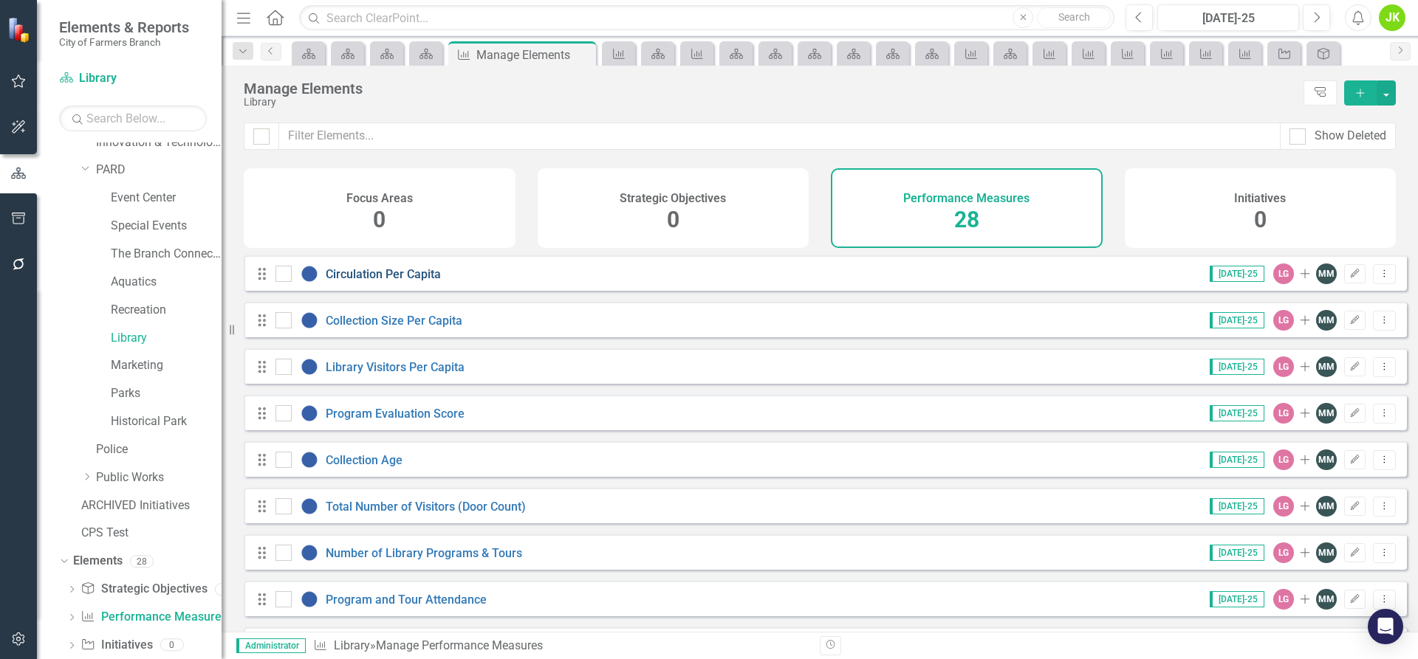
click at [396, 281] on link "Circulation Per Capita" at bounding box center [383, 274] width 115 height 14
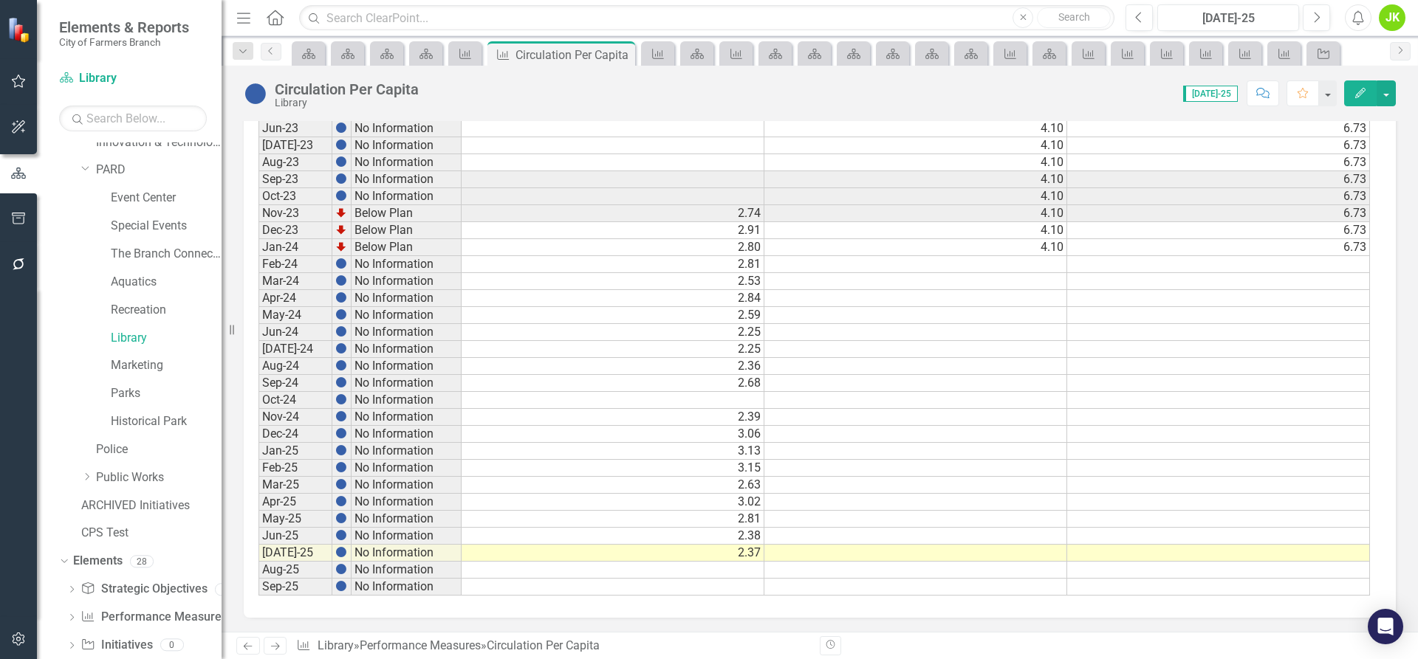
scroll to position [692, 0]
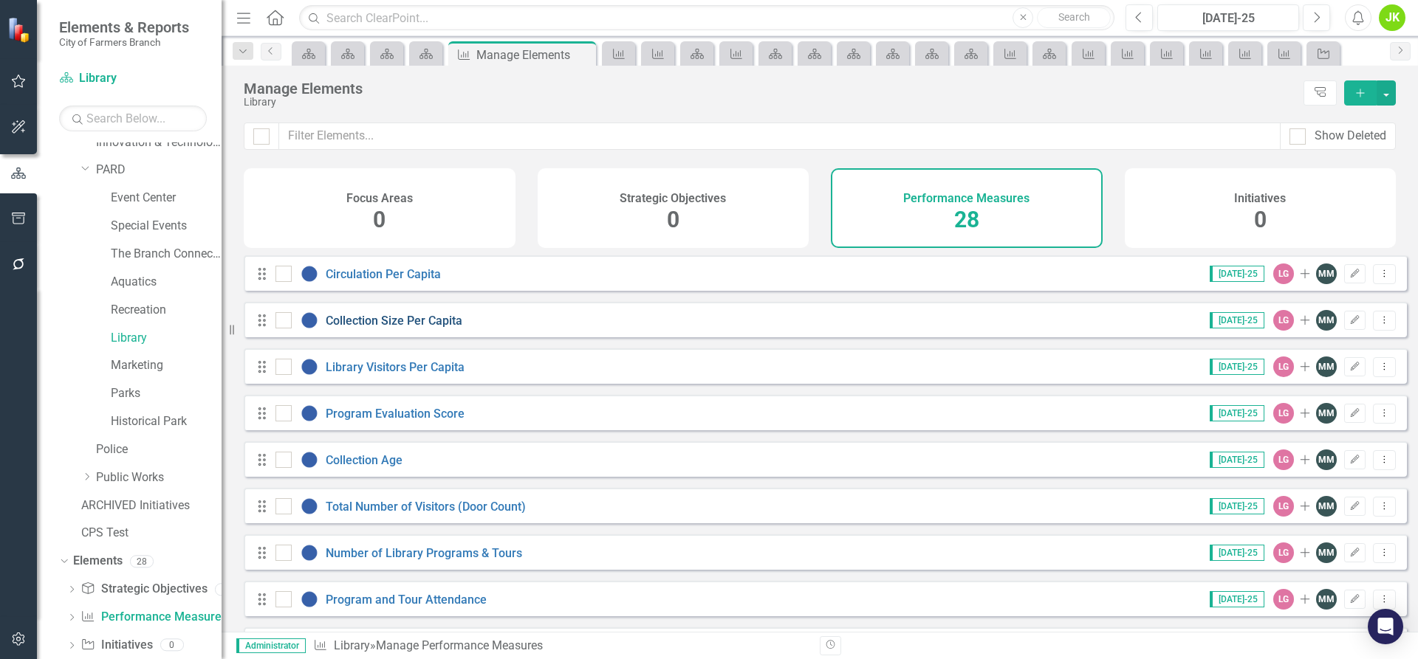
click at [412, 328] on link "Collection Size Per Capita" at bounding box center [394, 321] width 137 height 14
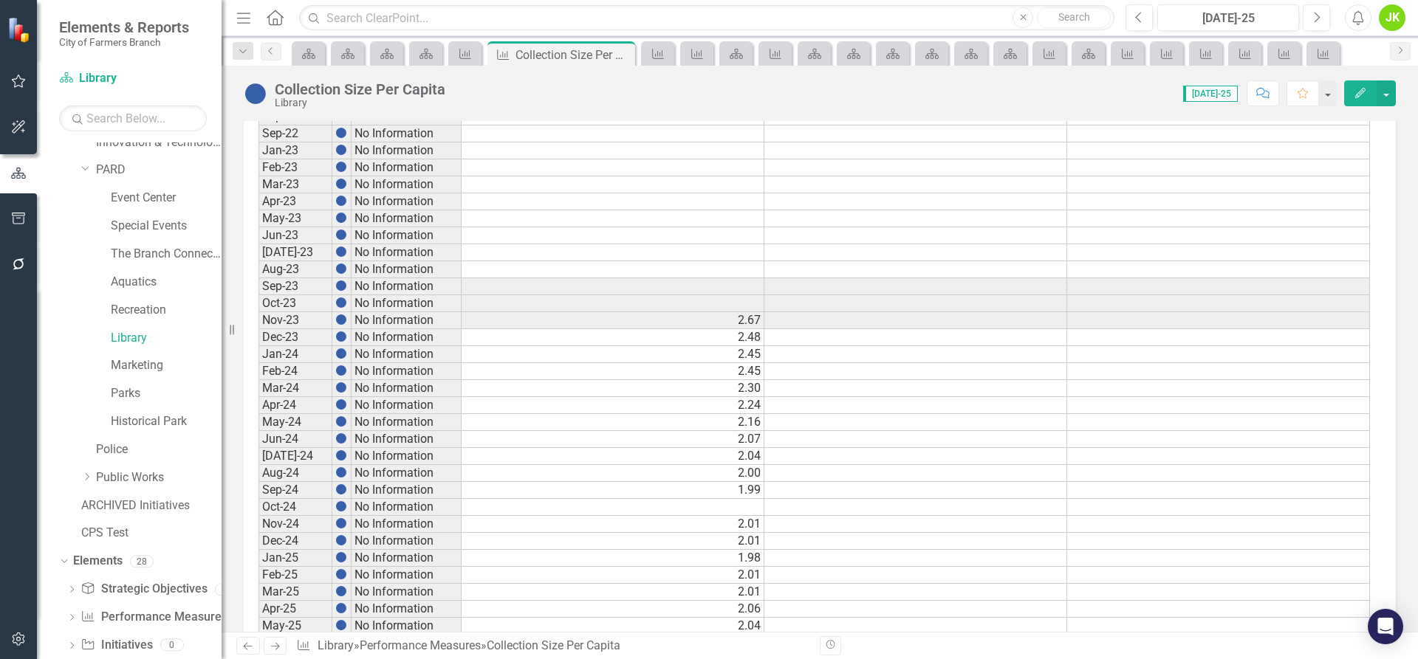
scroll to position [692, 0]
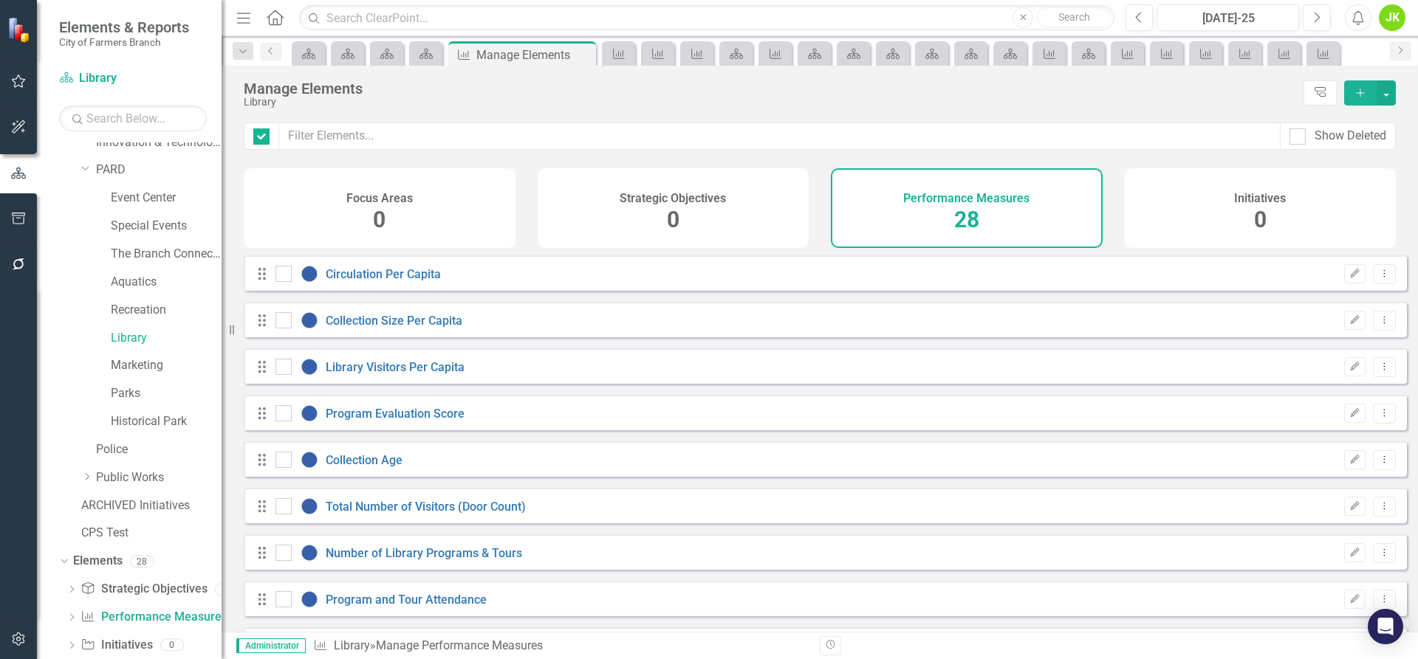
checkbox input "false"
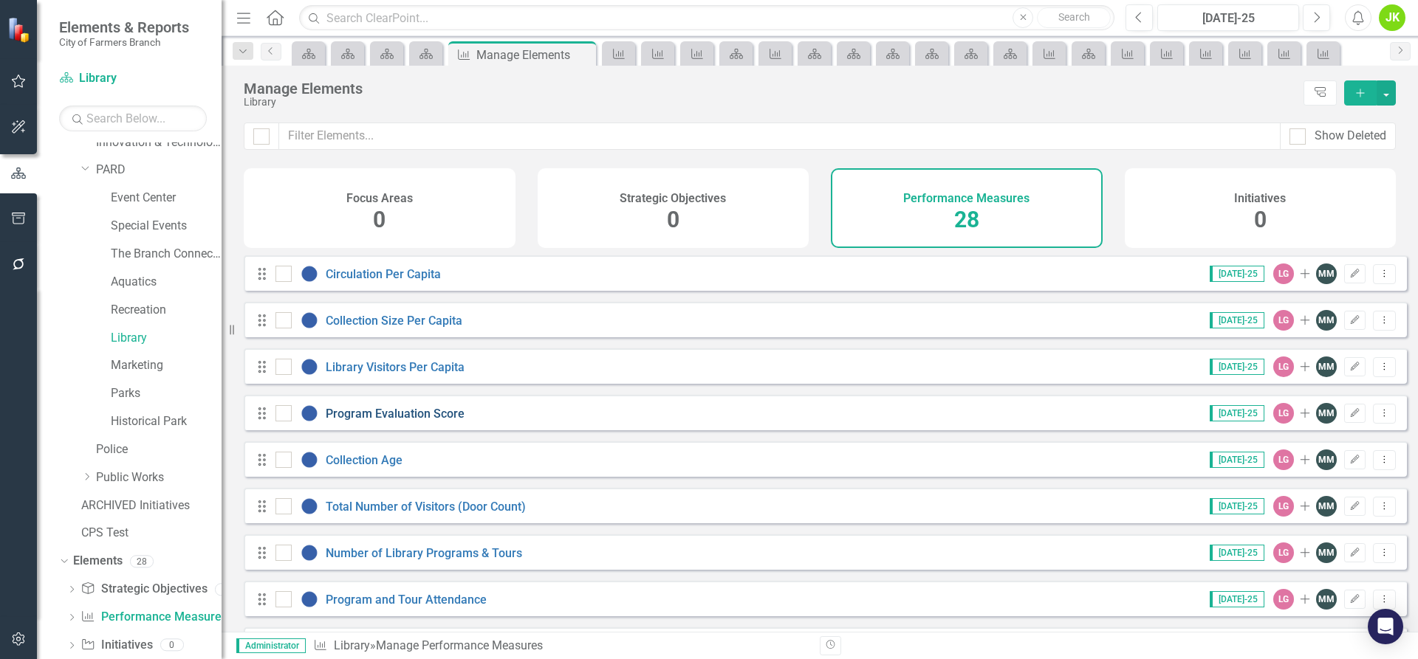
click at [433, 421] on link "Program Evaluation Score" at bounding box center [395, 414] width 139 height 14
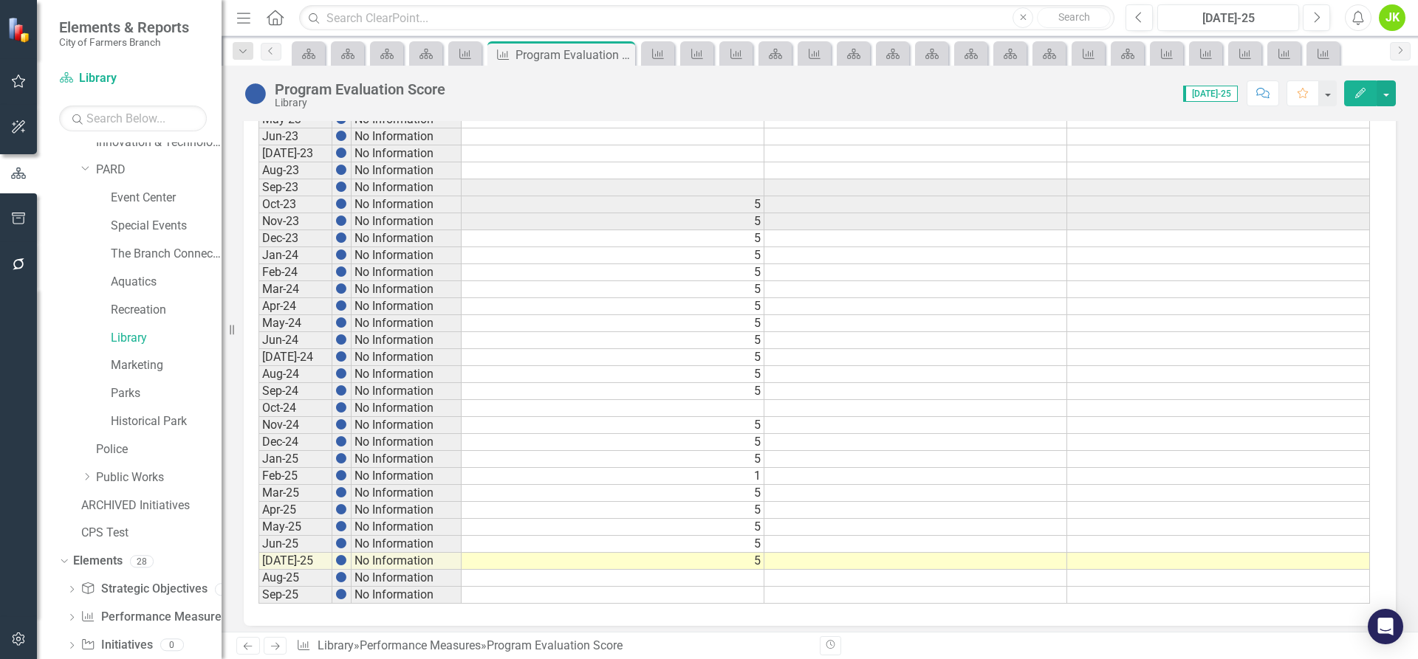
scroll to position [692, 0]
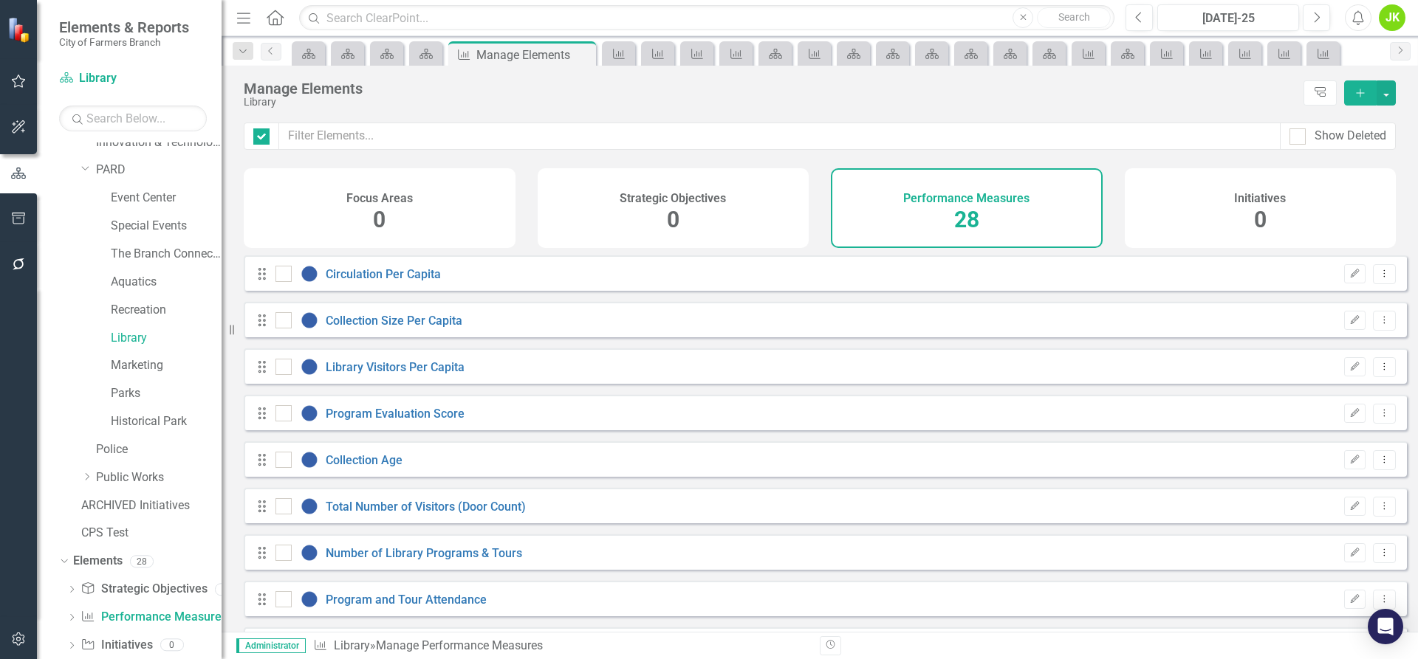
checkbox input "false"
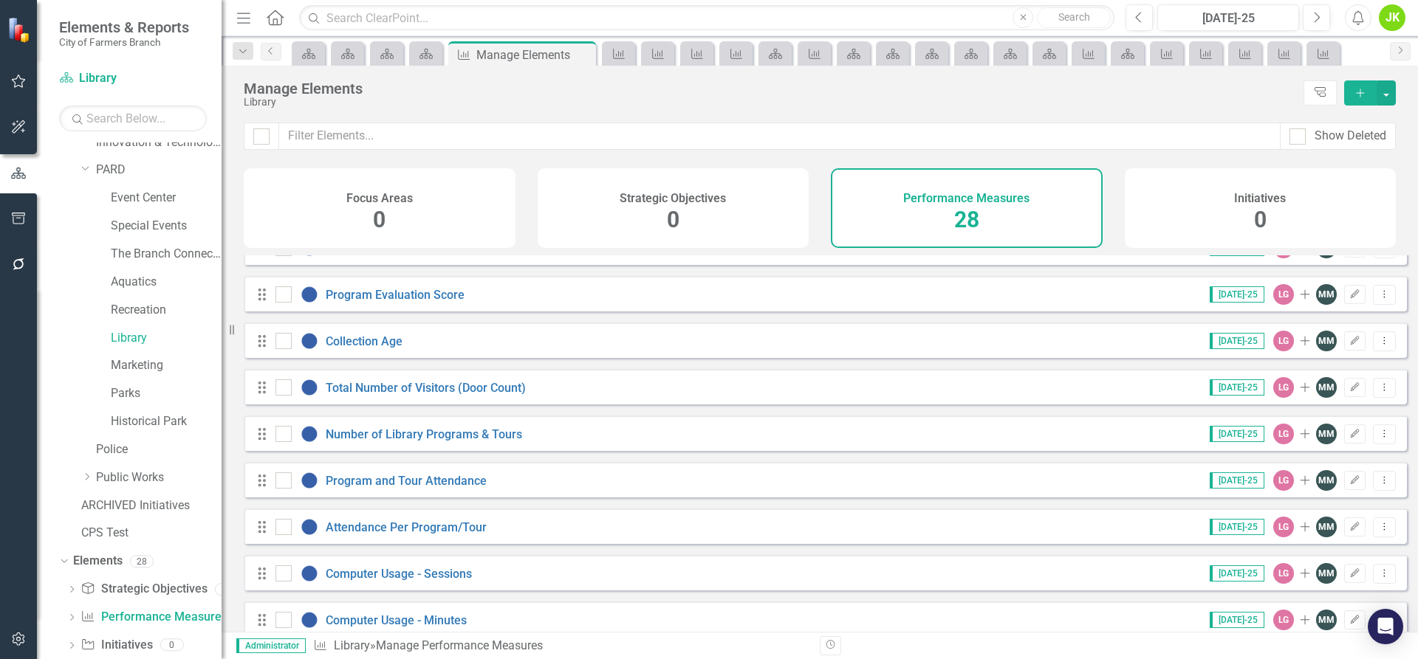
scroll to position [148, 0]
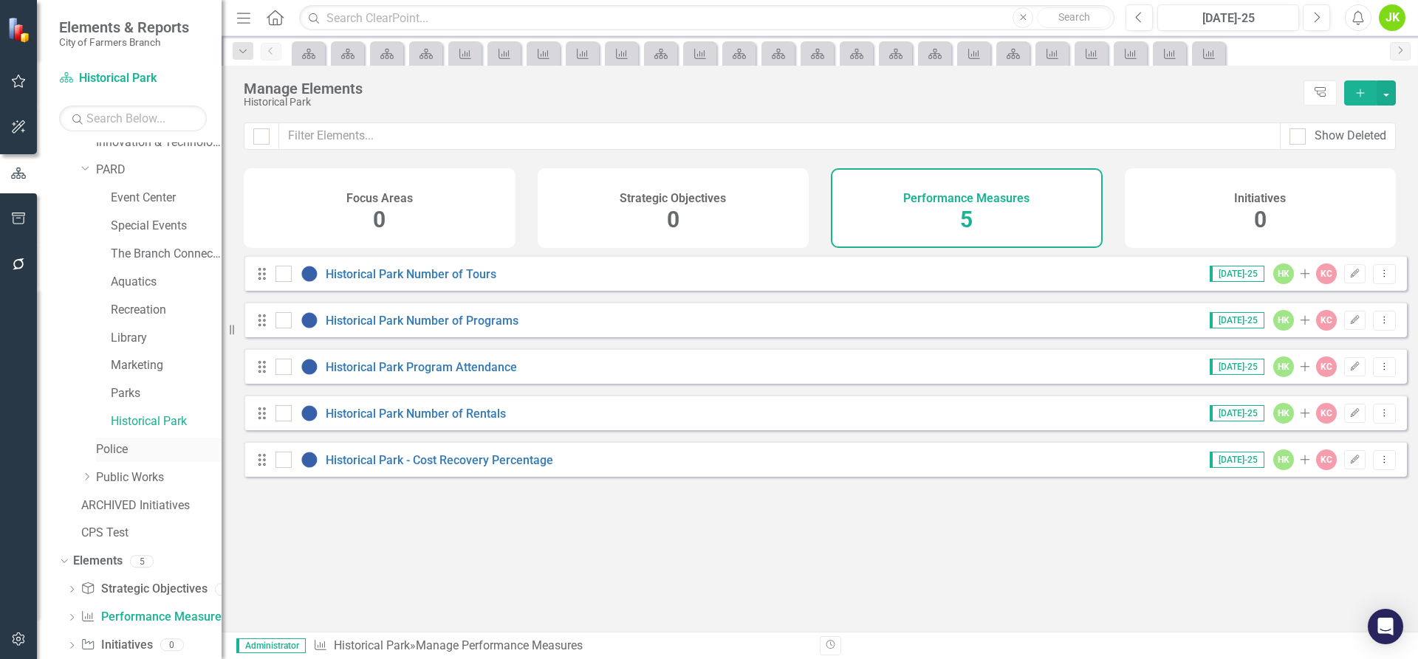
drag, startPoint x: 104, startPoint y: 454, endPoint x: 122, endPoint y: 454, distance: 17.7
click at [104, 454] on link "Police" at bounding box center [159, 450] width 126 height 17
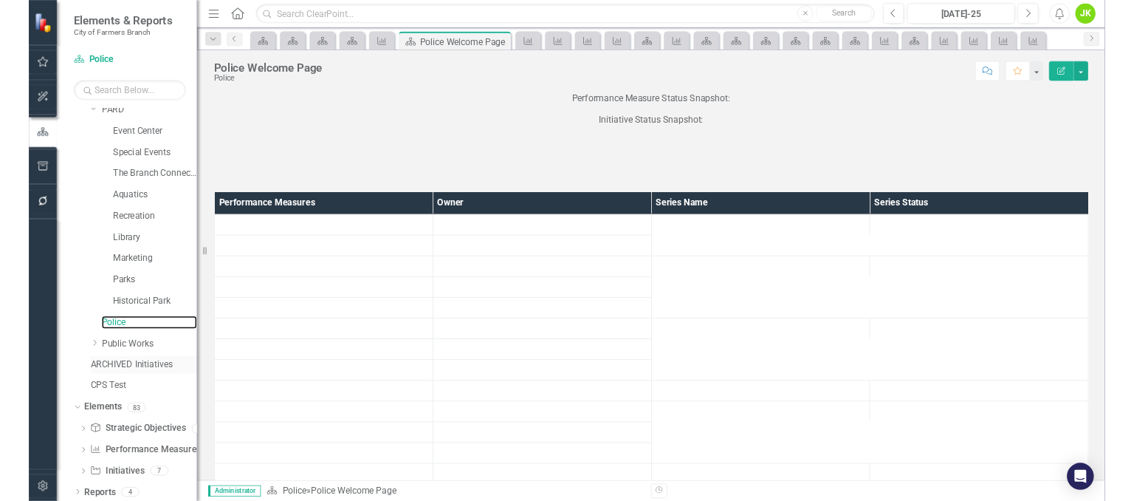
scroll to position [293, 0]
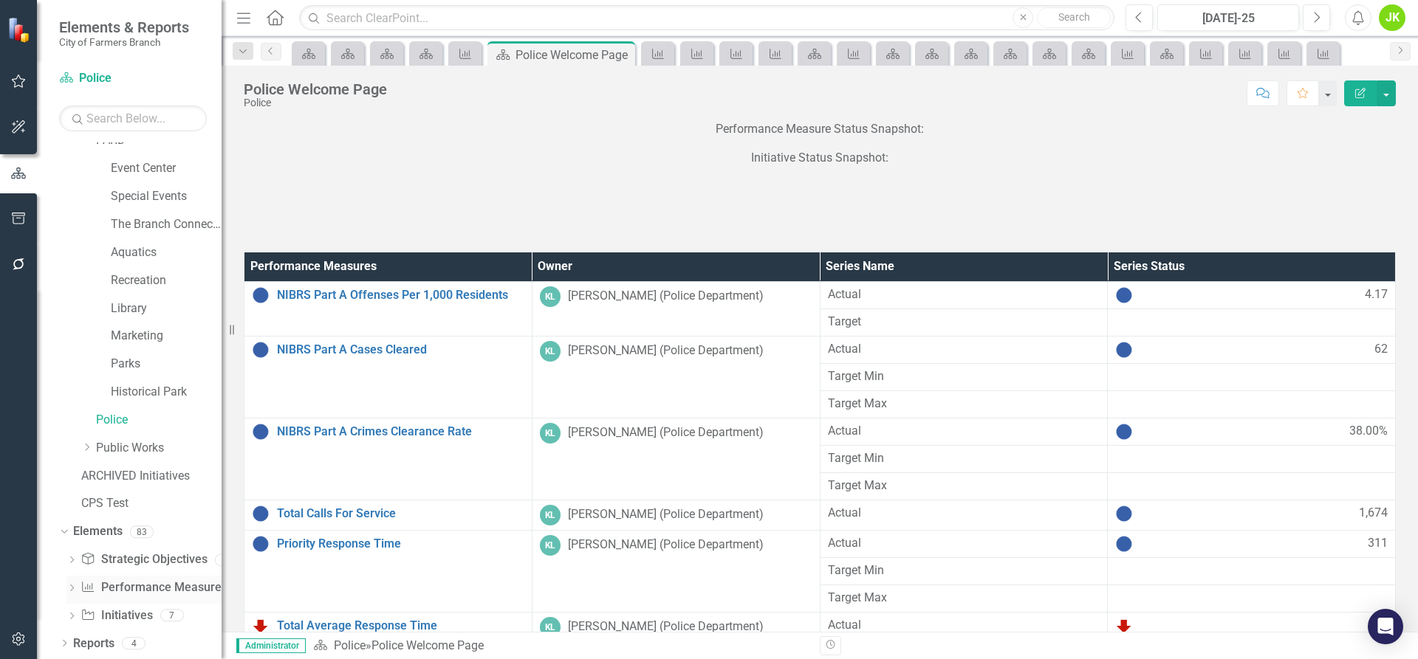
click at [144, 591] on link "Performance Measure Performance Measures" at bounding box center [153, 588] width 146 height 17
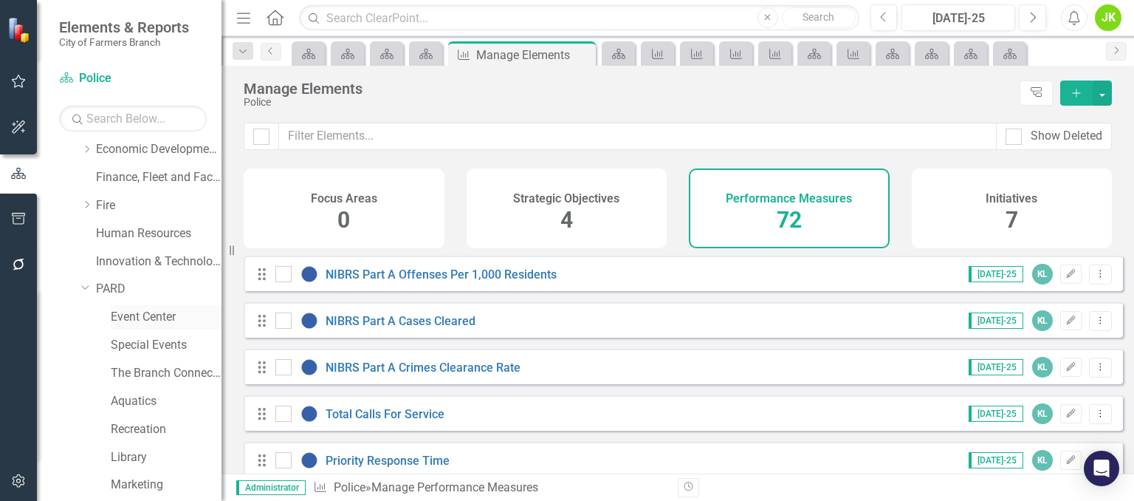
scroll to position [71, 0]
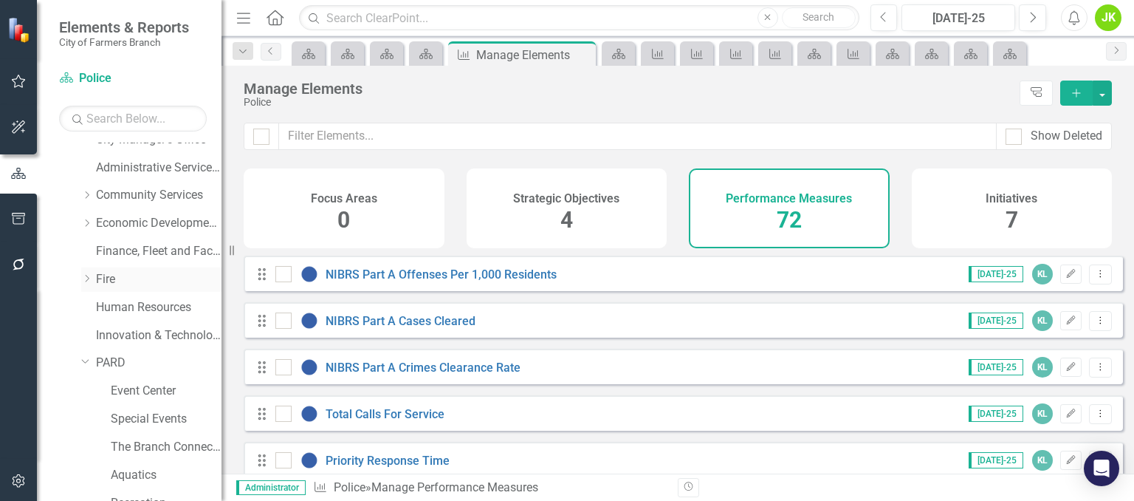
click at [113, 286] on link "Fire" at bounding box center [159, 279] width 126 height 17
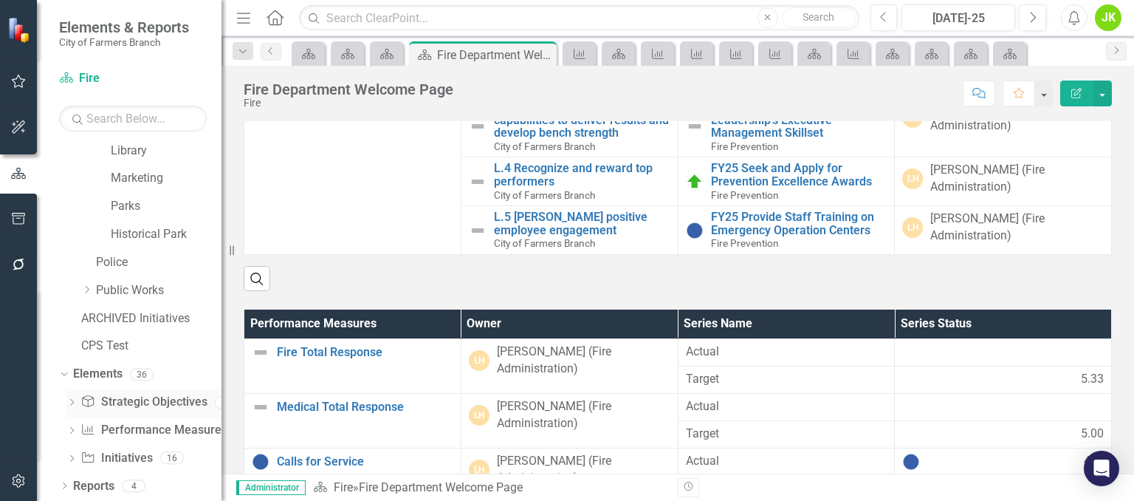
scroll to position [452, 0]
click at [143, 429] on link "Performance Measure Performance Measures" at bounding box center [153, 429] width 146 height 17
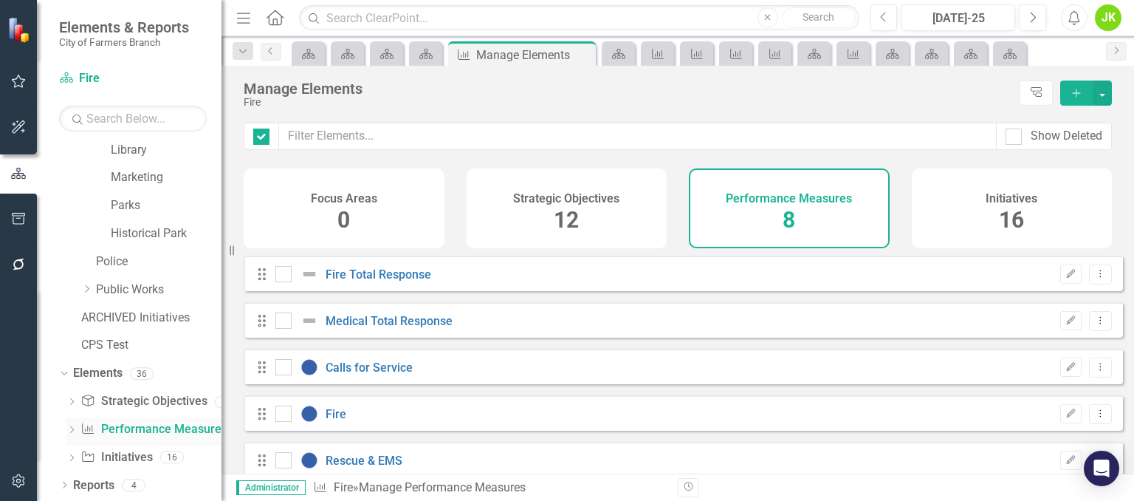
checkbox input "false"
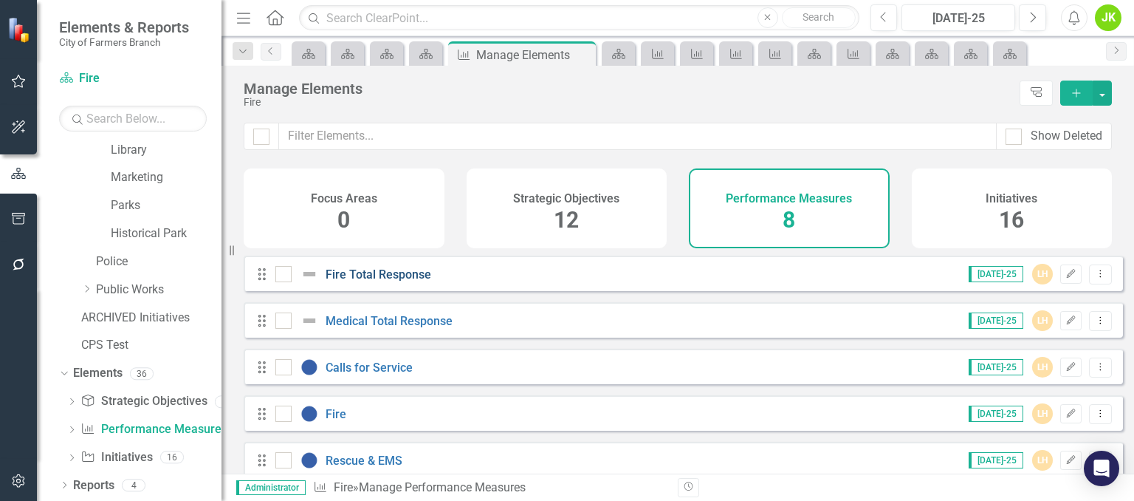
click at [366, 281] on link "Fire Total Response" at bounding box center [379, 274] width 106 height 14
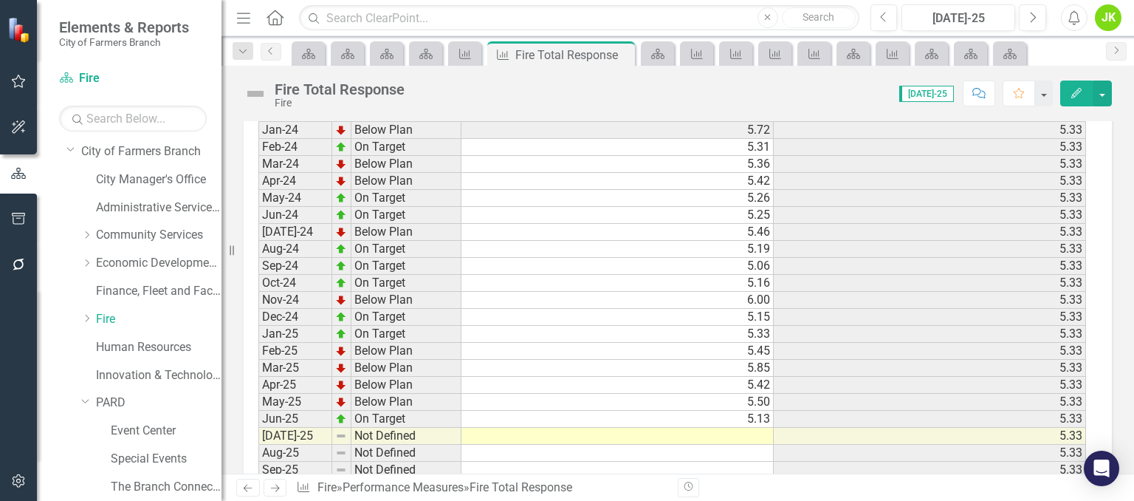
scroll to position [9, 0]
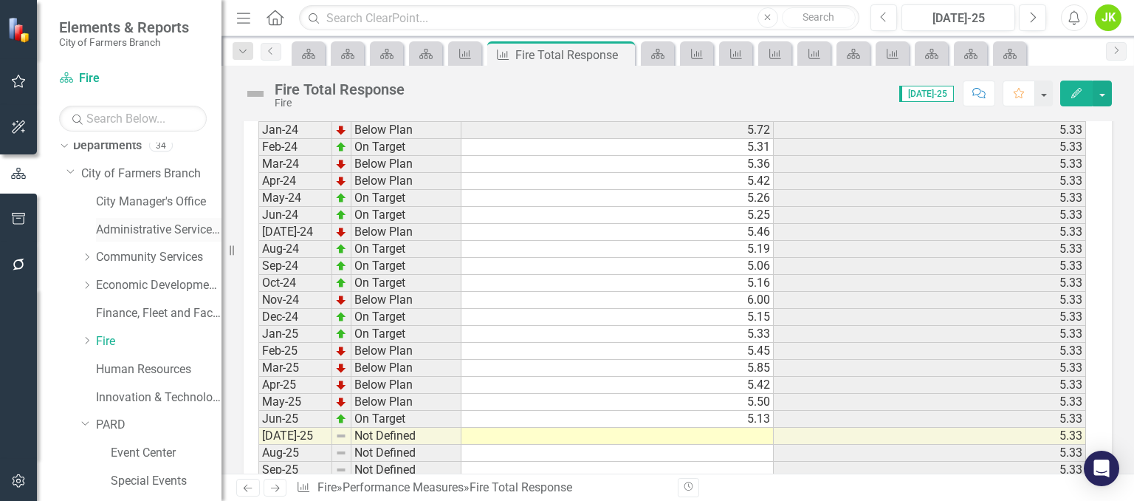
click at [146, 227] on link "Administrative Services & Communications" at bounding box center [159, 230] width 126 height 17
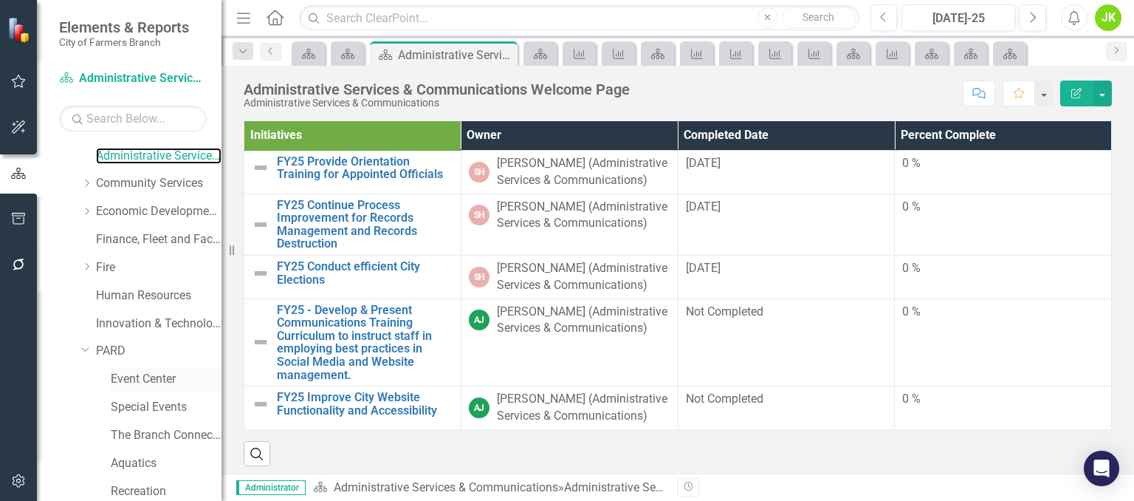
scroll to position [157, 0]
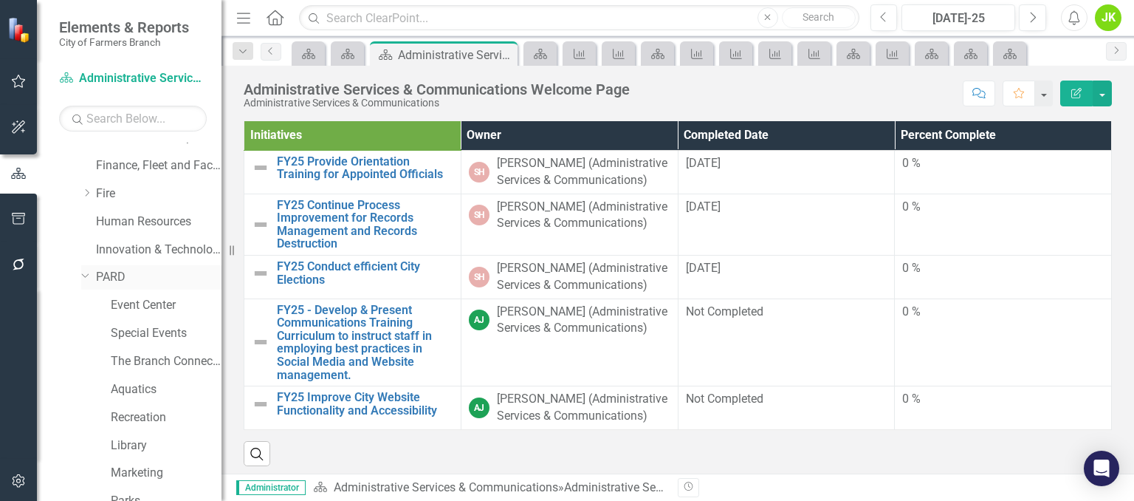
click at [98, 272] on link "PARD" at bounding box center [159, 277] width 126 height 17
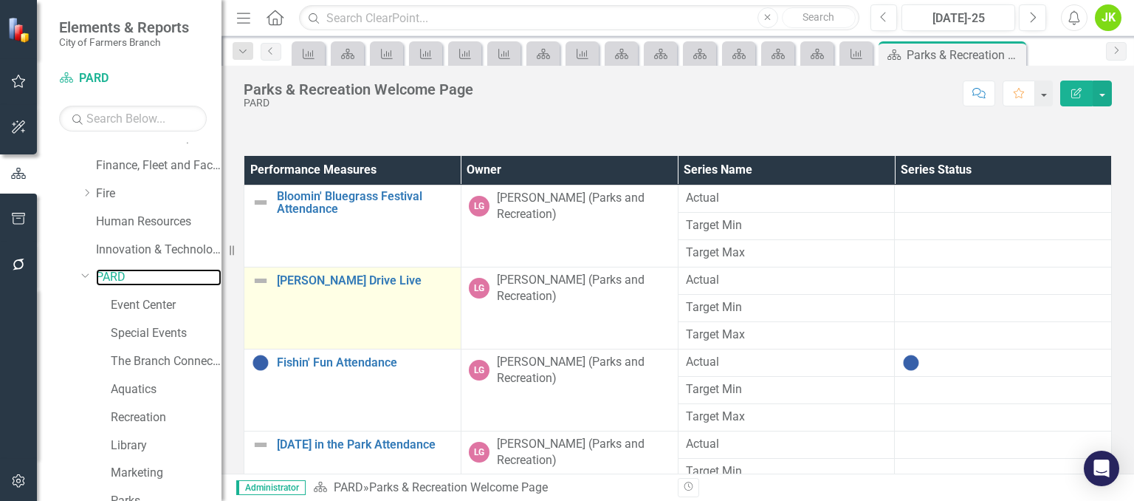
scroll to position [74, 0]
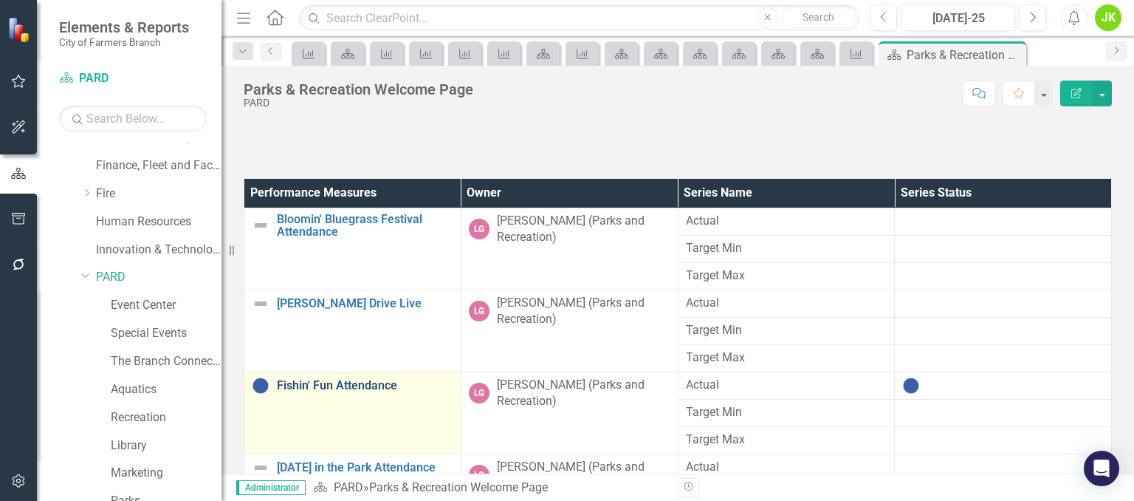
click at [339, 382] on link "Fishin' Fun Attendance" at bounding box center [365, 385] width 176 height 13
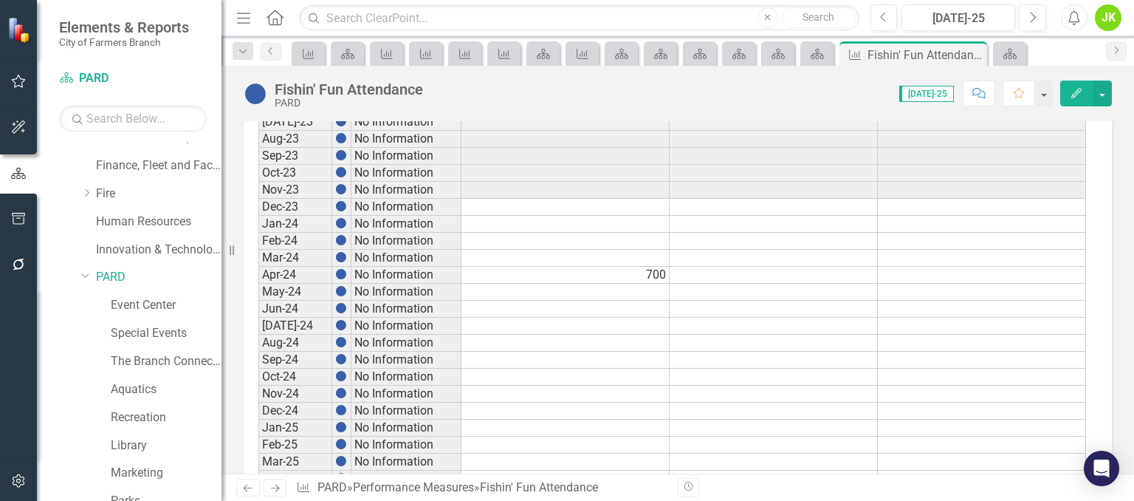
scroll to position [848, 0]
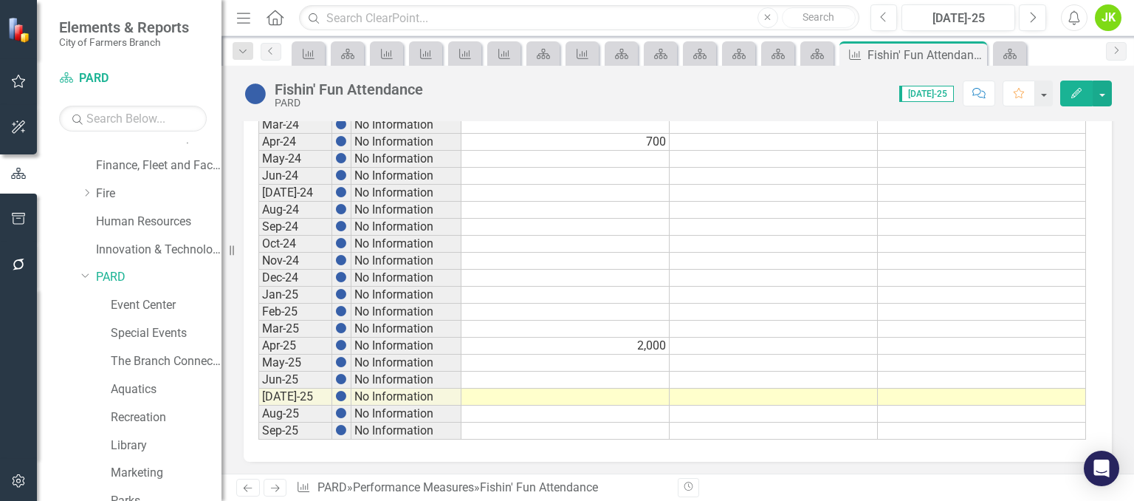
click at [258, 213] on div "Period Status Actual Target Min Target Max Sep-20 No Information Sep-21 No Info…" at bounding box center [258, 124] width 0 height 629
click at [92, 190] on icon "Dropdown" at bounding box center [86, 192] width 11 height 9
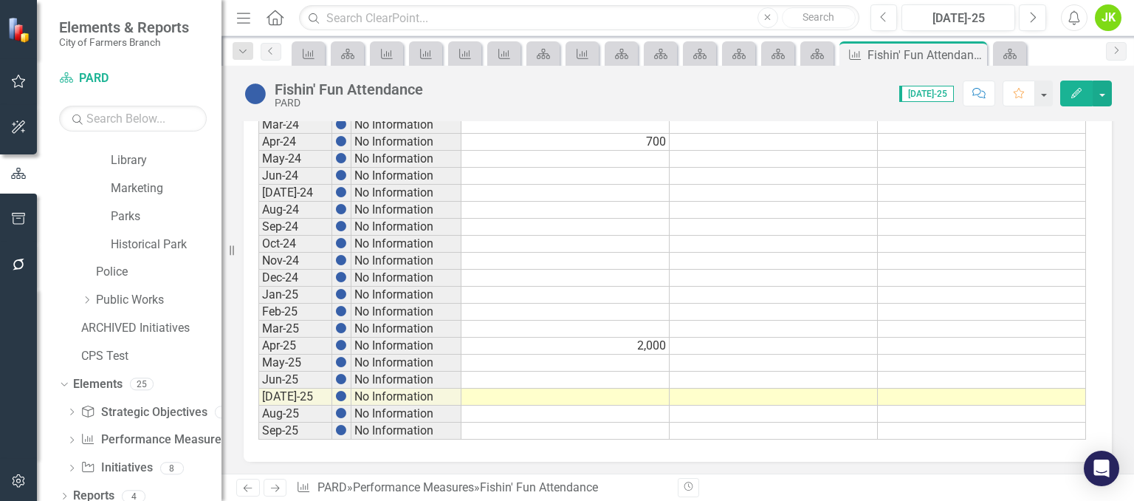
scroll to position [536, 0]
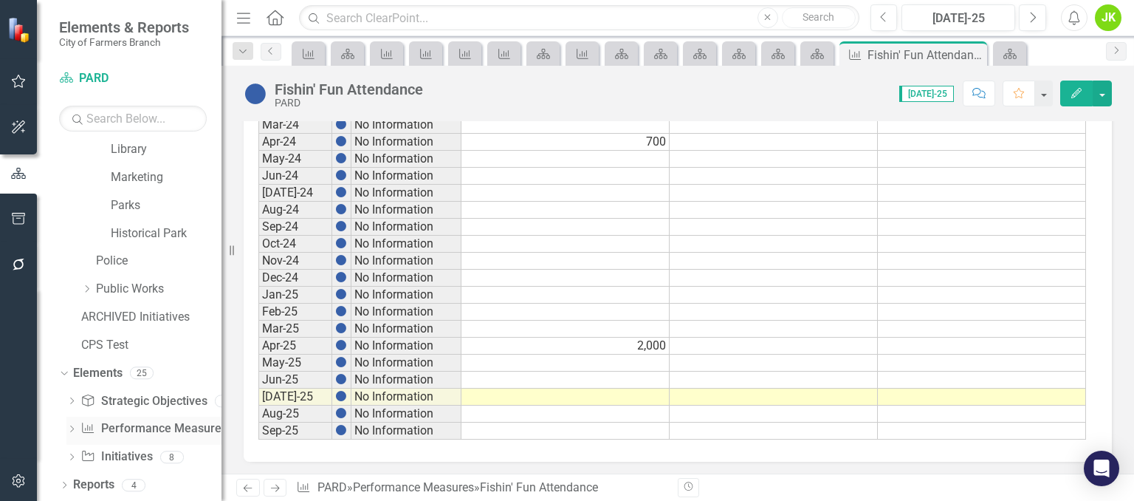
click at [145, 426] on link "Performance Measure Performance Measures" at bounding box center [153, 428] width 146 height 17
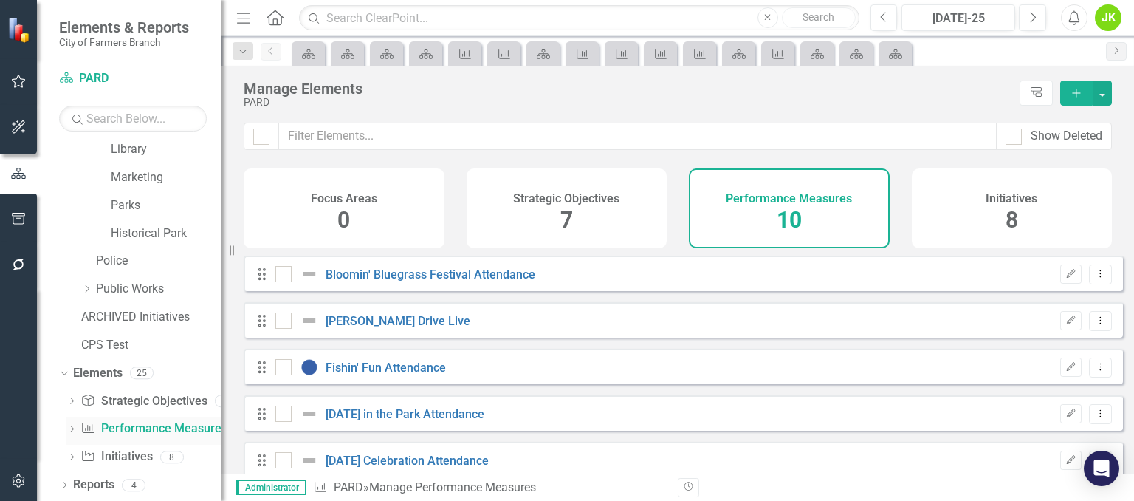
checkbox input "false"
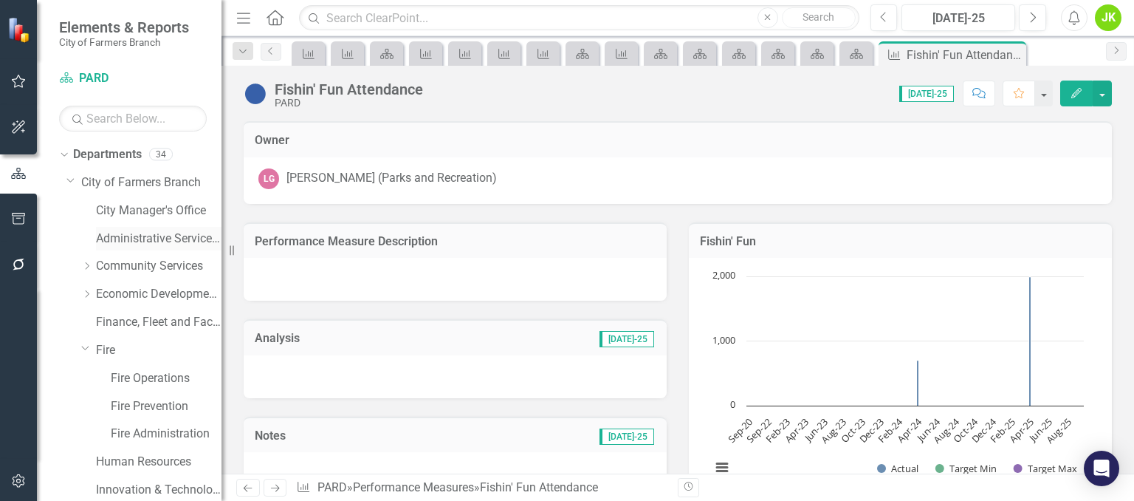
click at [138, 240] on link "Administrative Services & Communications" at bounding box center [159, 238] width 126 height 17
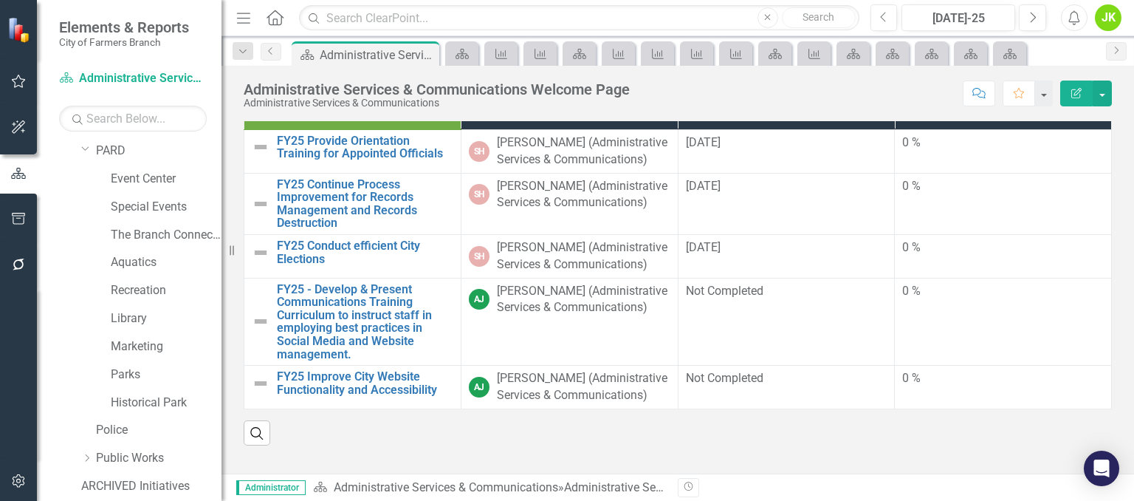
scroll to position [517, 0]
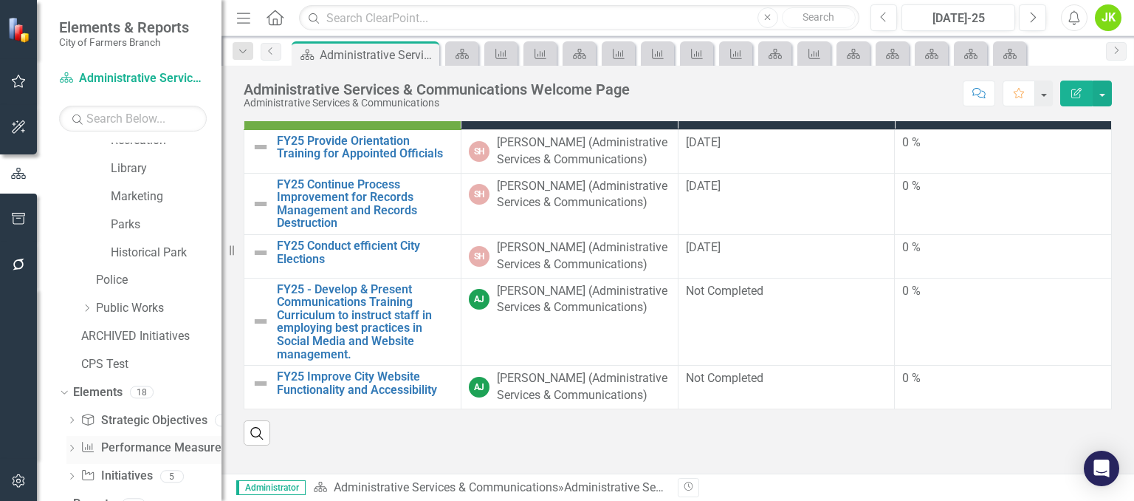
click at [118, 447] on link "Performance Measure Performance Measures" at bounding box center [153, 447] width 146 height 17
